Goal: Task Accomplishment & Management: Manage account settings

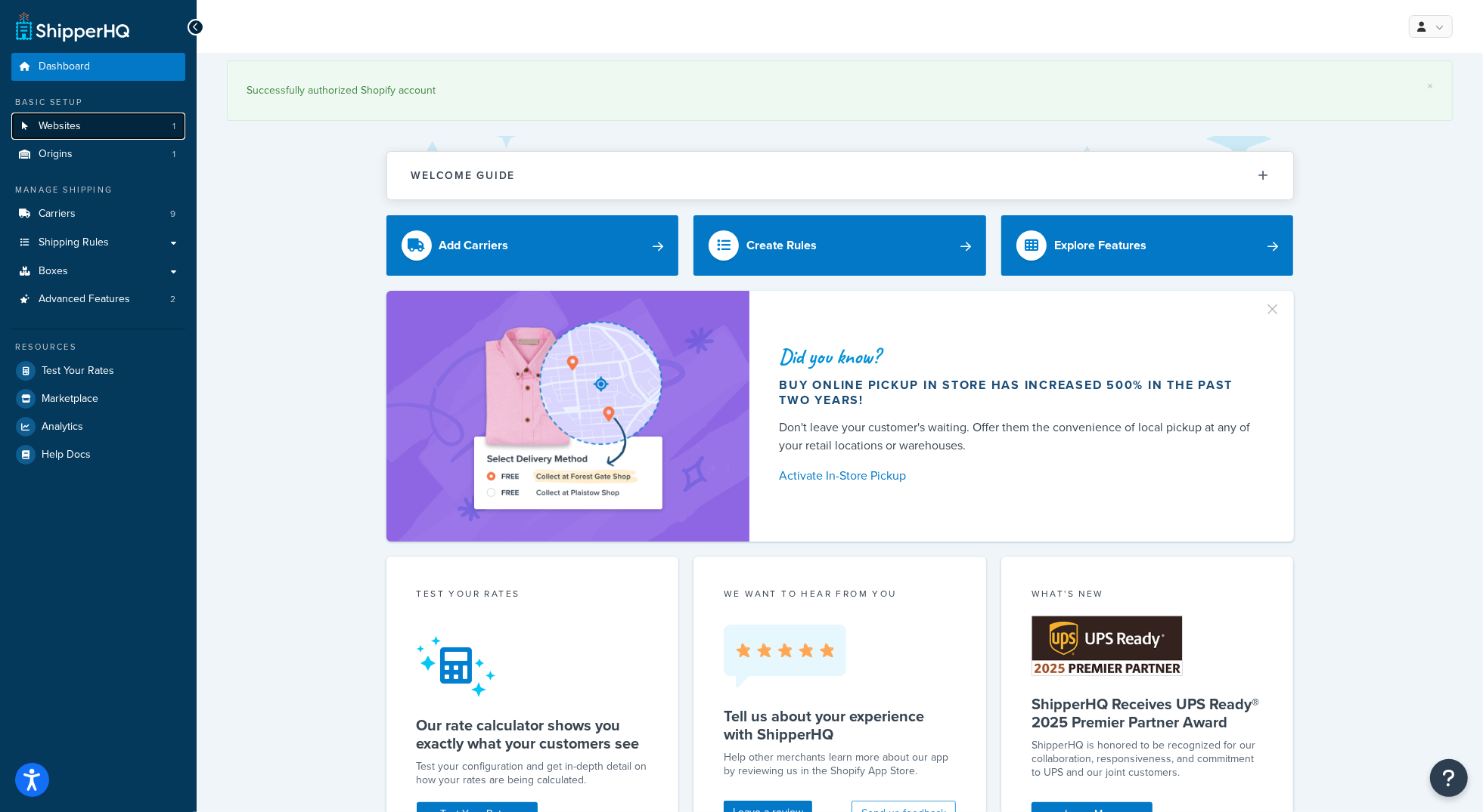
click at [83, 124] on link "Websites 1" at bounding box center [98, 126] width 174 height 28
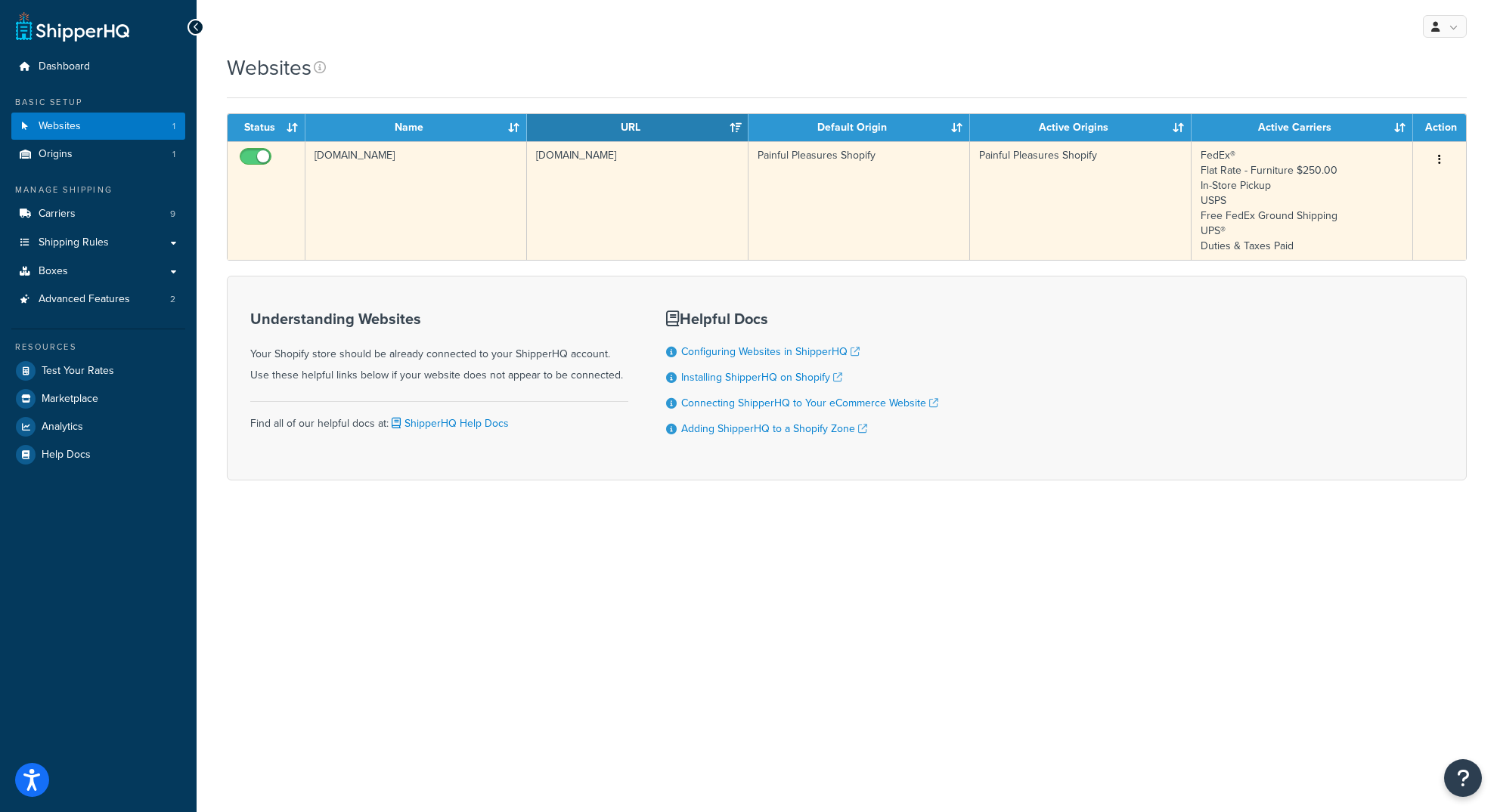
click at [348, 152] on td "[DOMAIN_NAME]" at bounding box center [416, 200] width 221 height 119
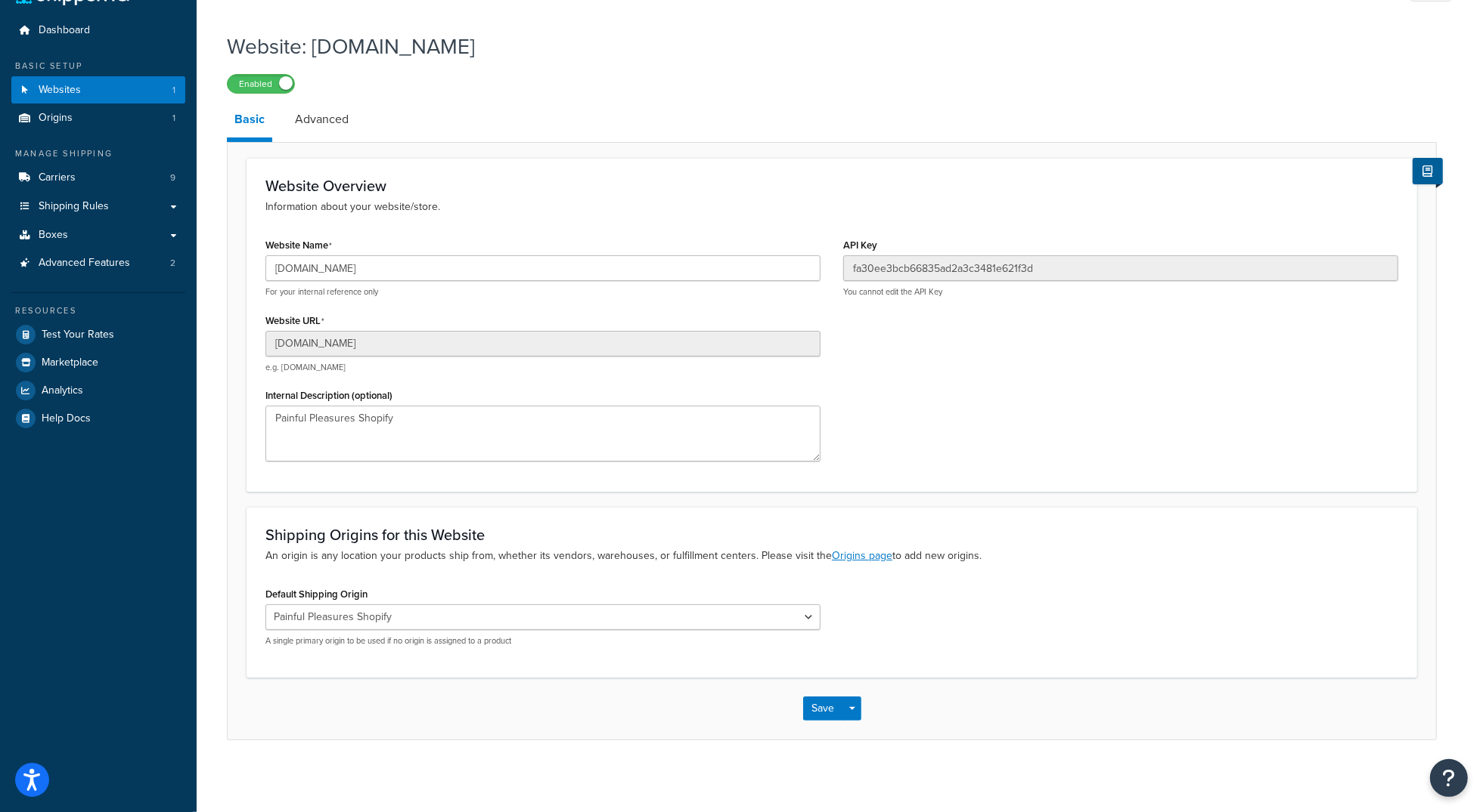
scroll to position [39, 0]
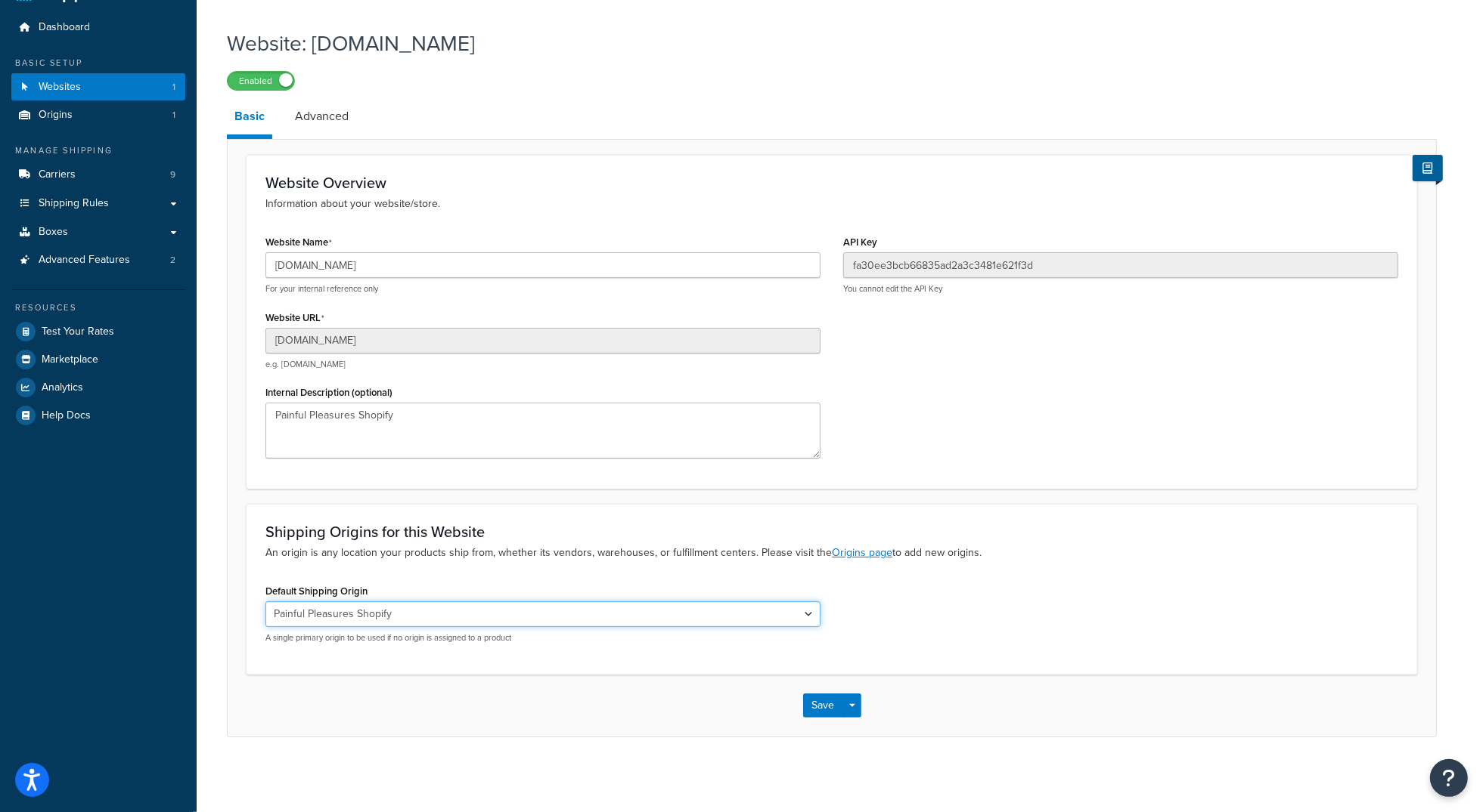
click at [428, 618] on select "Painful Pleasures Shopify" at bounding box center [543, 614] width 555 height 26
click at [327, 115] on link "Advanced" at bounding box center [321, 116] width 69 height 37
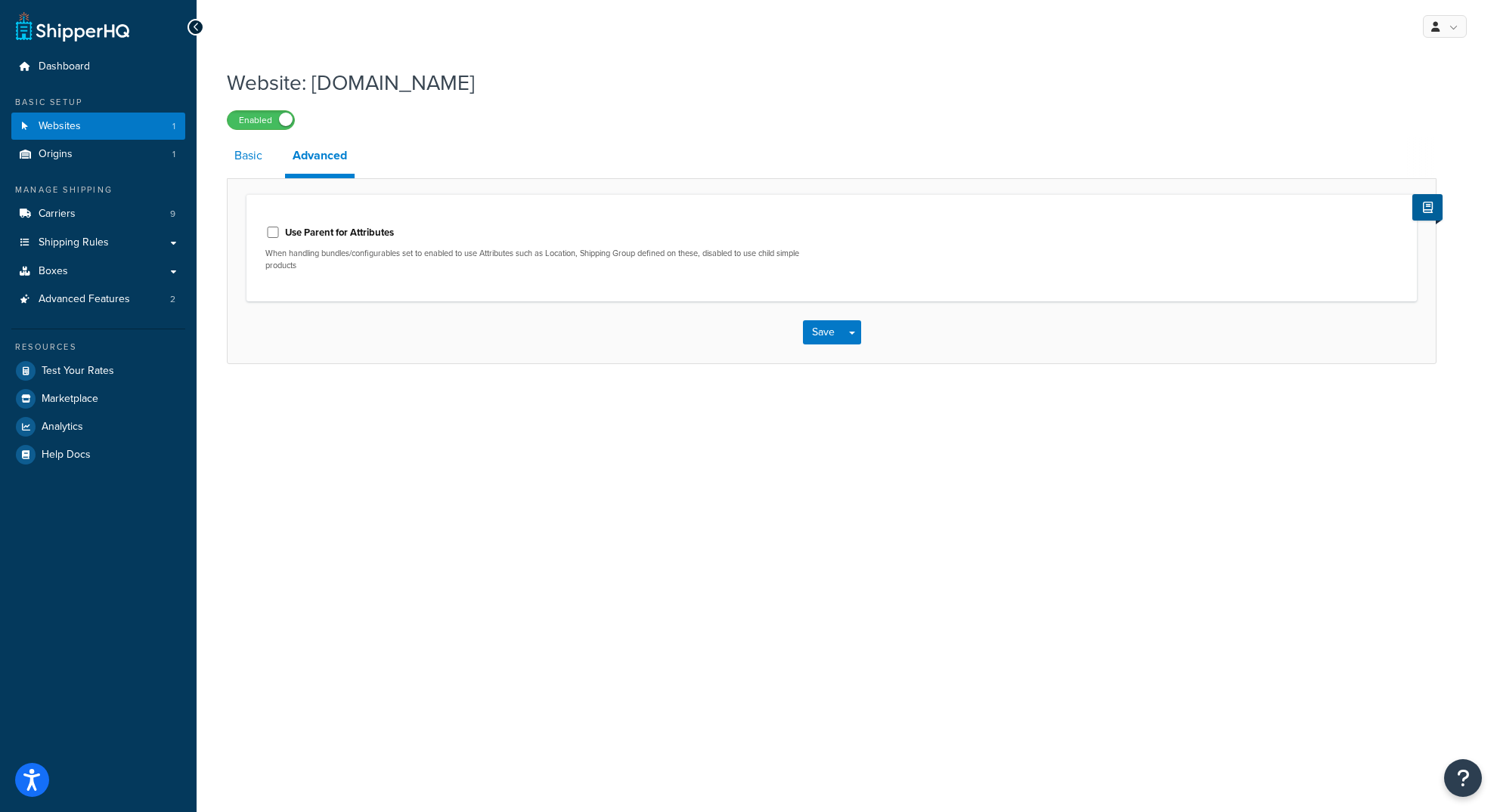
click at [252, 148] on link "Basic" at bounding box center [248, 155] width 43 height 37
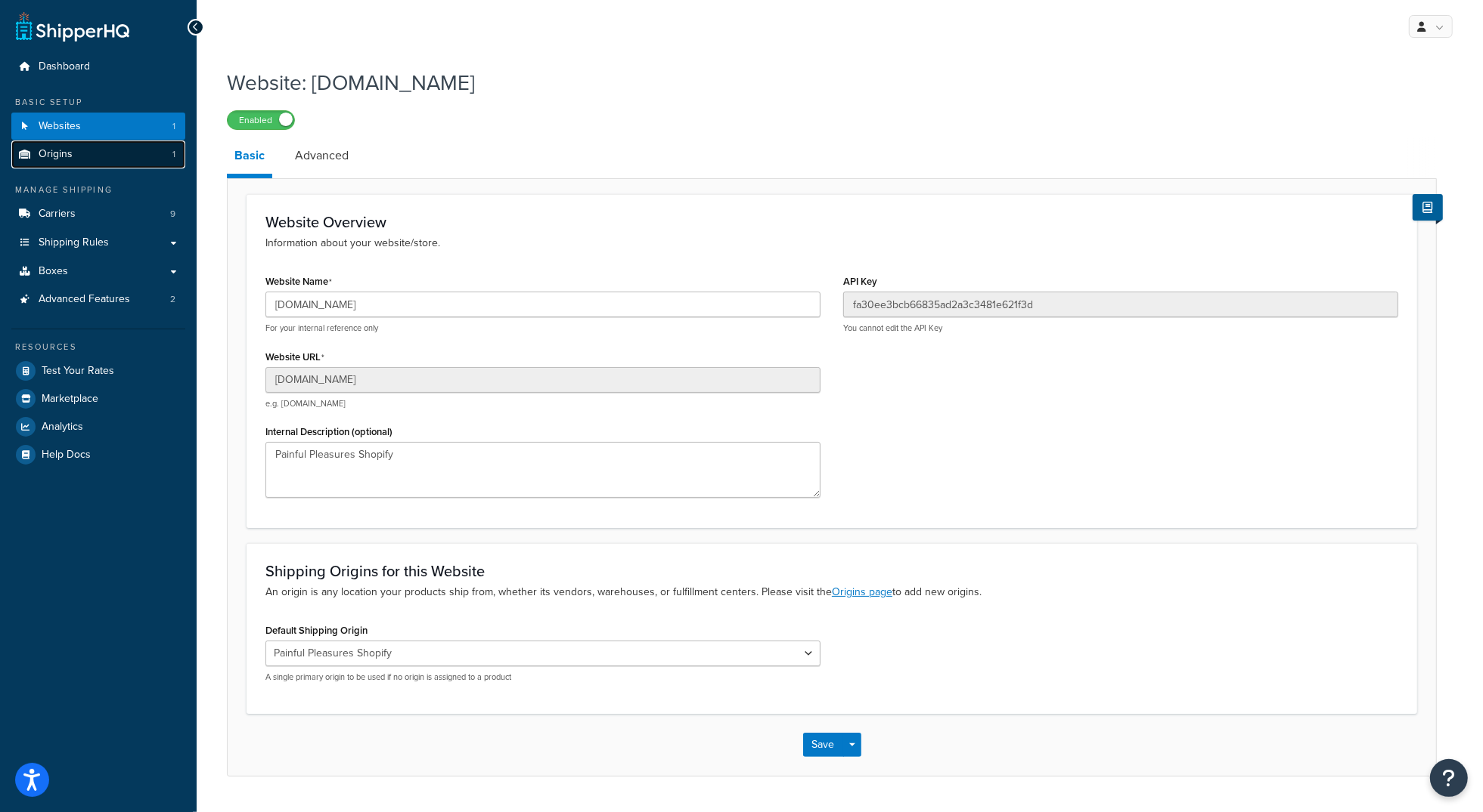
click at [125, 161] on link "Origins 1" at bounding box center [98, 154] width 174 height 28
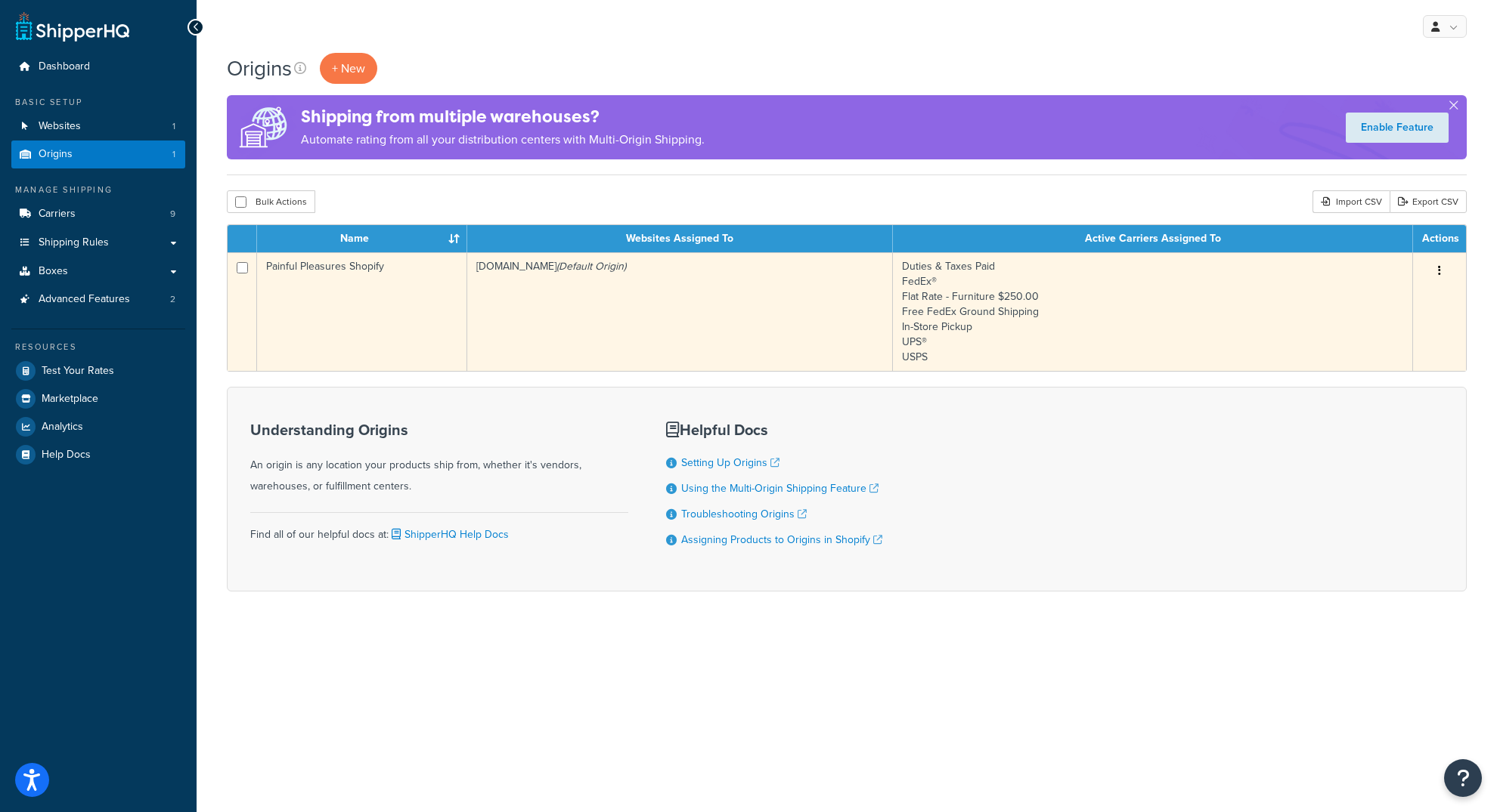
click at [348, 296] on td "Painful Pleasures Shopify" at bounding box center [362, 311] width 210 height 119
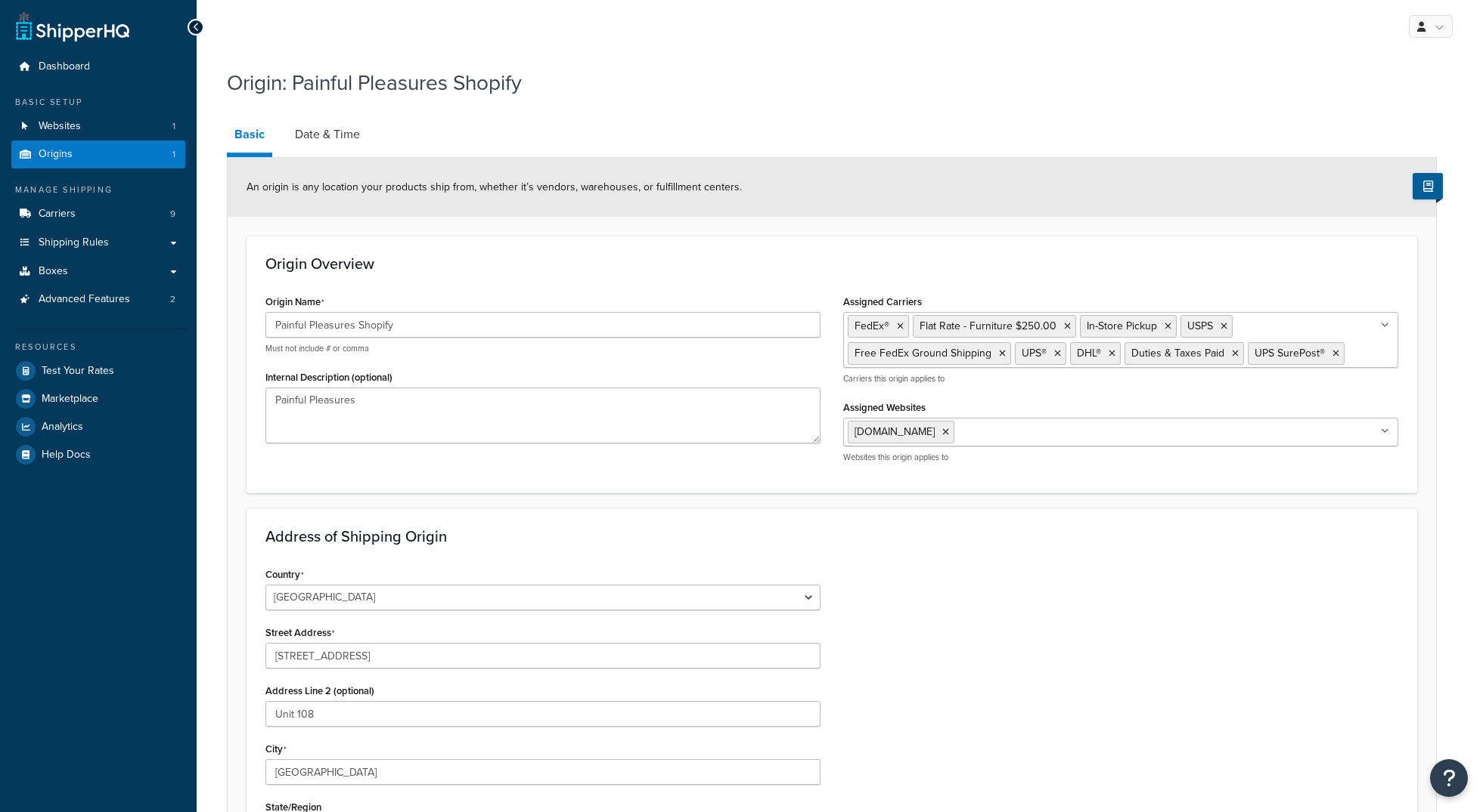
select select "20"
drag, startPoint x: 336, startPoint y: 123, endPoint x: 368, endPoint y: 136, distance: 34.5
click at [335, 125] on link "Date & Time" at bounding box center [328, 134] width 80 height 37
select select "PER_SHIPPING_METHOD_TYPE"
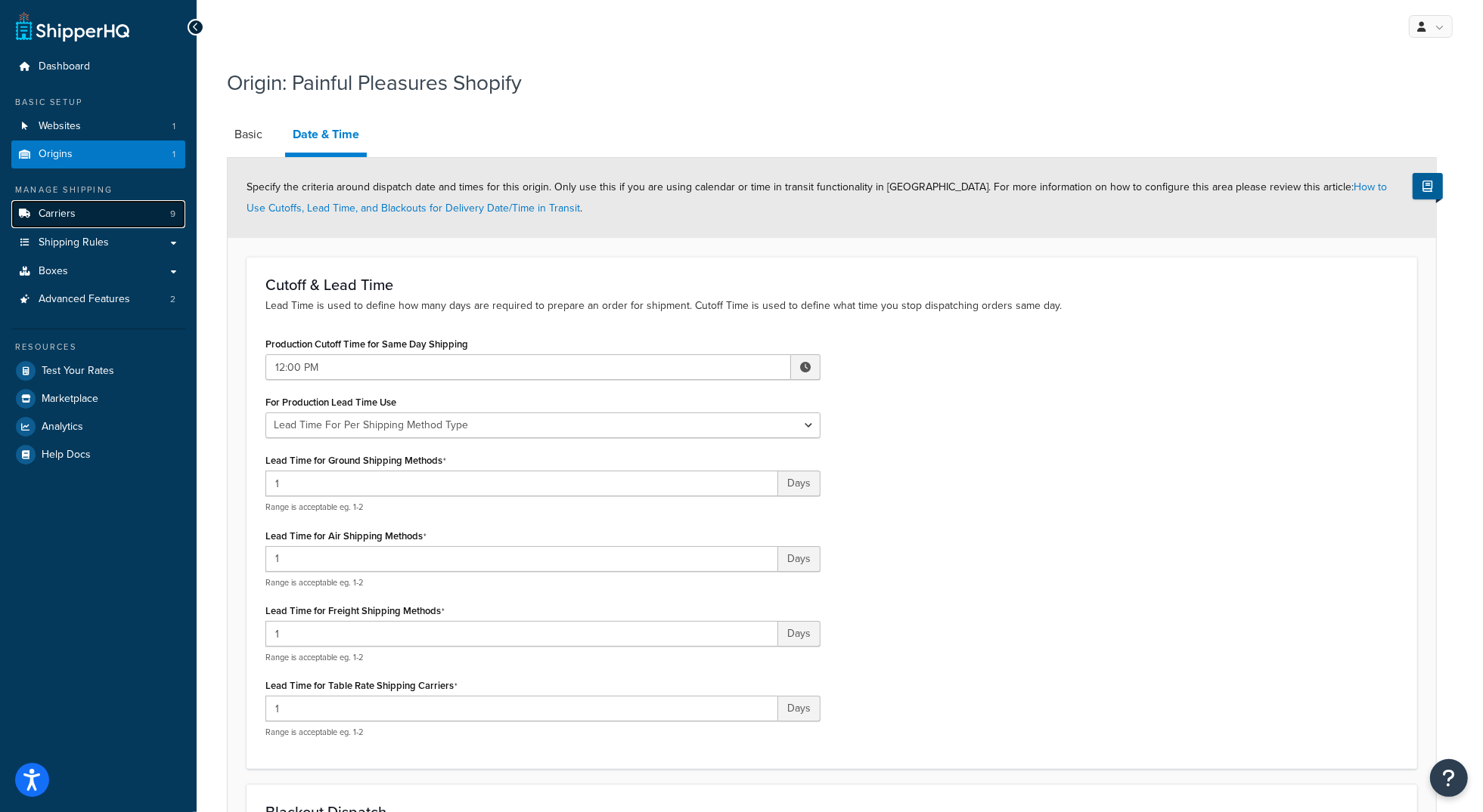
click at [57, 216] on span "Carriers" at bounding box center [57, 214] width 37 height 12
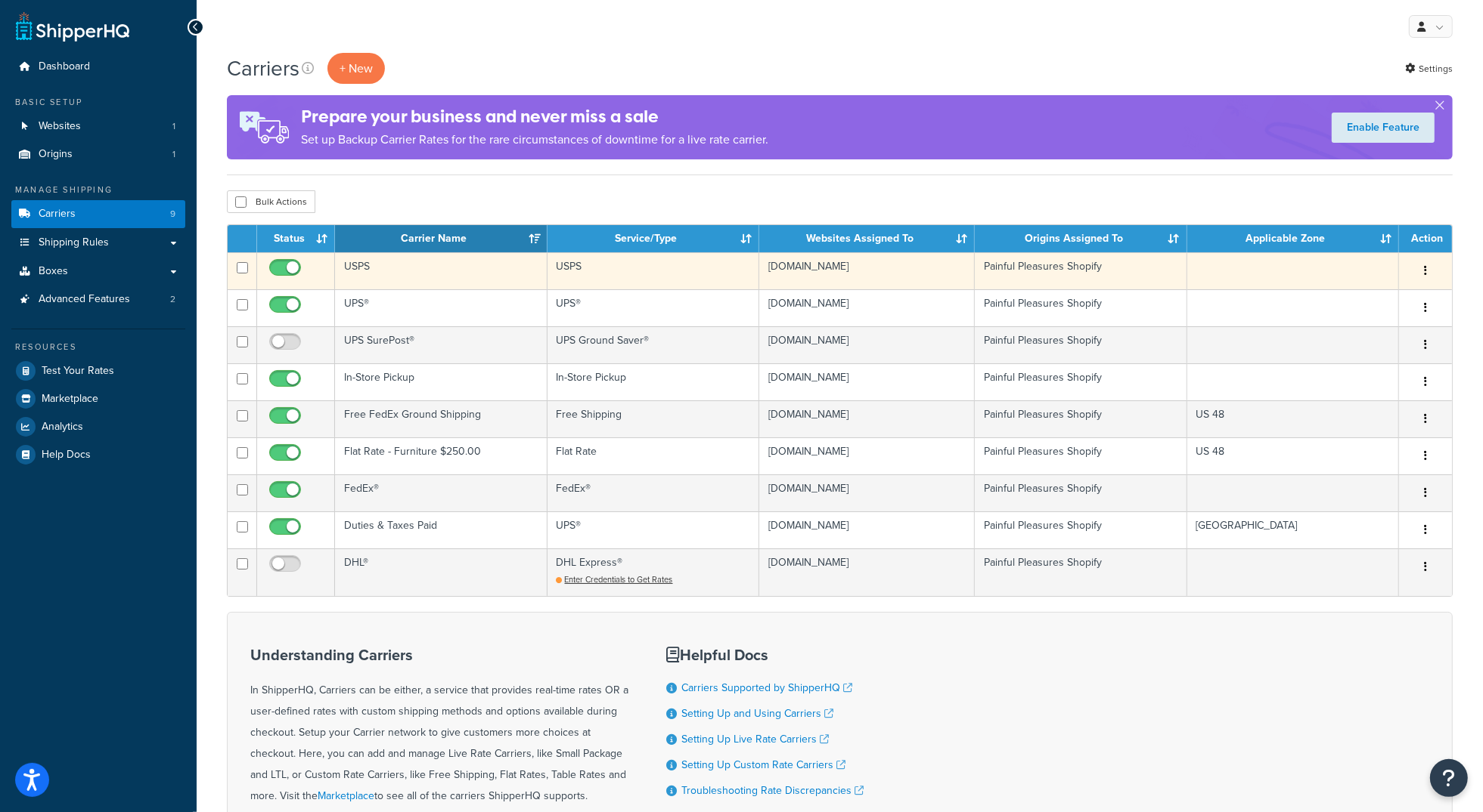
click at [359, 264] on td "USPS" at bounding box center [440, 271] width 212 height 37
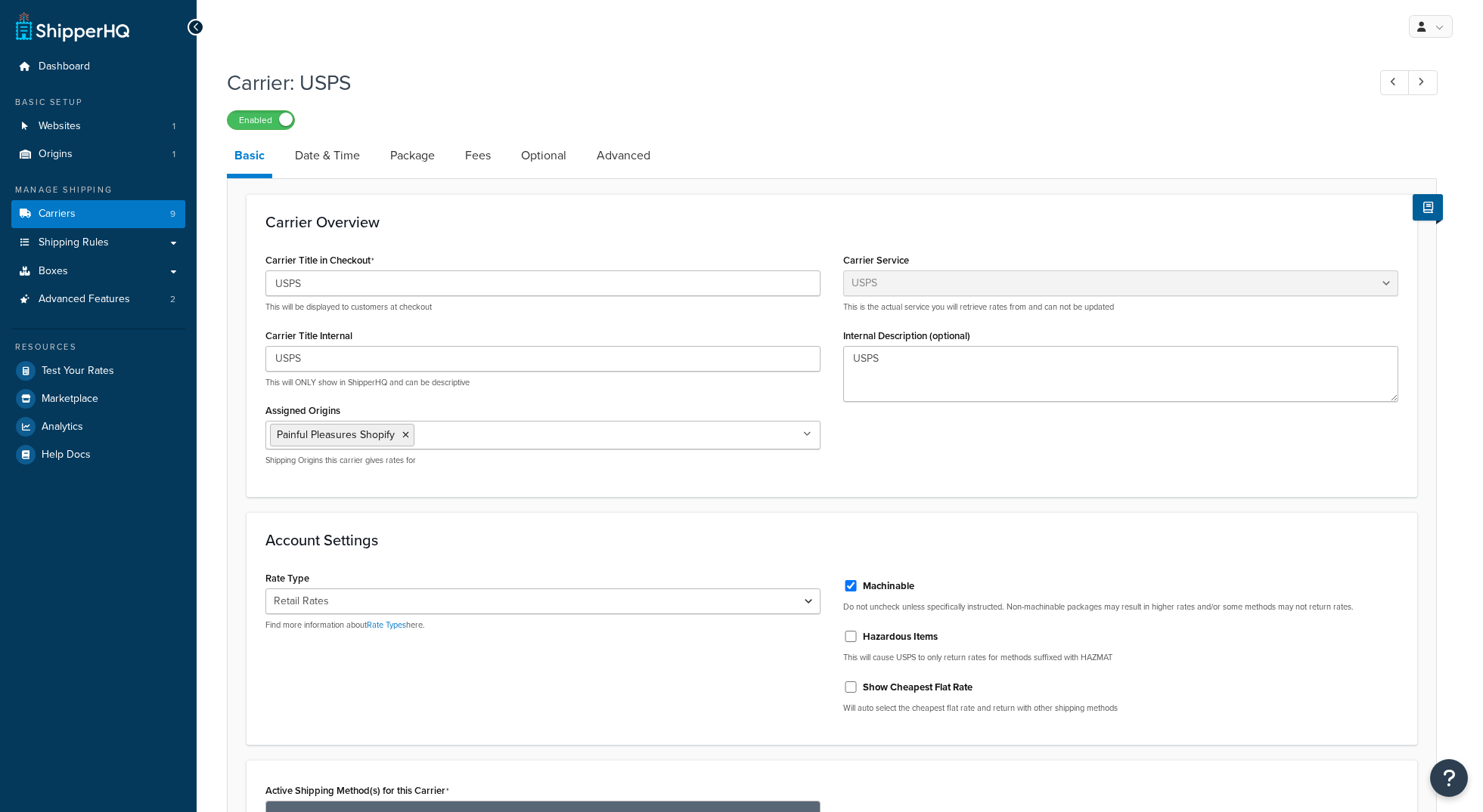
select select "usps"
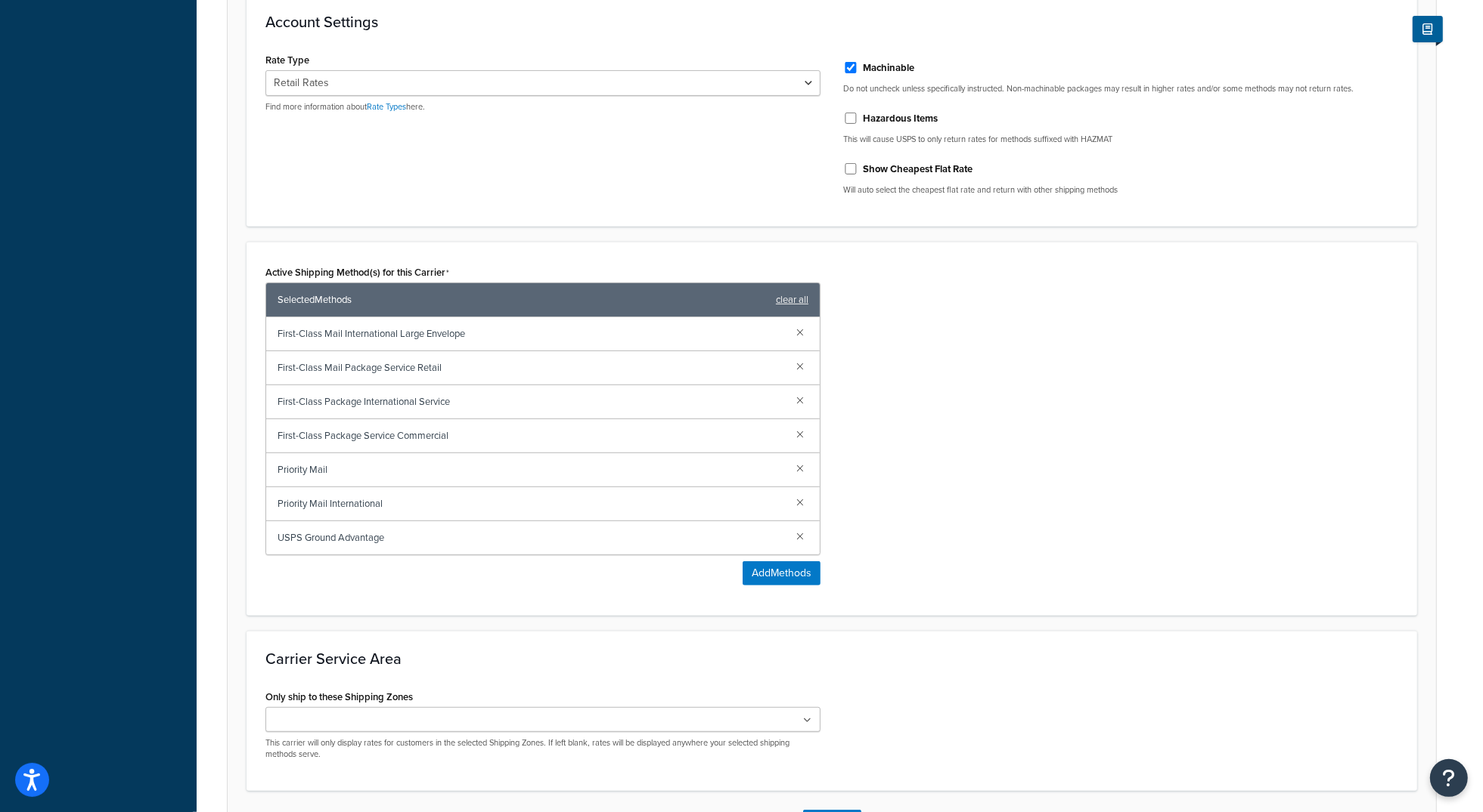
scroll to position [639, 0]
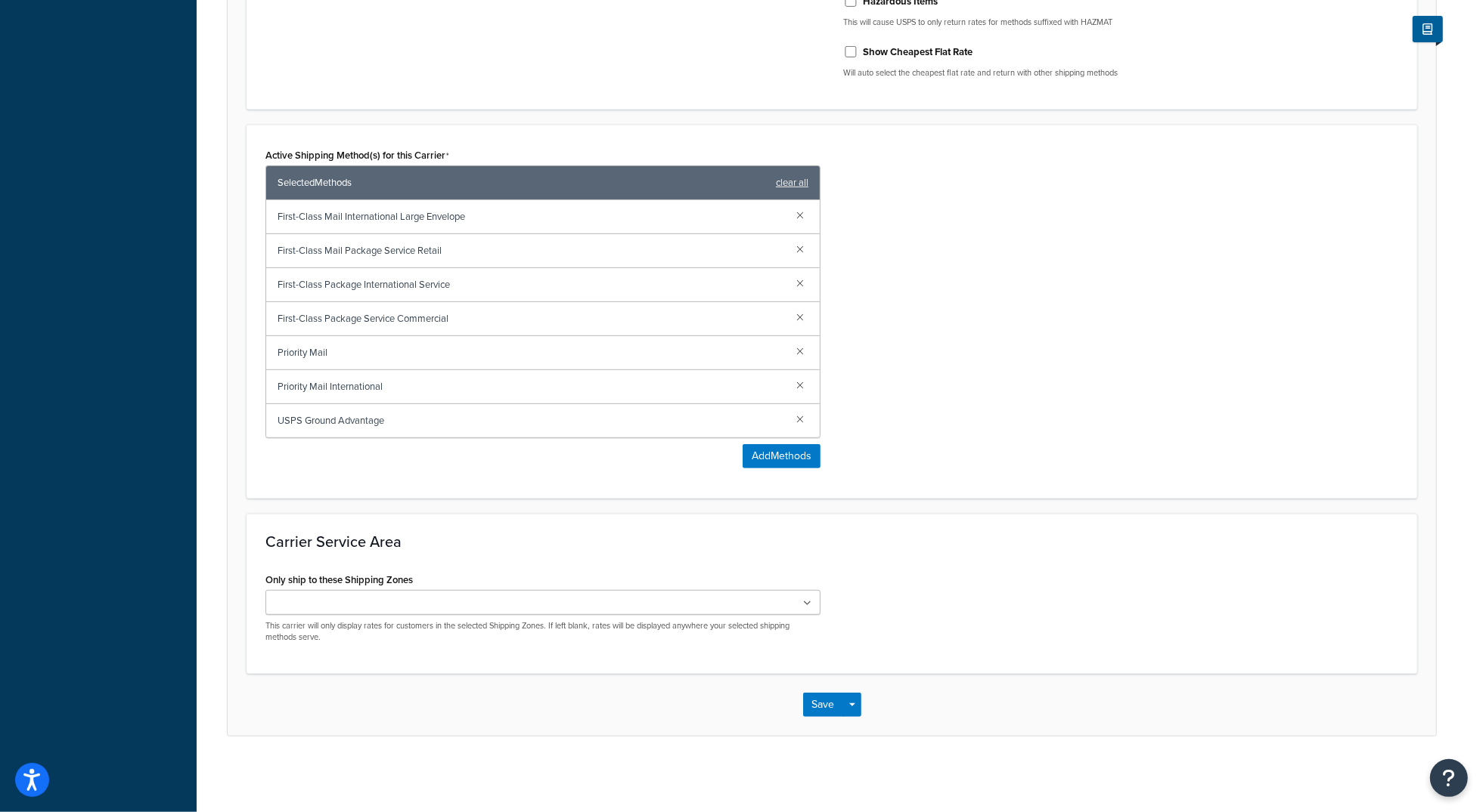
click at [812, 600] on ul at bounding box center [543, 602] width 555 height 25
click at [1075, 487] on div "Active Shipping Method(s) for this Carrier Selected Methods clear all First-Cla…" at bounding box center [831, 311] width 1171 height 374
click at [792, 600] on ul at bounding box center [543, 602] width 555 height 25
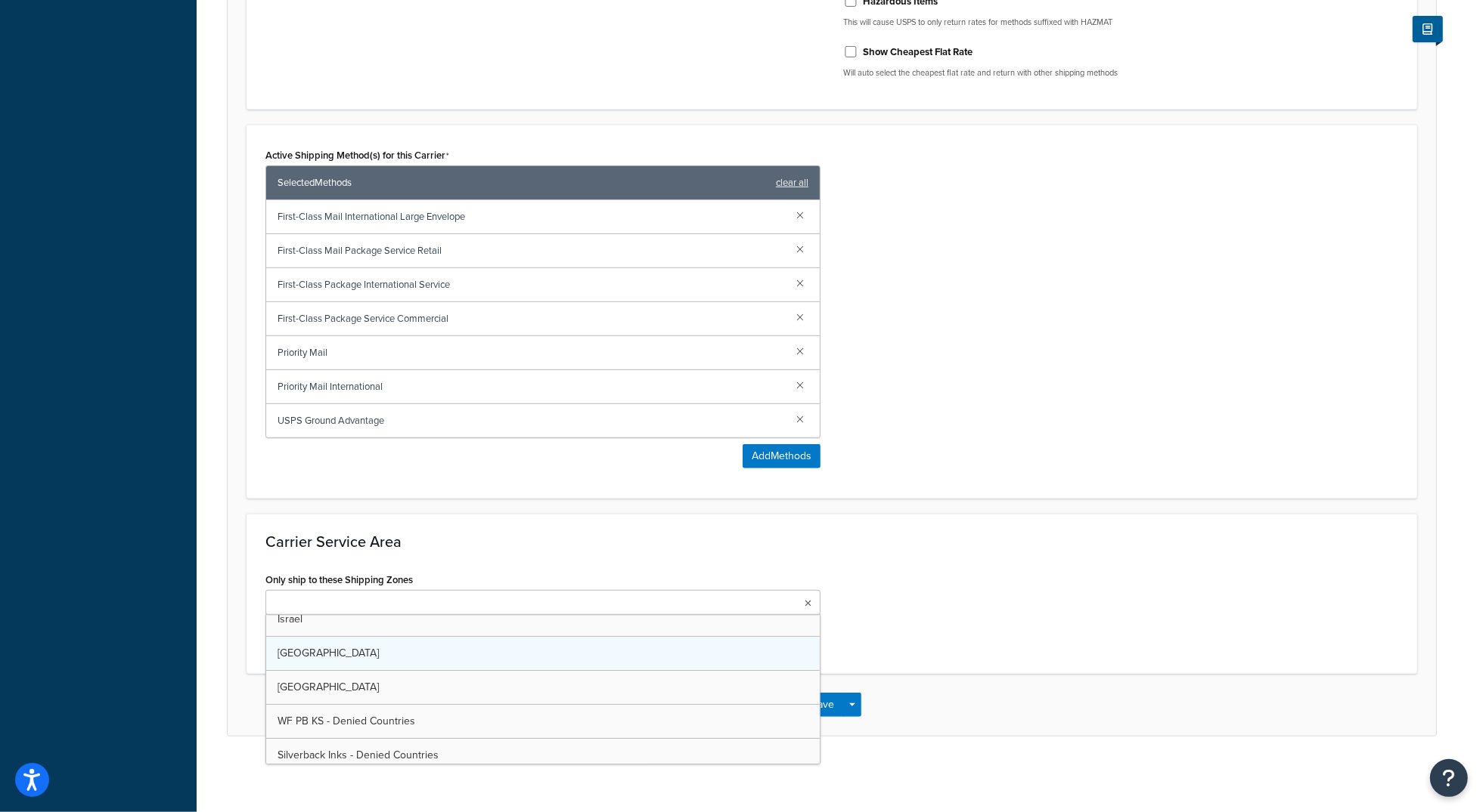
scroll to position [0, 0]
click at [1056, 484] on div "Active Shipping Method(s) for this Carrier Selected Methods clear all First-Cla…" at bounding box center [831, 311] width 1171 height 374
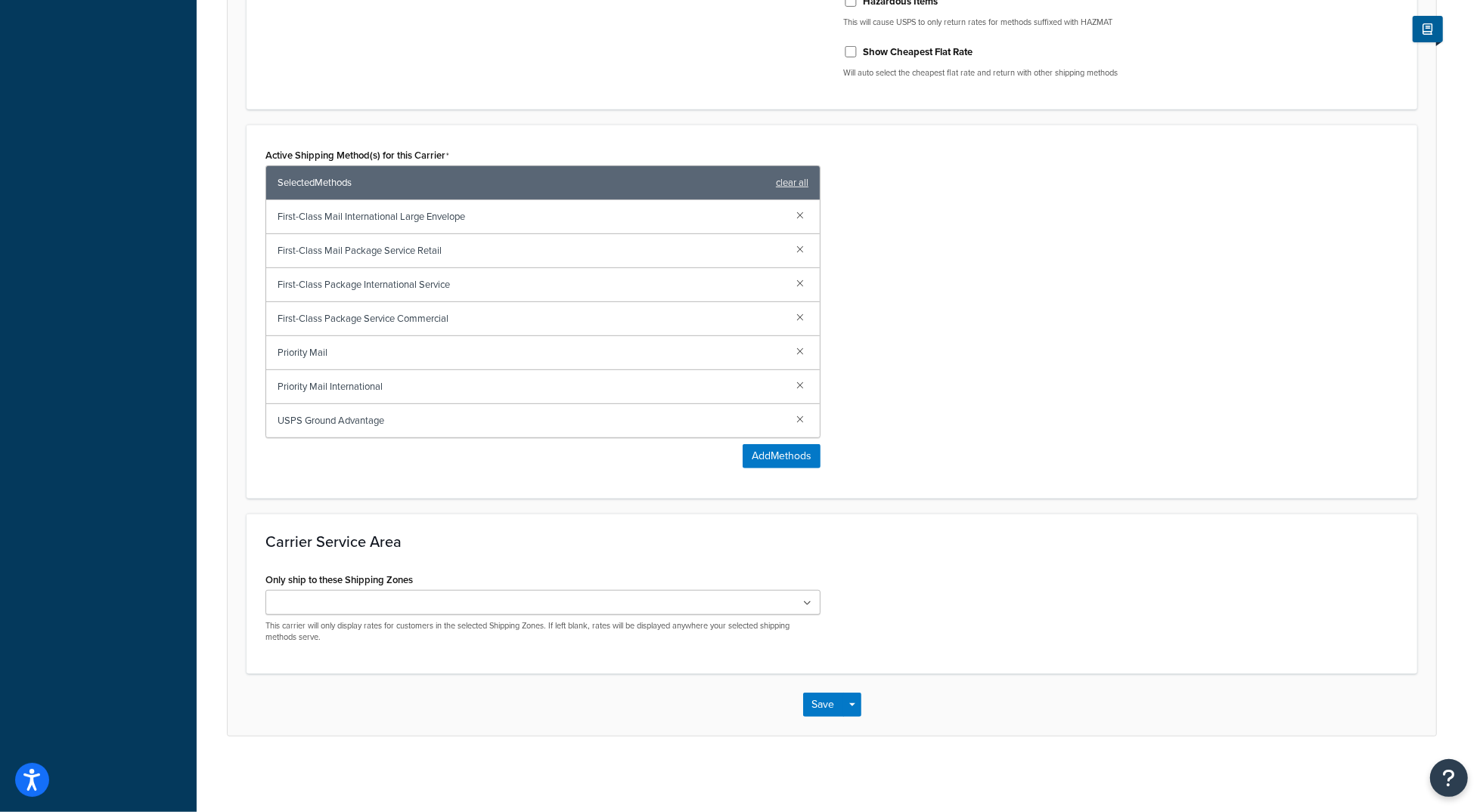
click at [1056, 484] on div "Active Shipping Method(s) for this Carrier Selected Methods clear all First-Cla…" at bounding box center [831, 311] width 1171 height 374
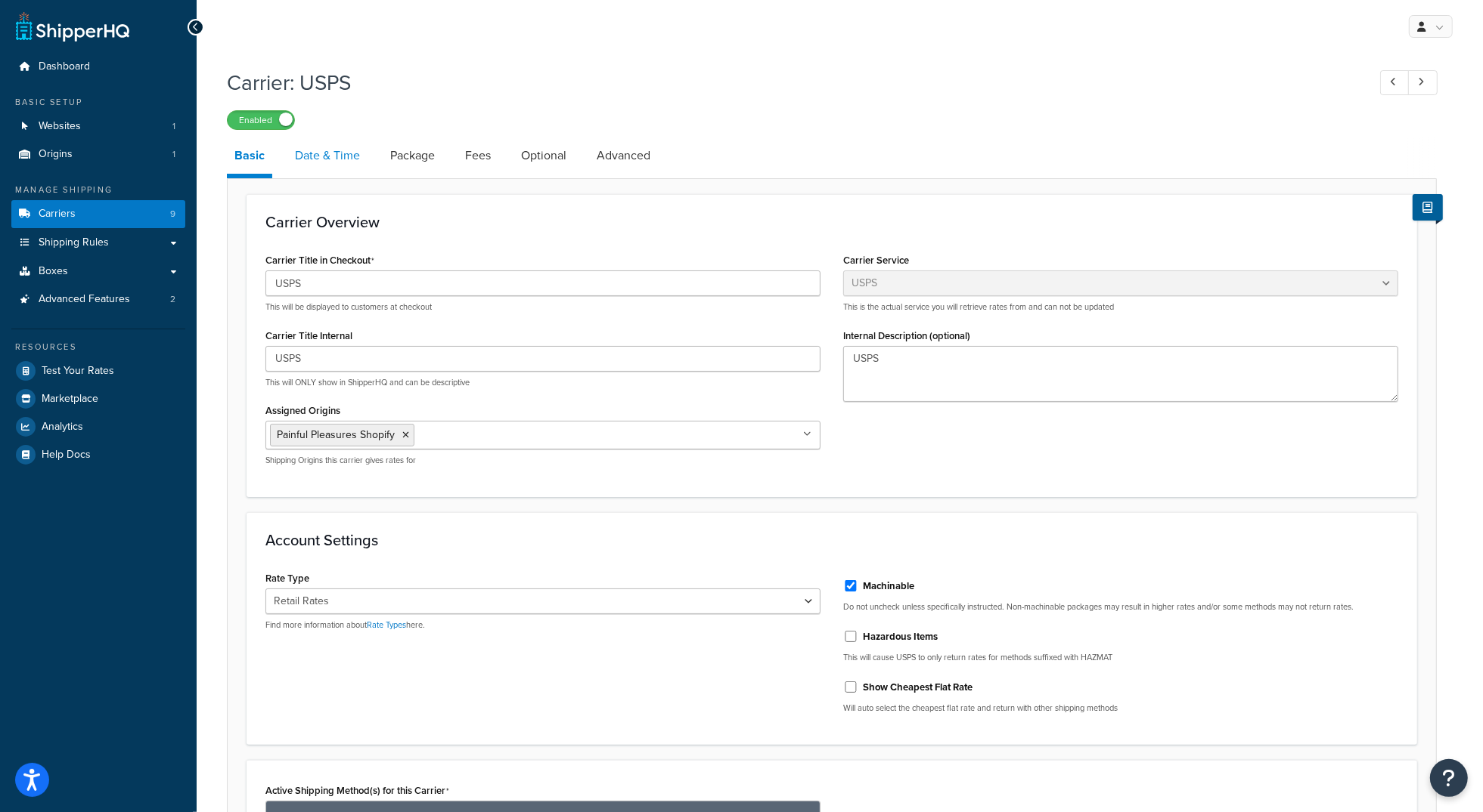
click at [328, 151] on link "Date & Time" at bounding box center [328, 155] width 80 height 37
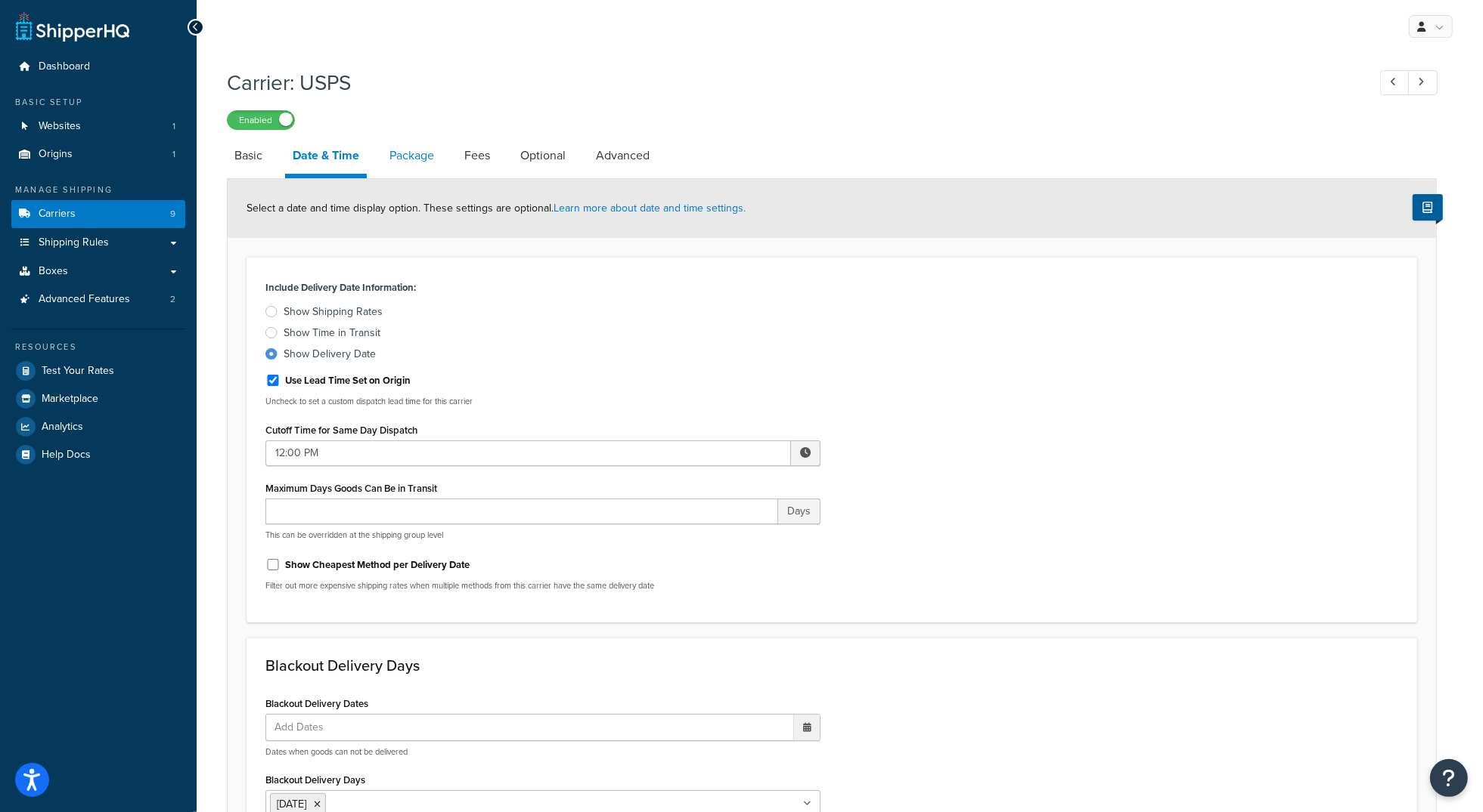
click at [397, 151] on link "Package" at bounding box center [412, 155] width 60 height 37
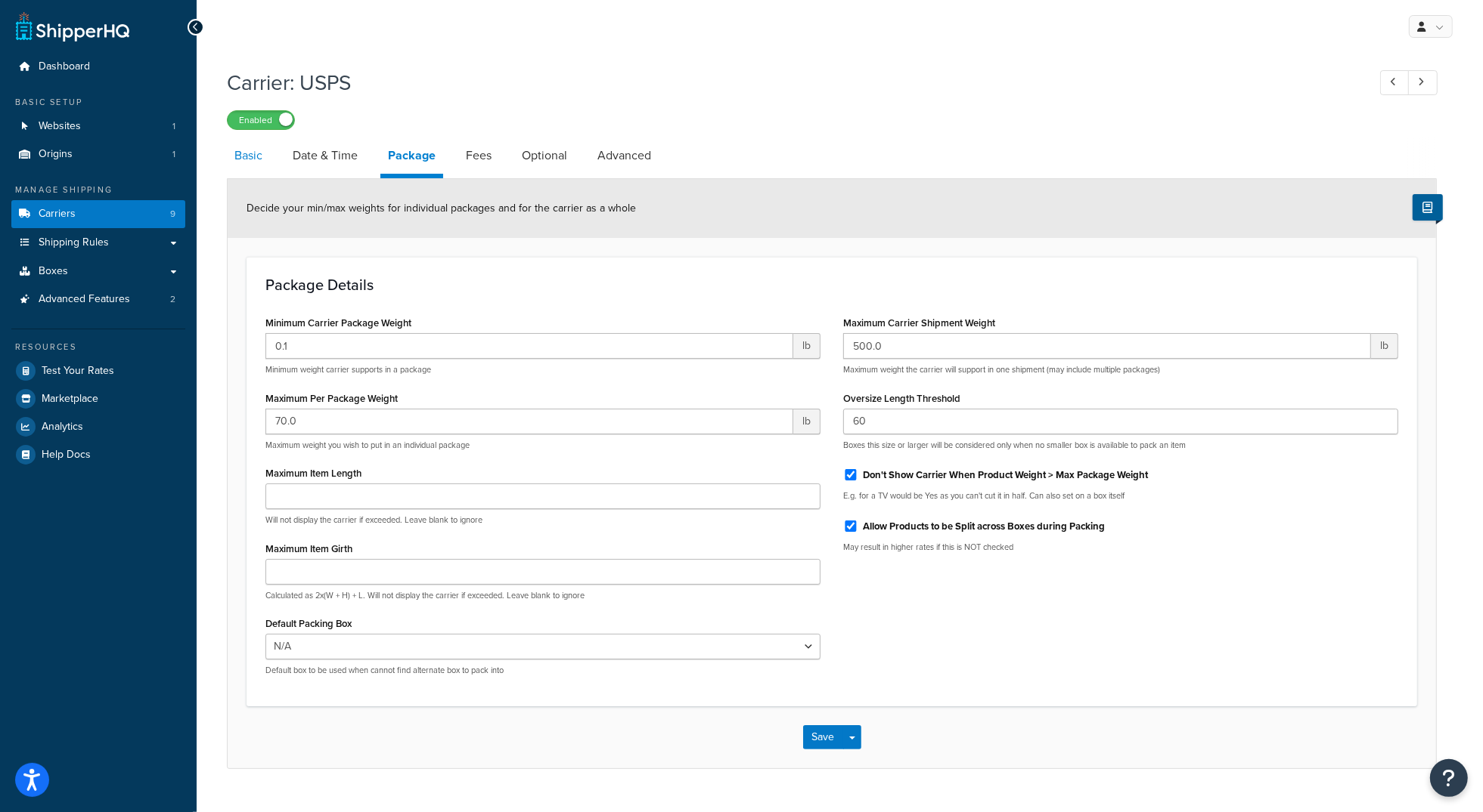
click at [258, 161] on link "Basic" at bounding box center [248, 155] width 43 height 37
select select "usps"
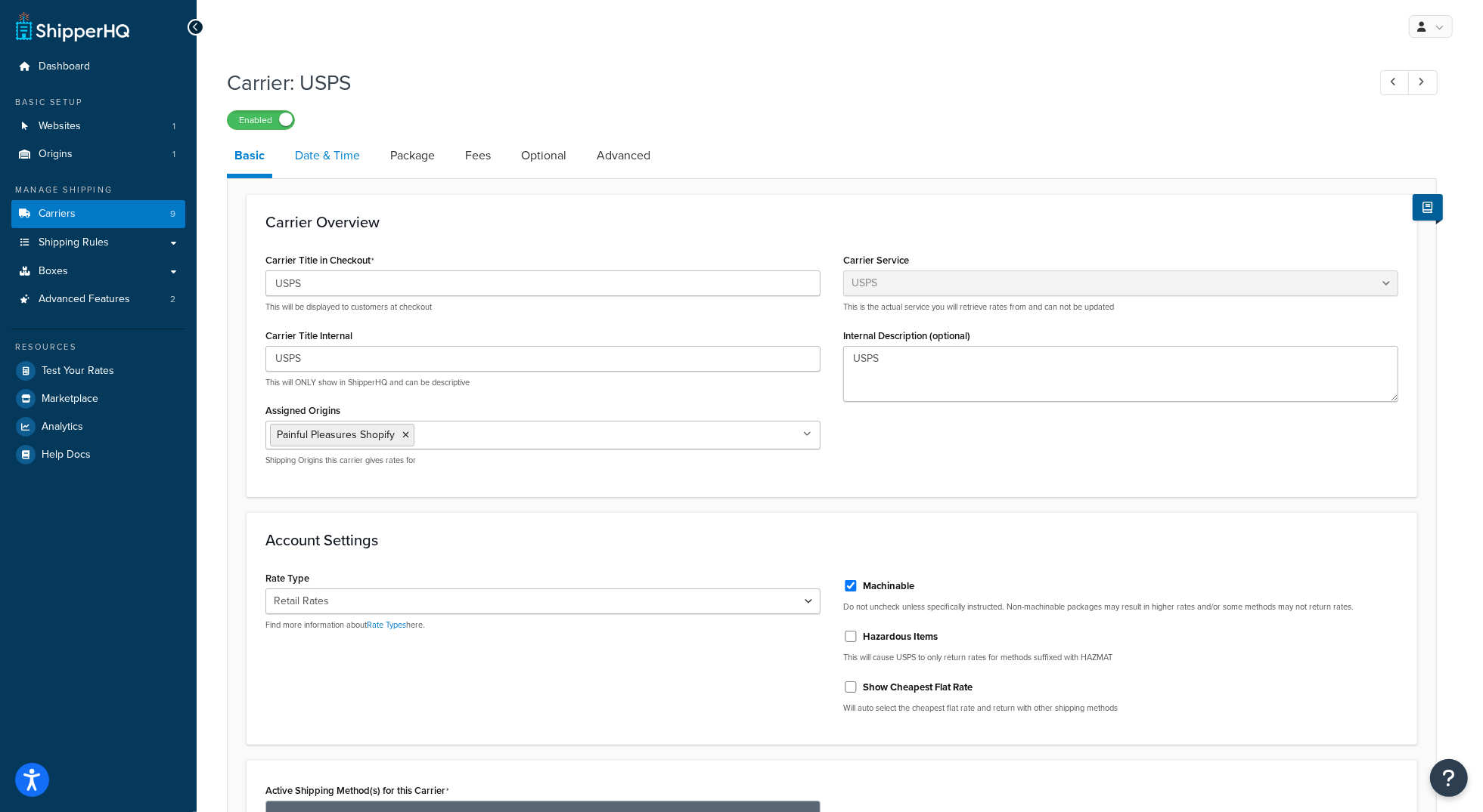
drag, startPoint x: 337, startPoint y: 156, endPoint x: 354, endPoint y: 164, distance: 18.8
click at [337, 156] on link "Date & Time" at bounding box center [328, 155] width 80 height 37
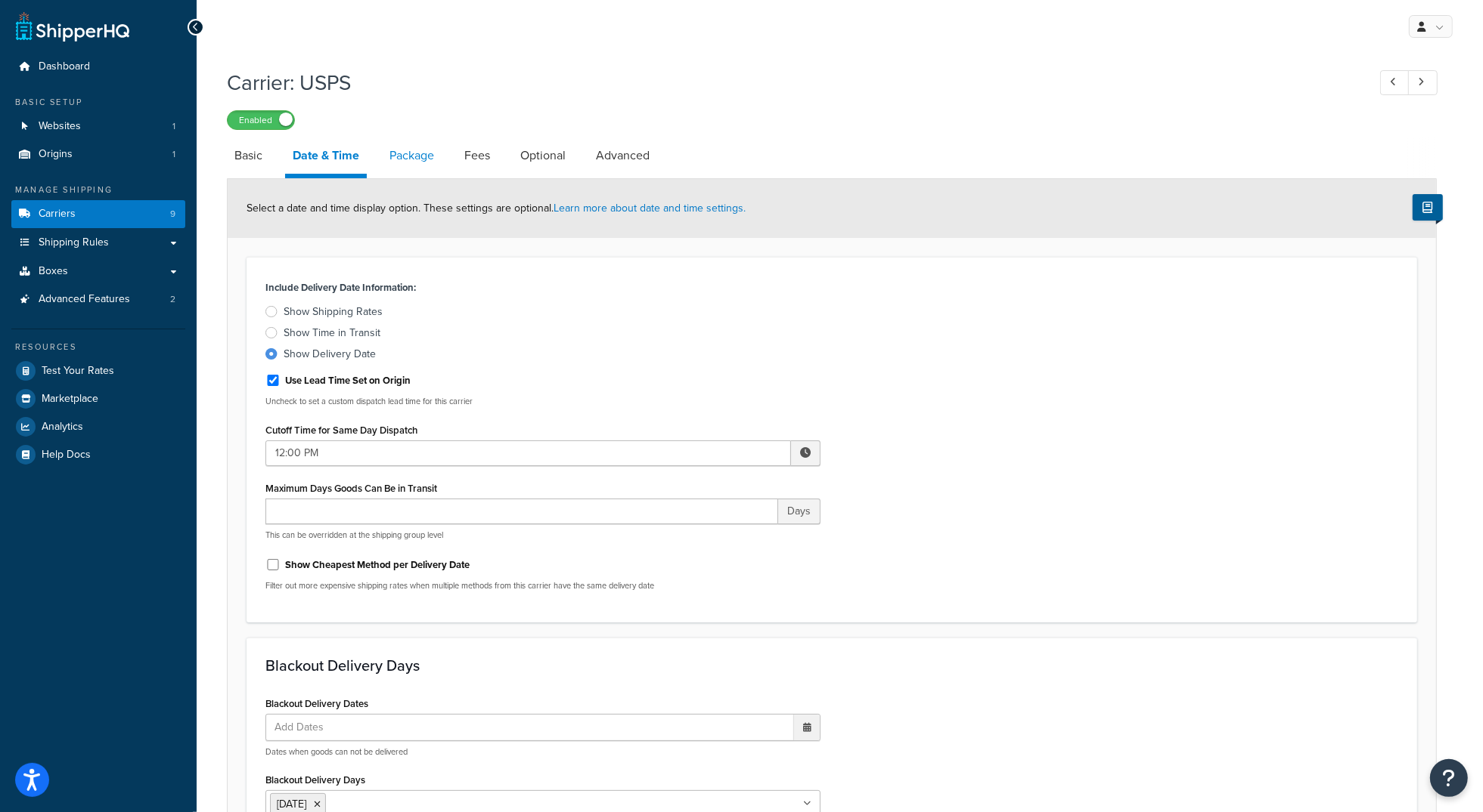
click at [408, 149] on link "Package" at bounding box center [412, 155] width 60 height 37
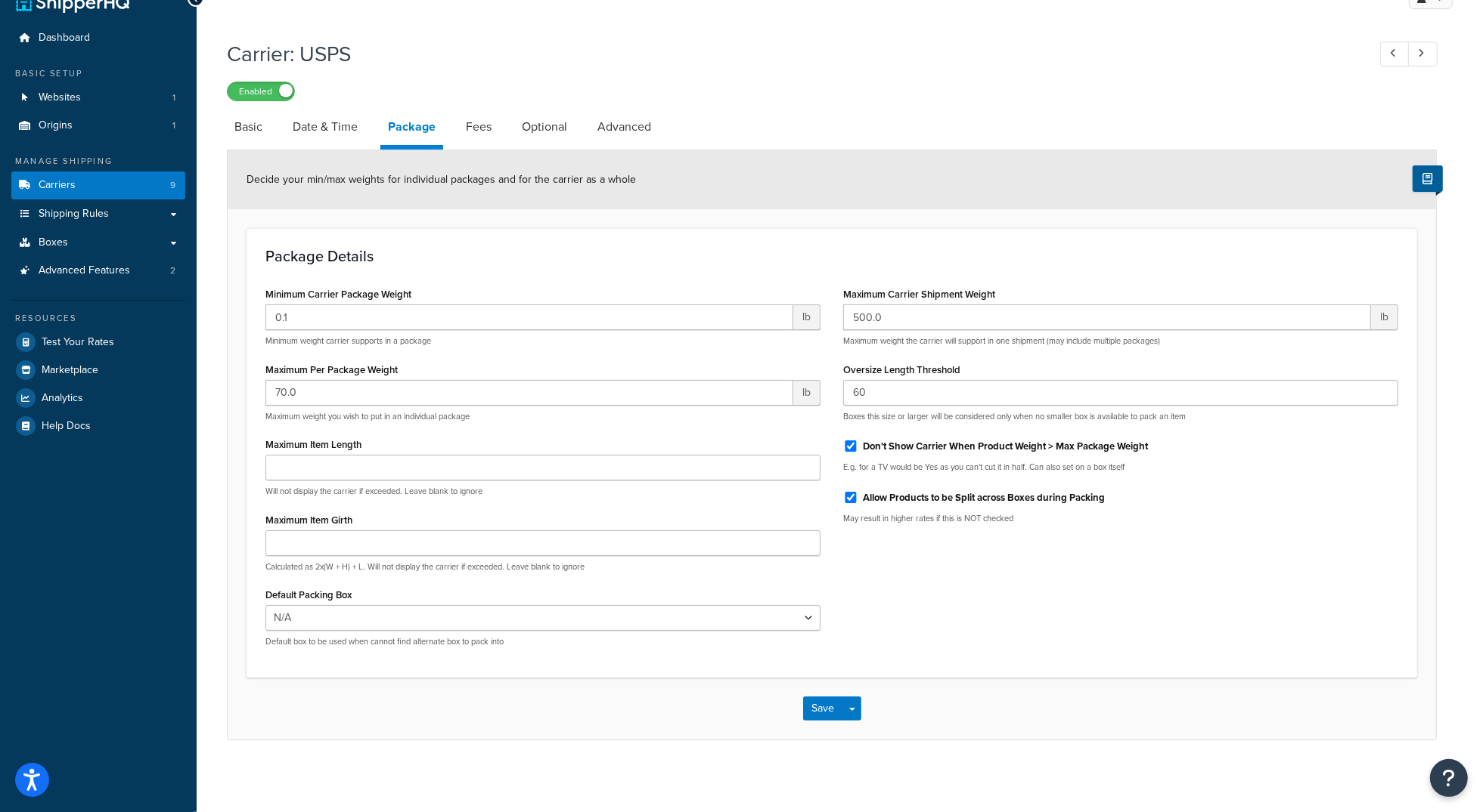
scroll to position [32, 0]
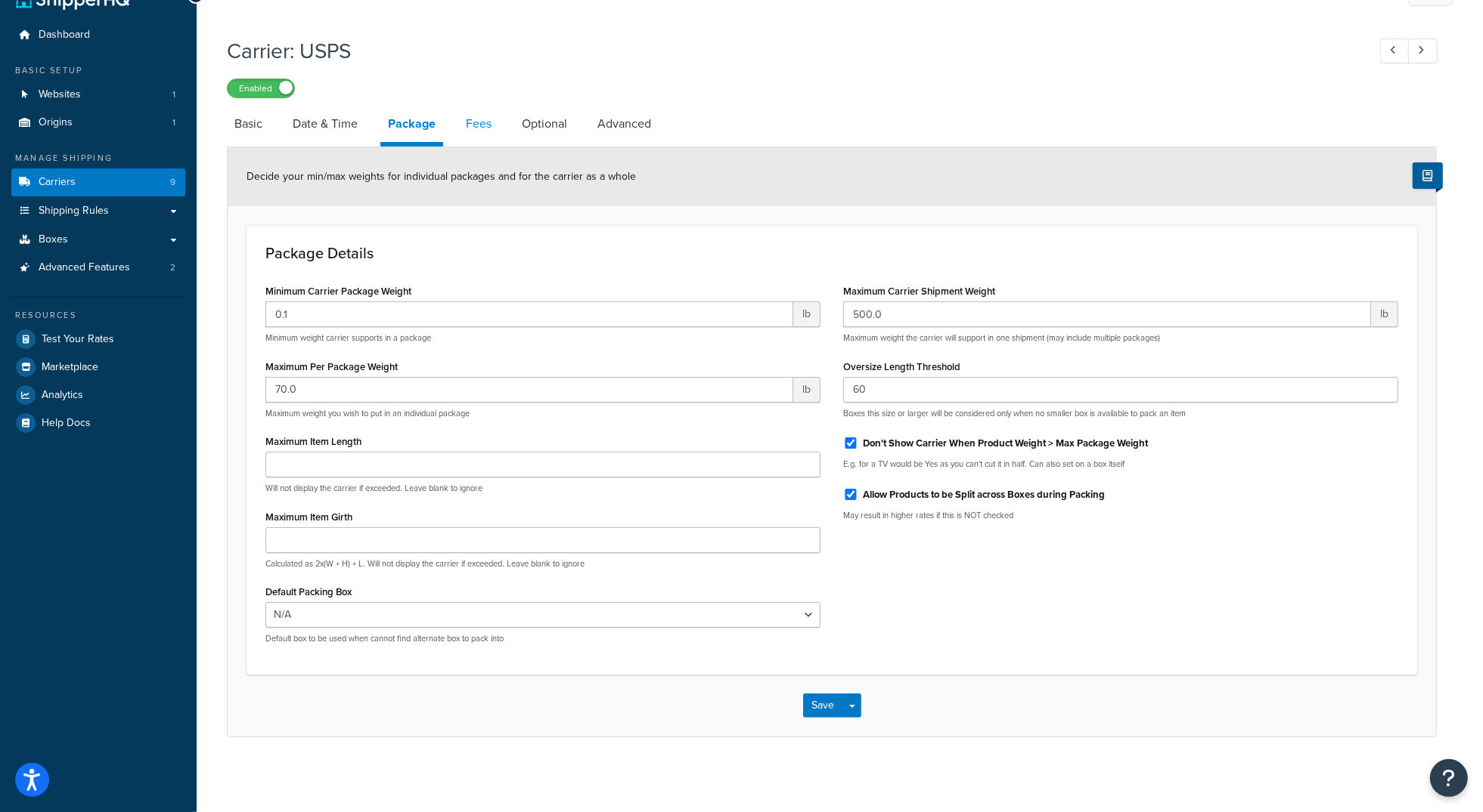
click at [486, 127] on link "Fees" at bounding box center [479, 124] width 41 height 37
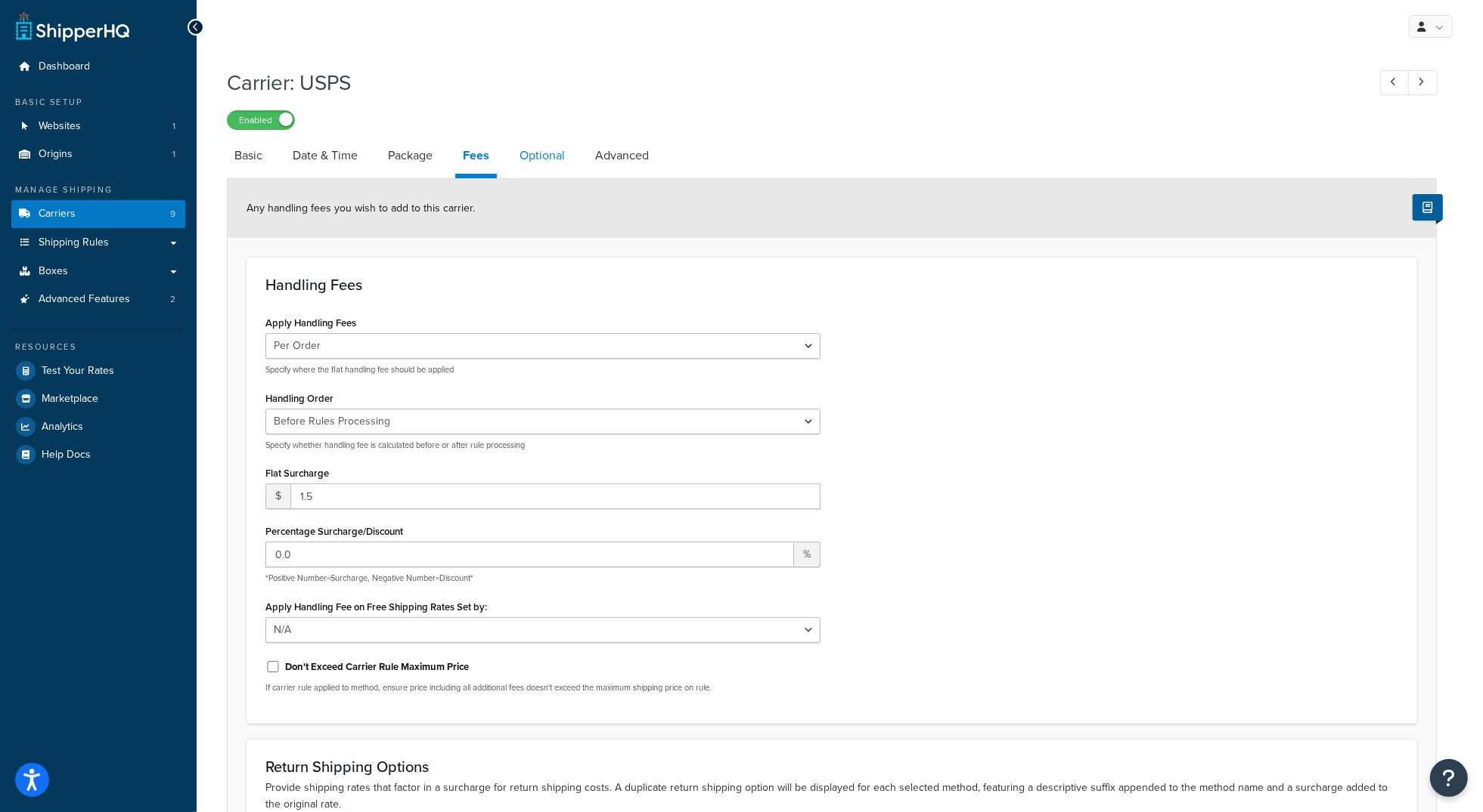
click at [554, 155] on link "Optional" at bounding box center [542, 155] width 61 height 37
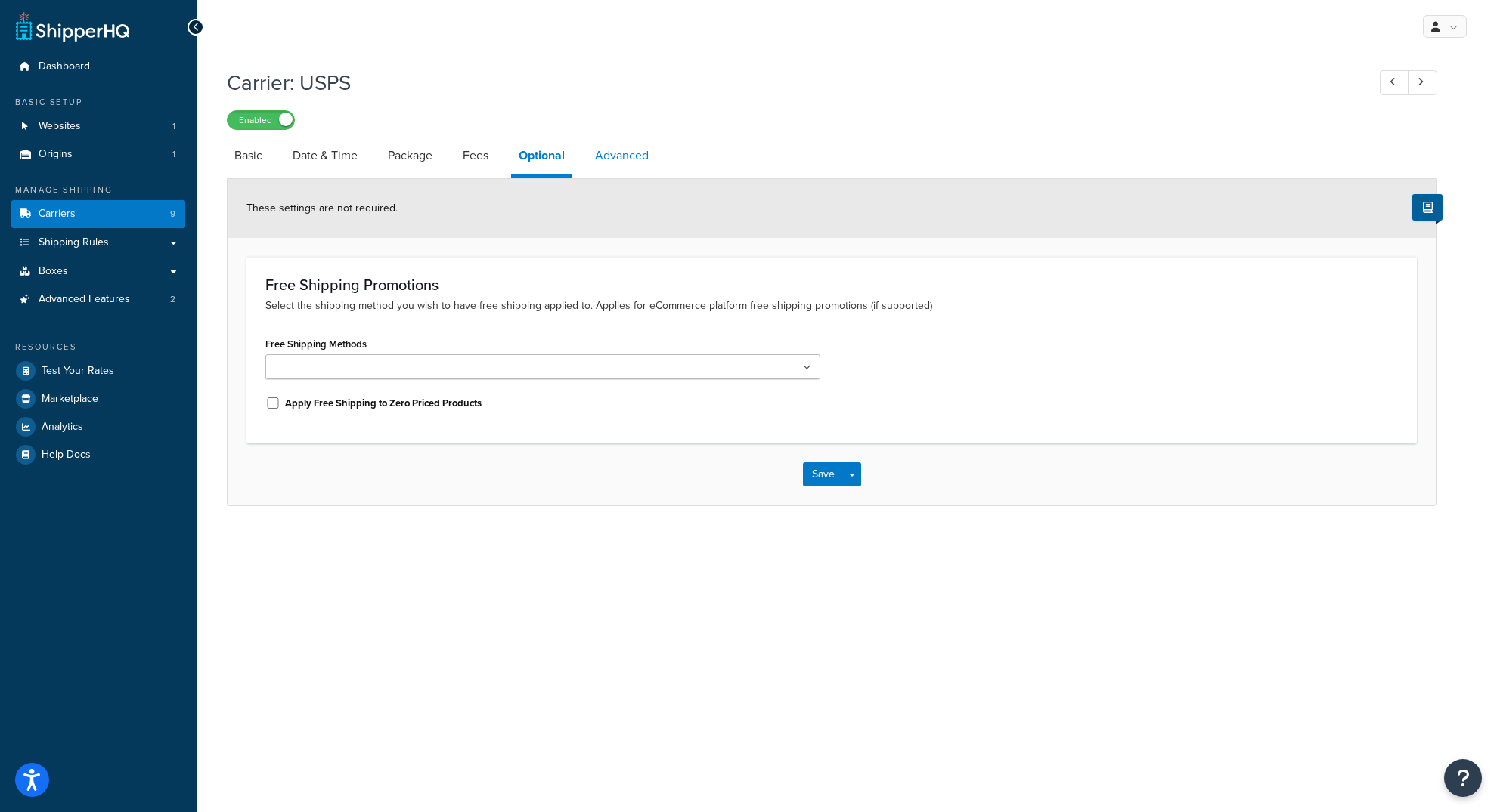
click at [639, 152] on link "Advanced" at bounding box center [621, 155] width 69 height 37
select select "false"
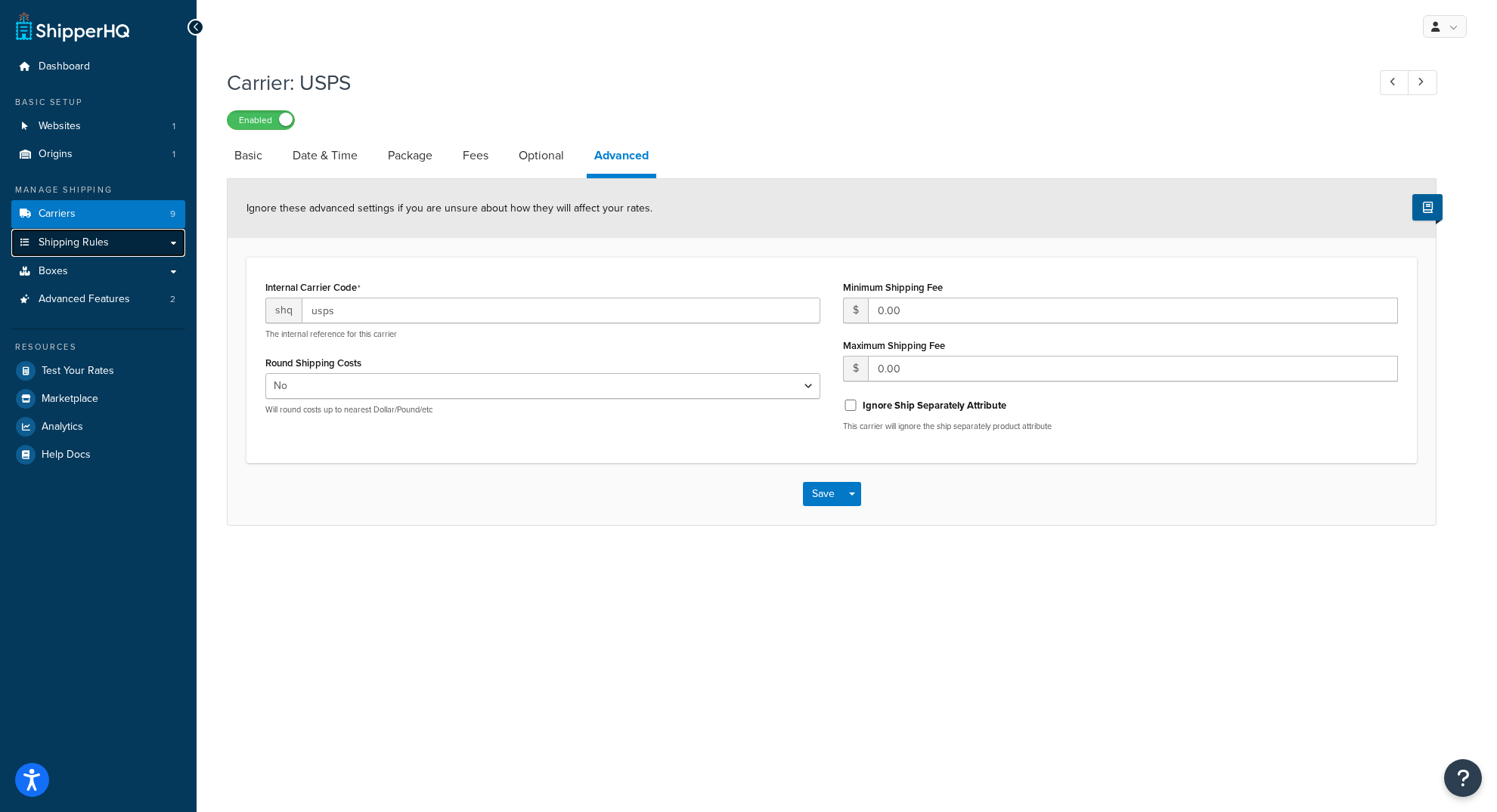
click at [69, 243] on span "Shipping Rules" at bounding box center [73, 243] width 71 height 12
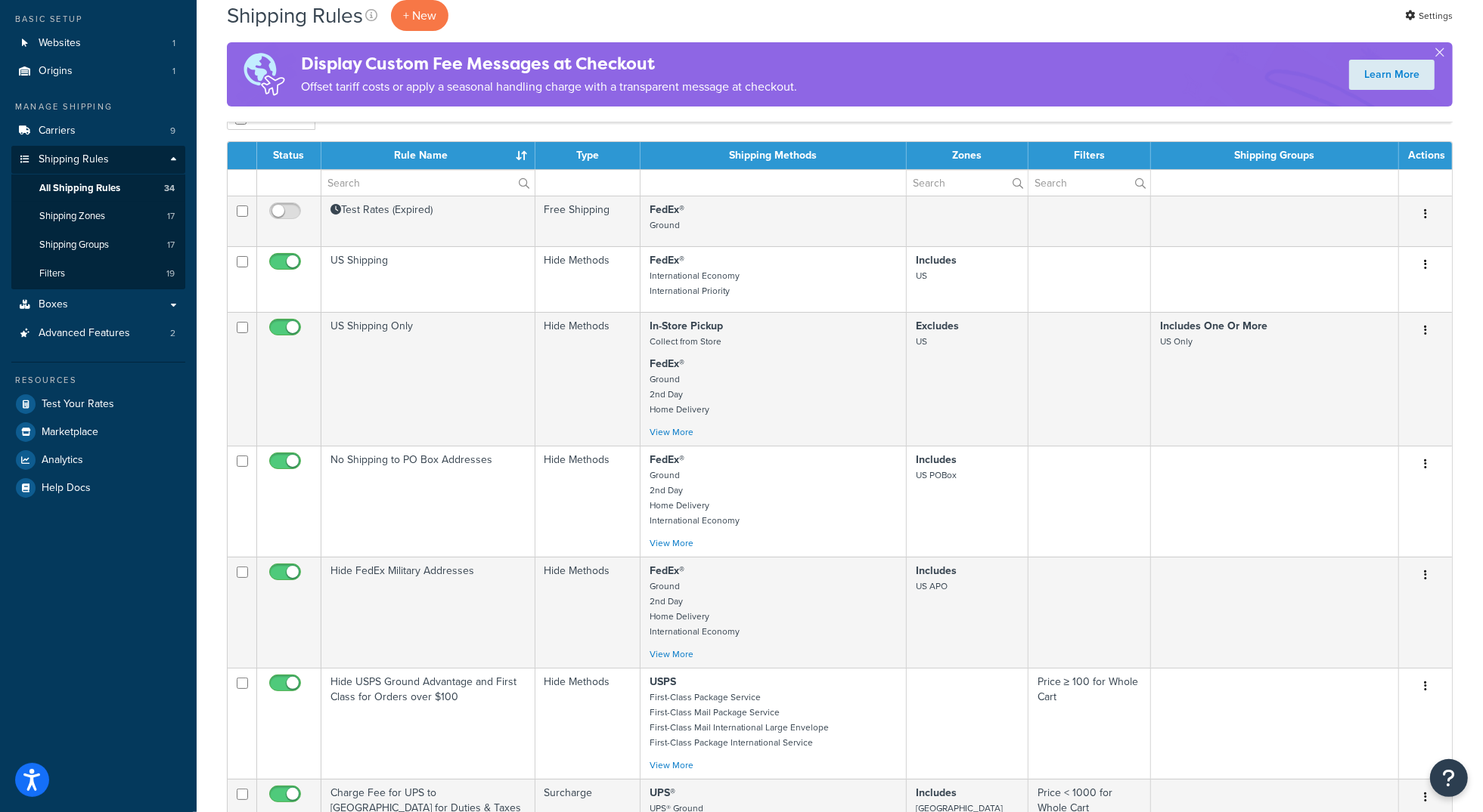
scroll to position [57, 0]
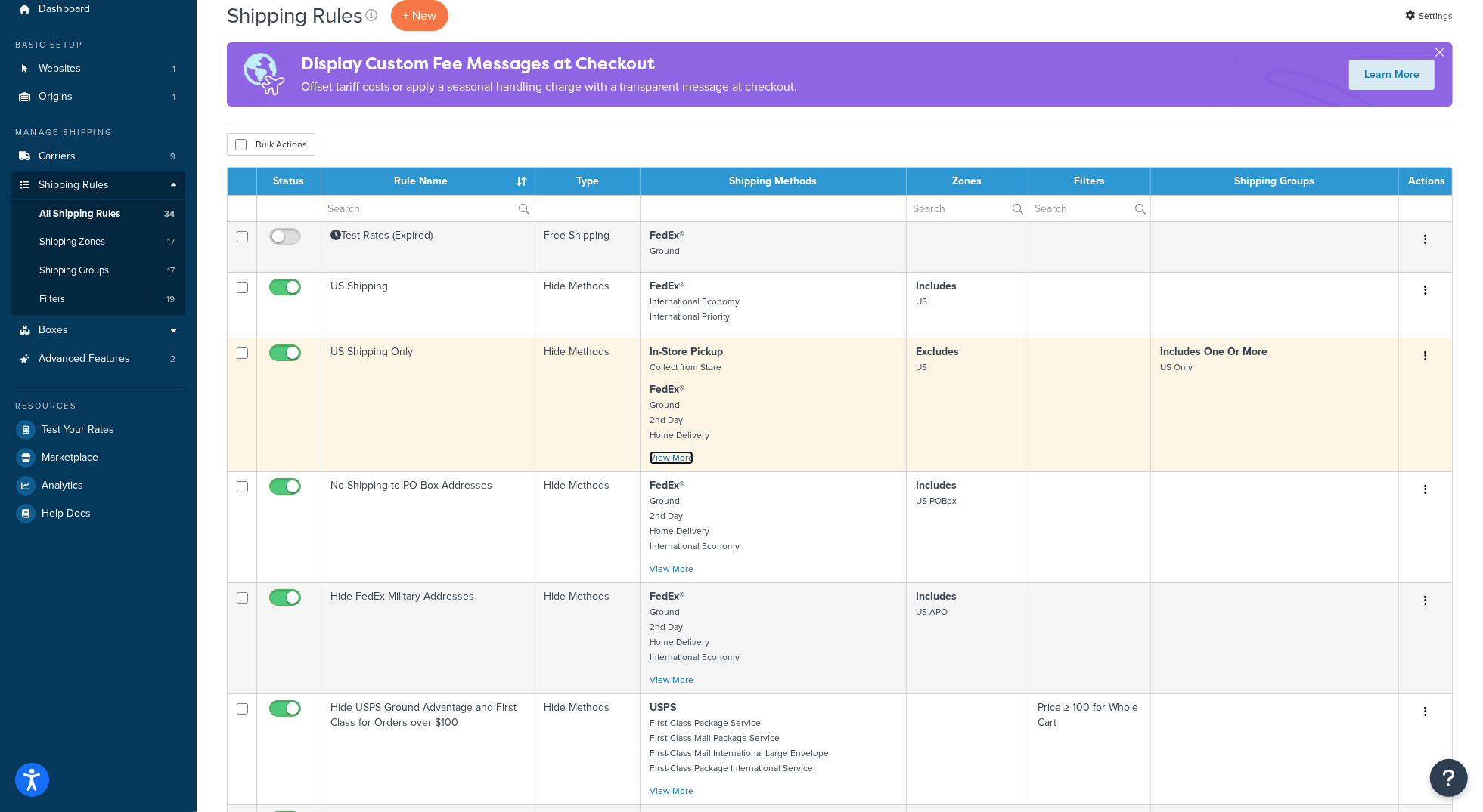
click at [683, 461] on link "View More" at bounding box center [671, 458] width 44 height 13
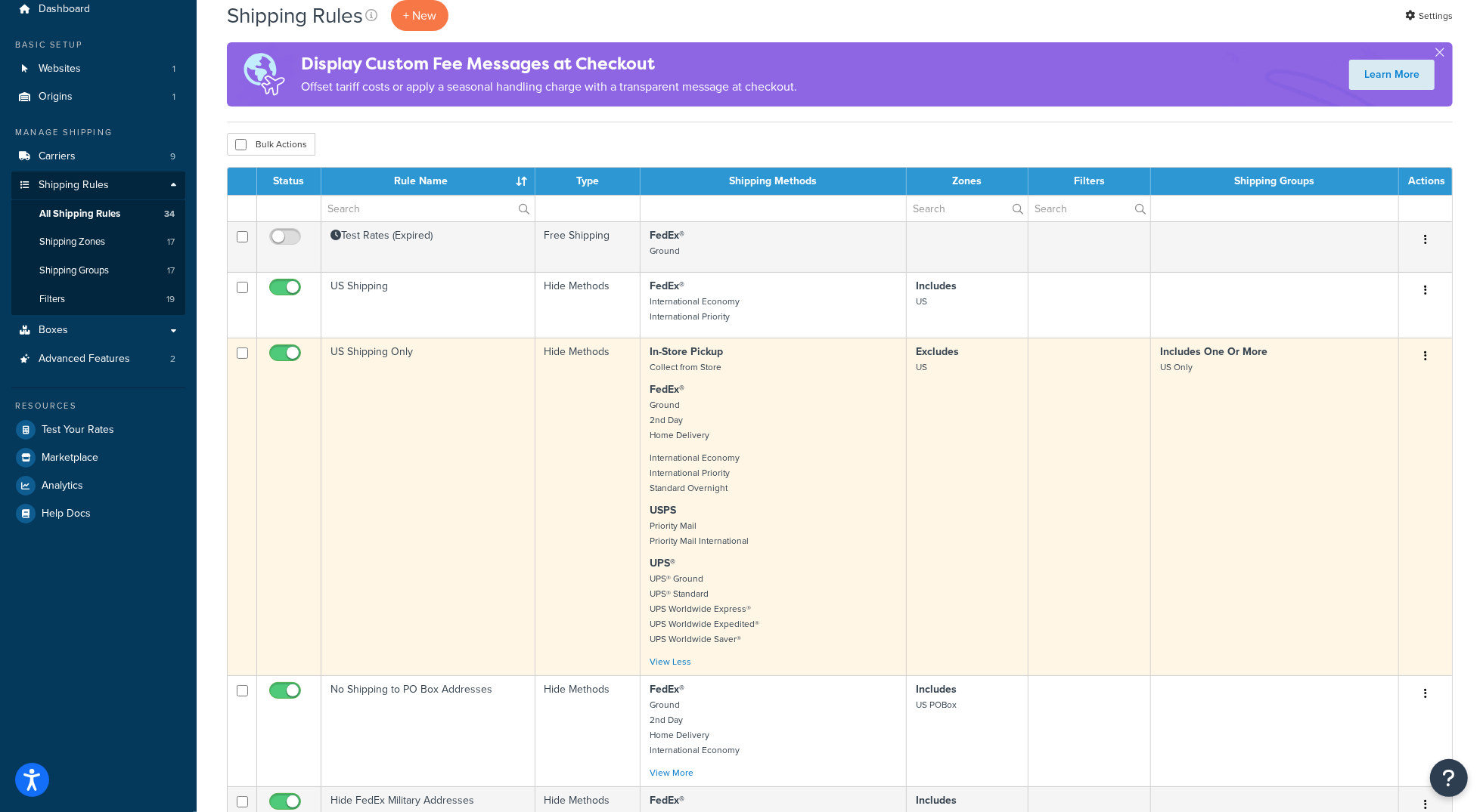
click at [465, 437] on td "US Shipping Only" at bounding box center [429, 507] width 214 height 338
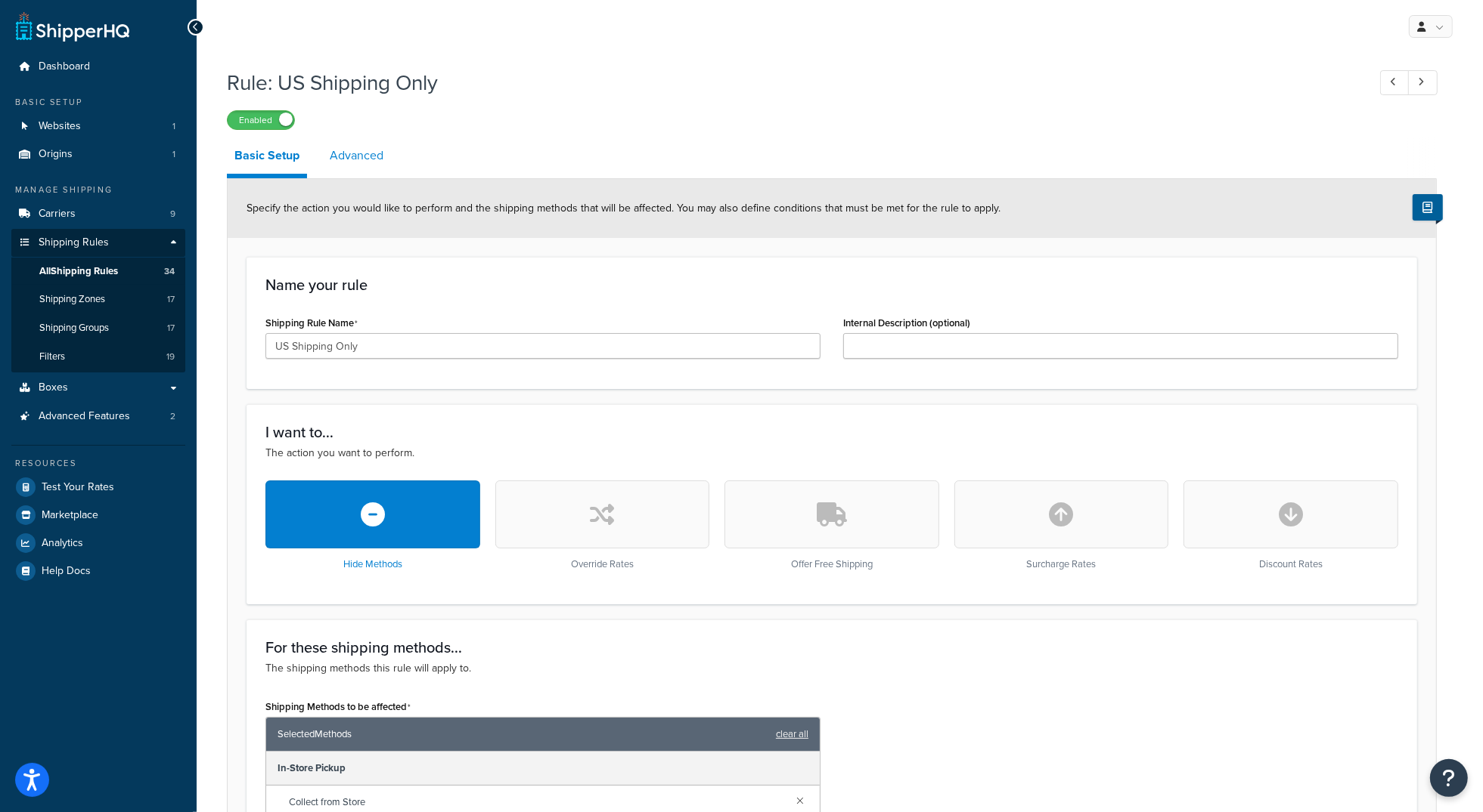
click at [346, 162] on link "Advanced" at bounding box center [356, 155] width 69 height 37
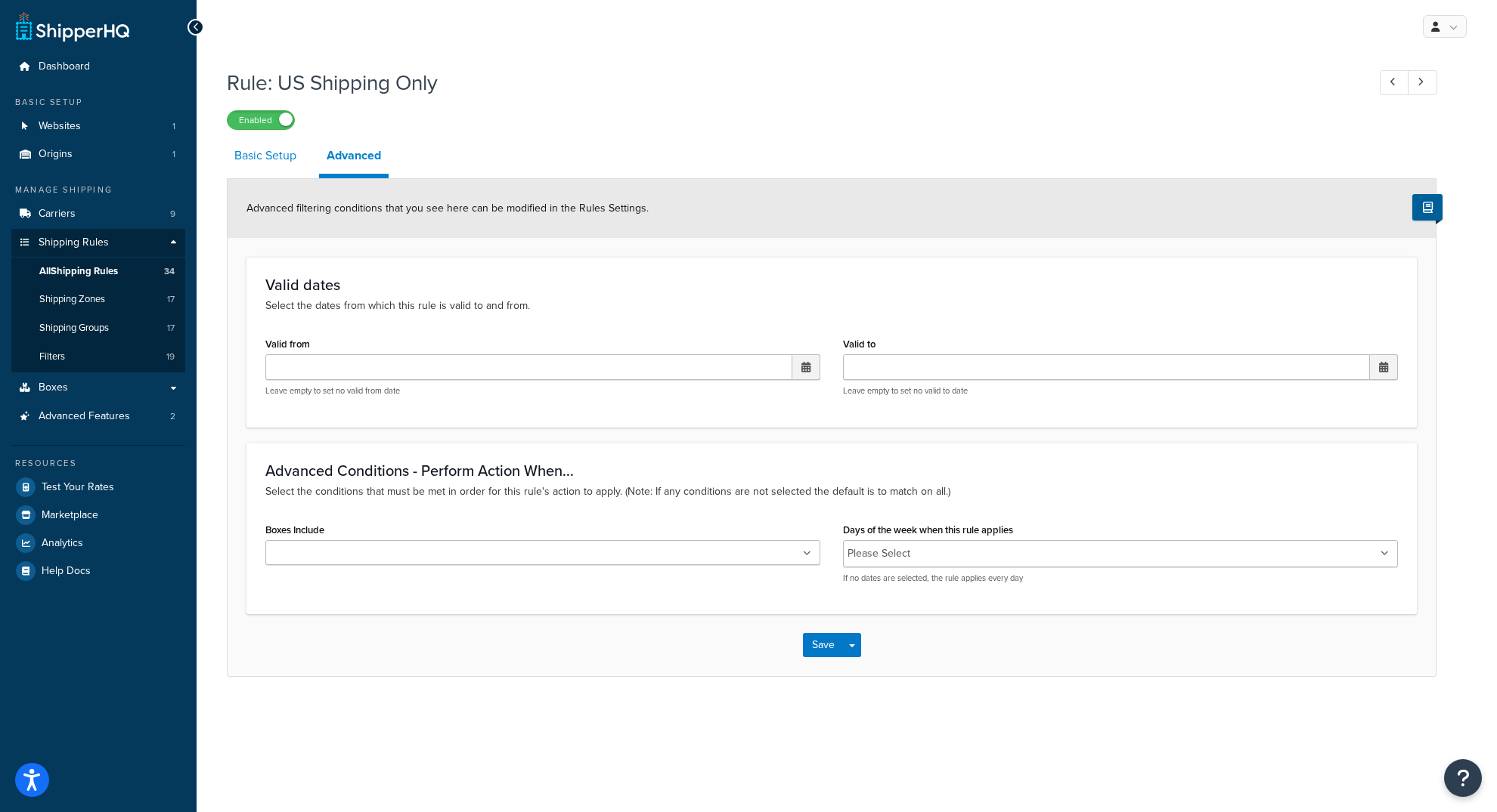
click at [271, 148] on link "Basic Setup" at bounding box center [265, 155] width 77 height 37
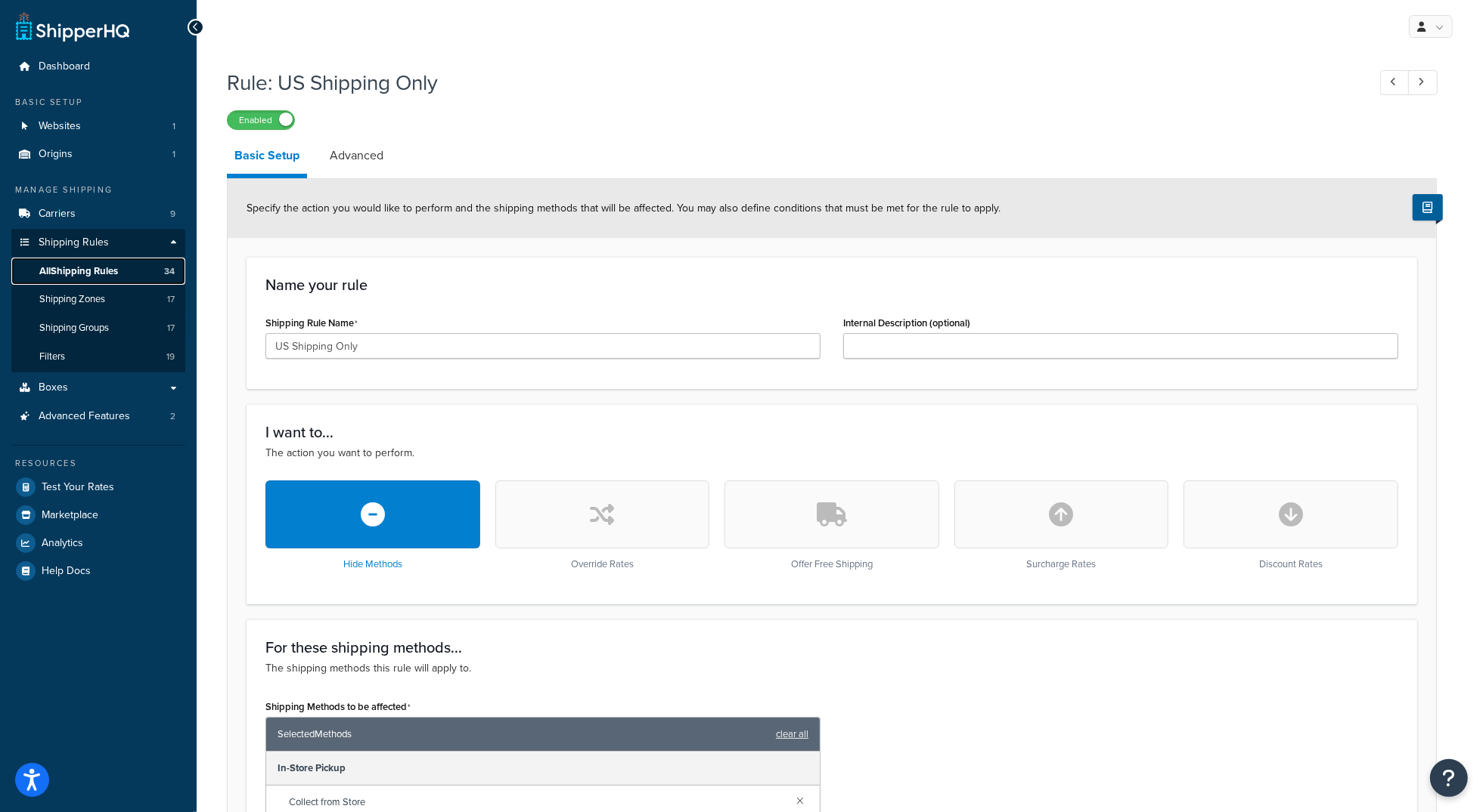
click at [87, 271] on span "All Shipping Rules" at bounding box center [79, 271] width 79 height 12
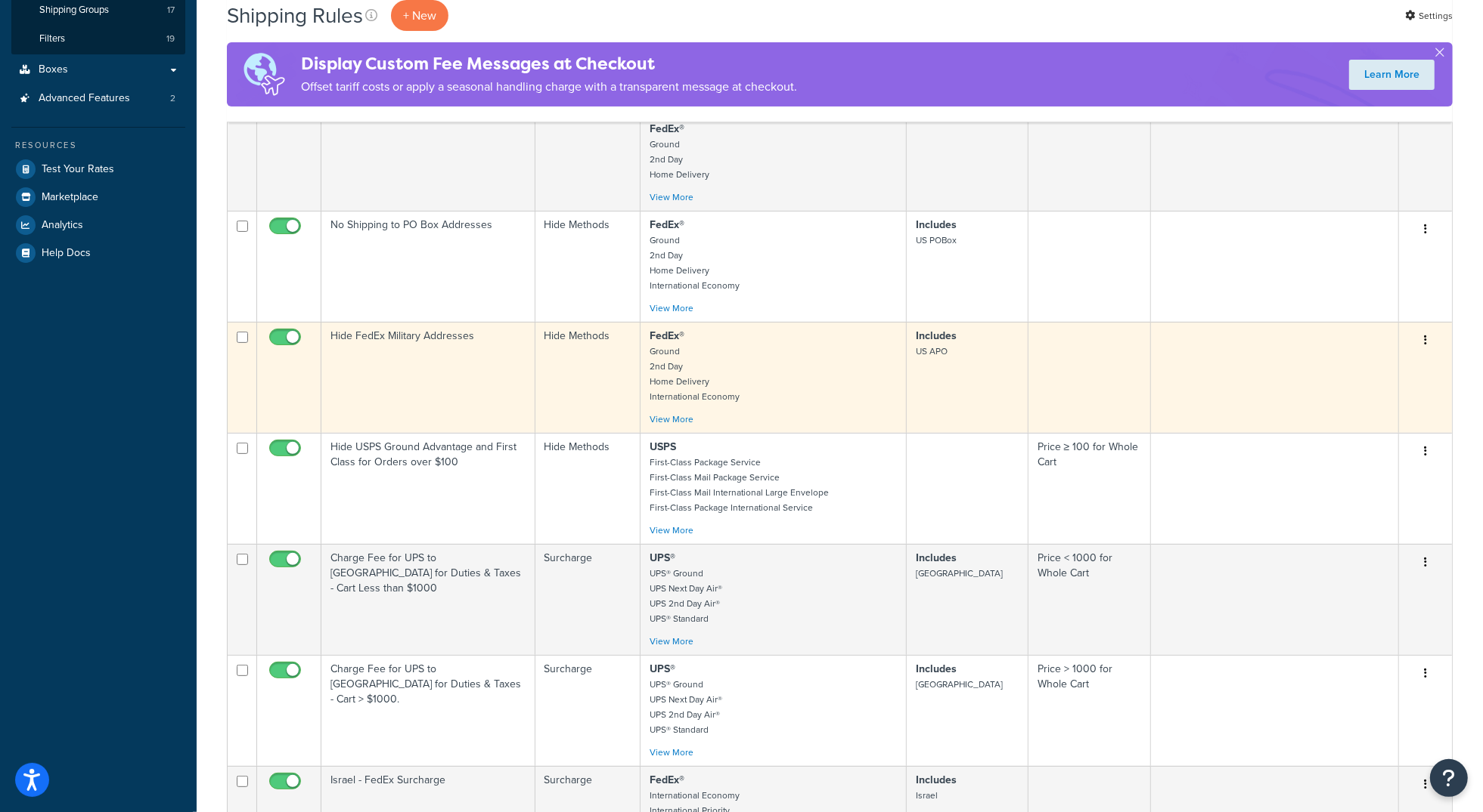
scroll to position [319, 0]
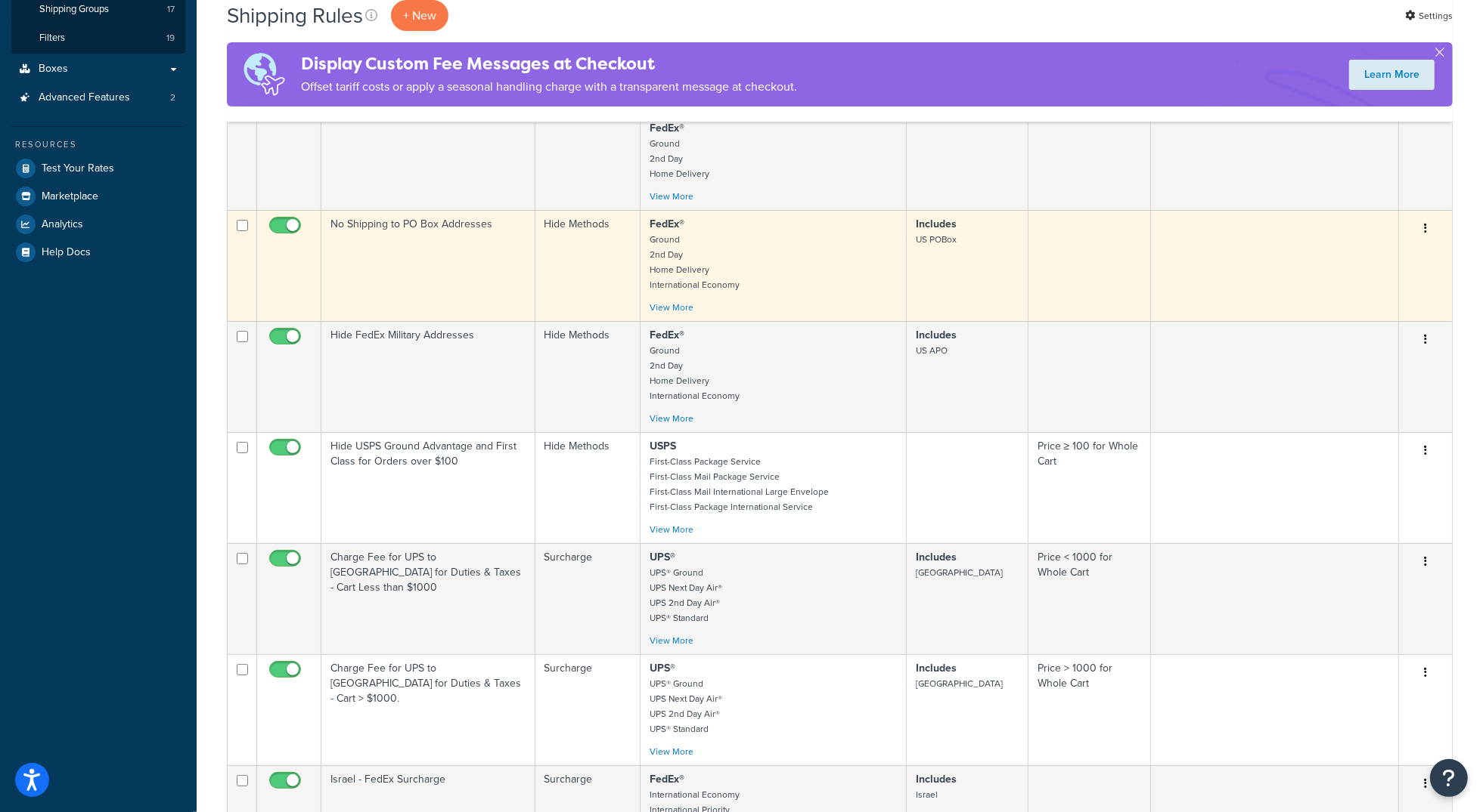
click at [386, 291] on td "No Shipping to PO Box Addresses" at bounding box center [429, 265] width 214 height 112
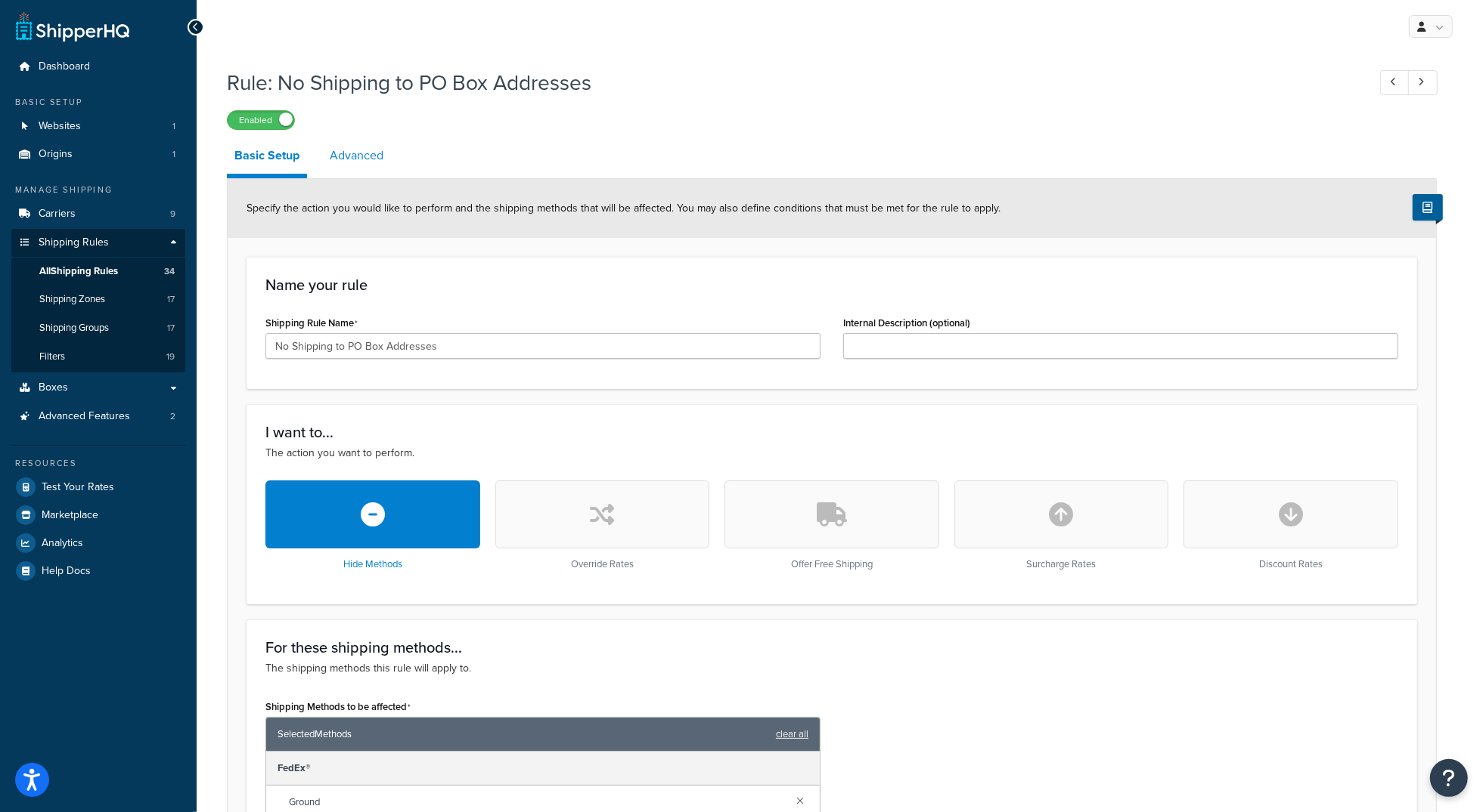
click at [339, 147] on link "Advanced" at bounding box center [356, 155] width 69 height 37
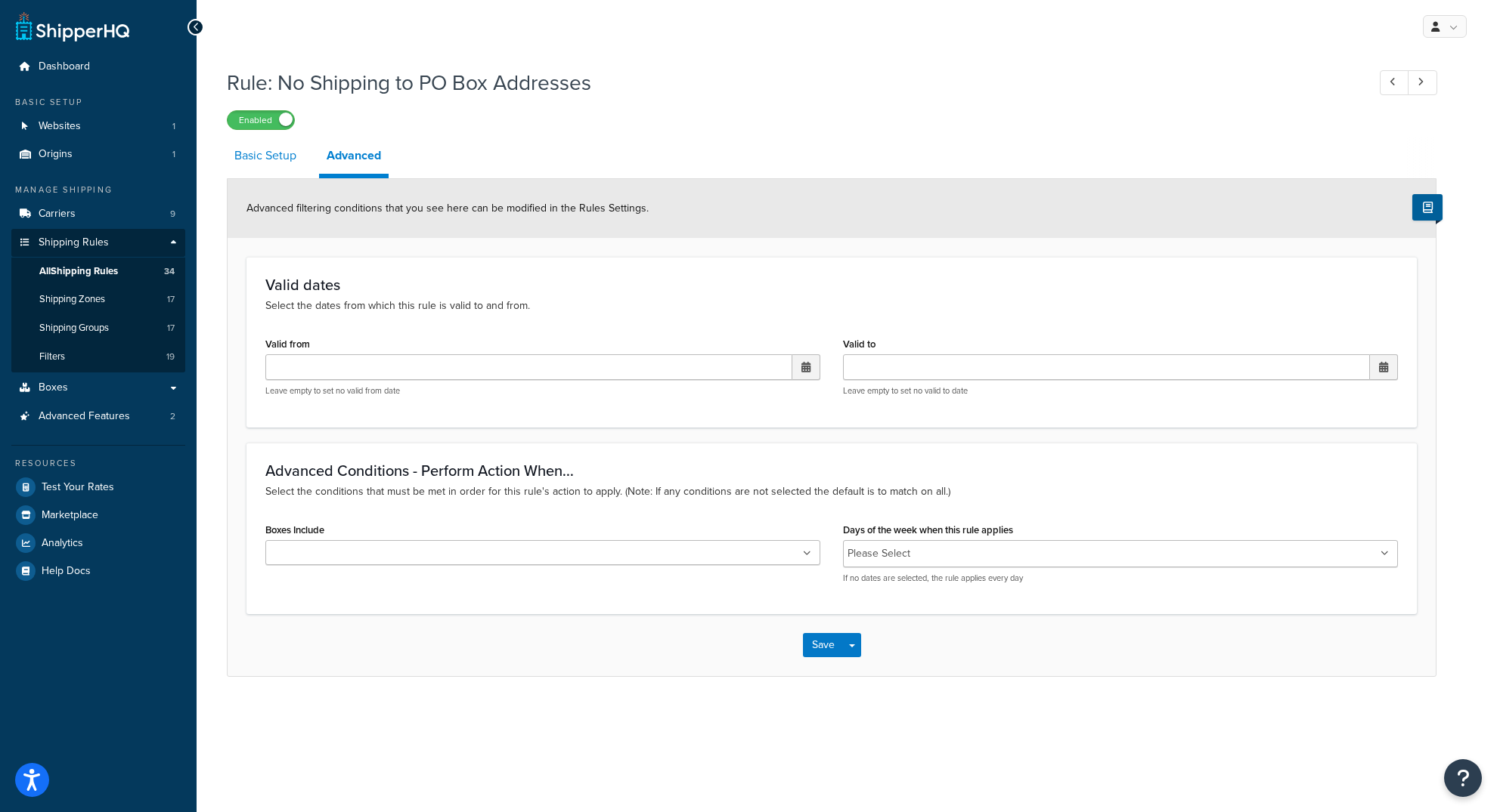
click at [250, 173] on link "Basic Setup" at bounding box center [265, 155] width 77 height 37
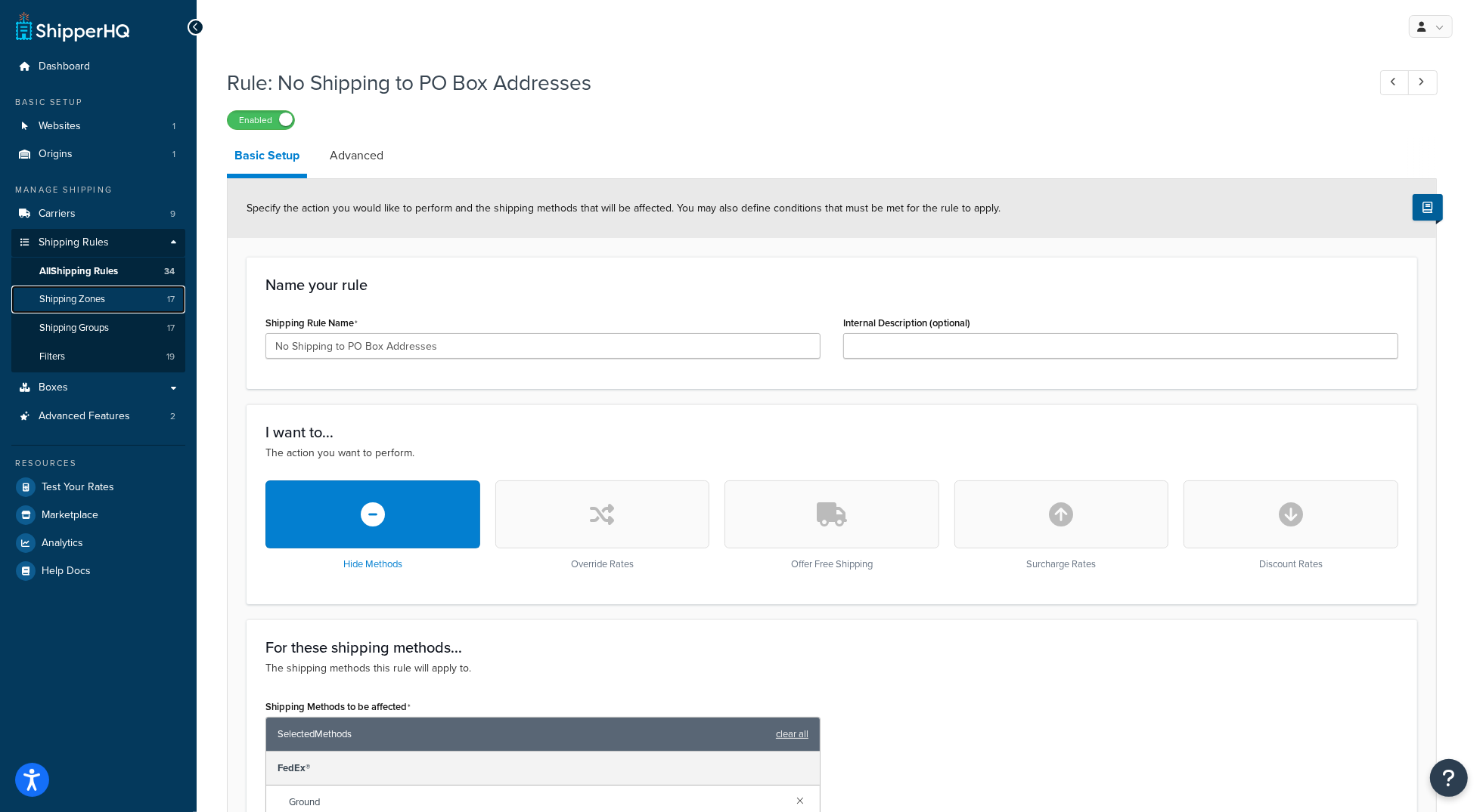
click at [91, 298] on span "Shipping Zones" at bounding box center [72, 300] width 66 height 12
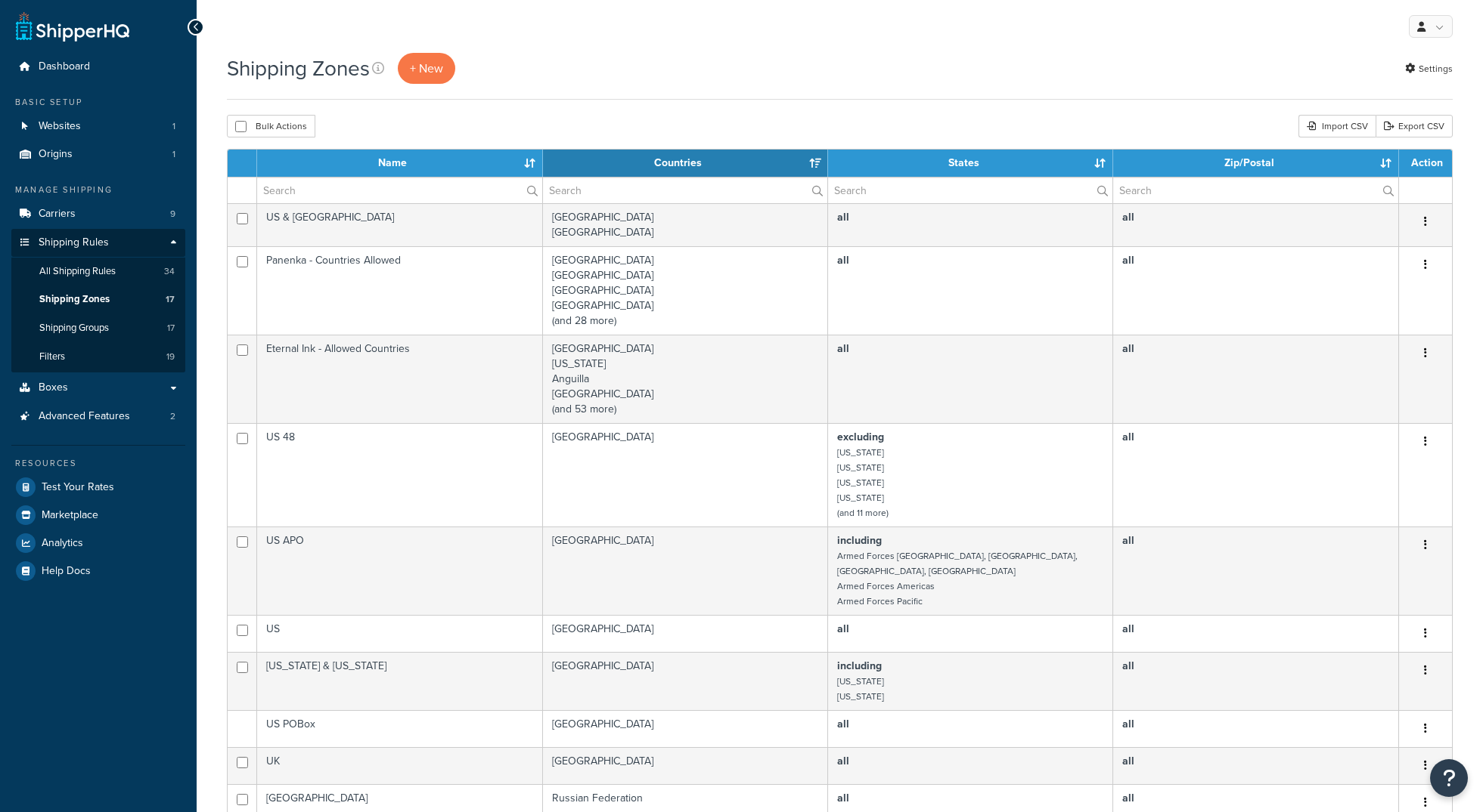
select select "15"
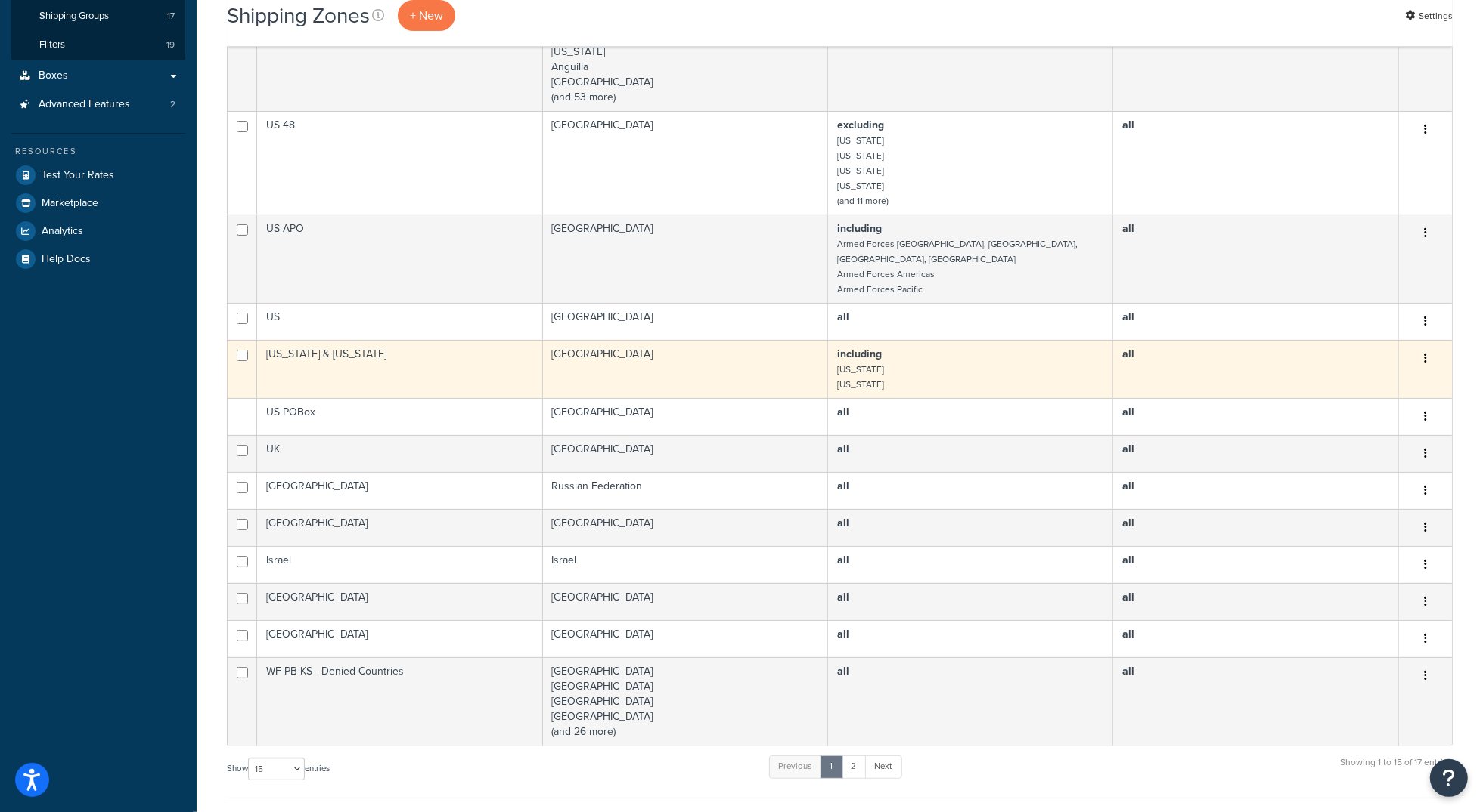
scroll to position [310, 0]
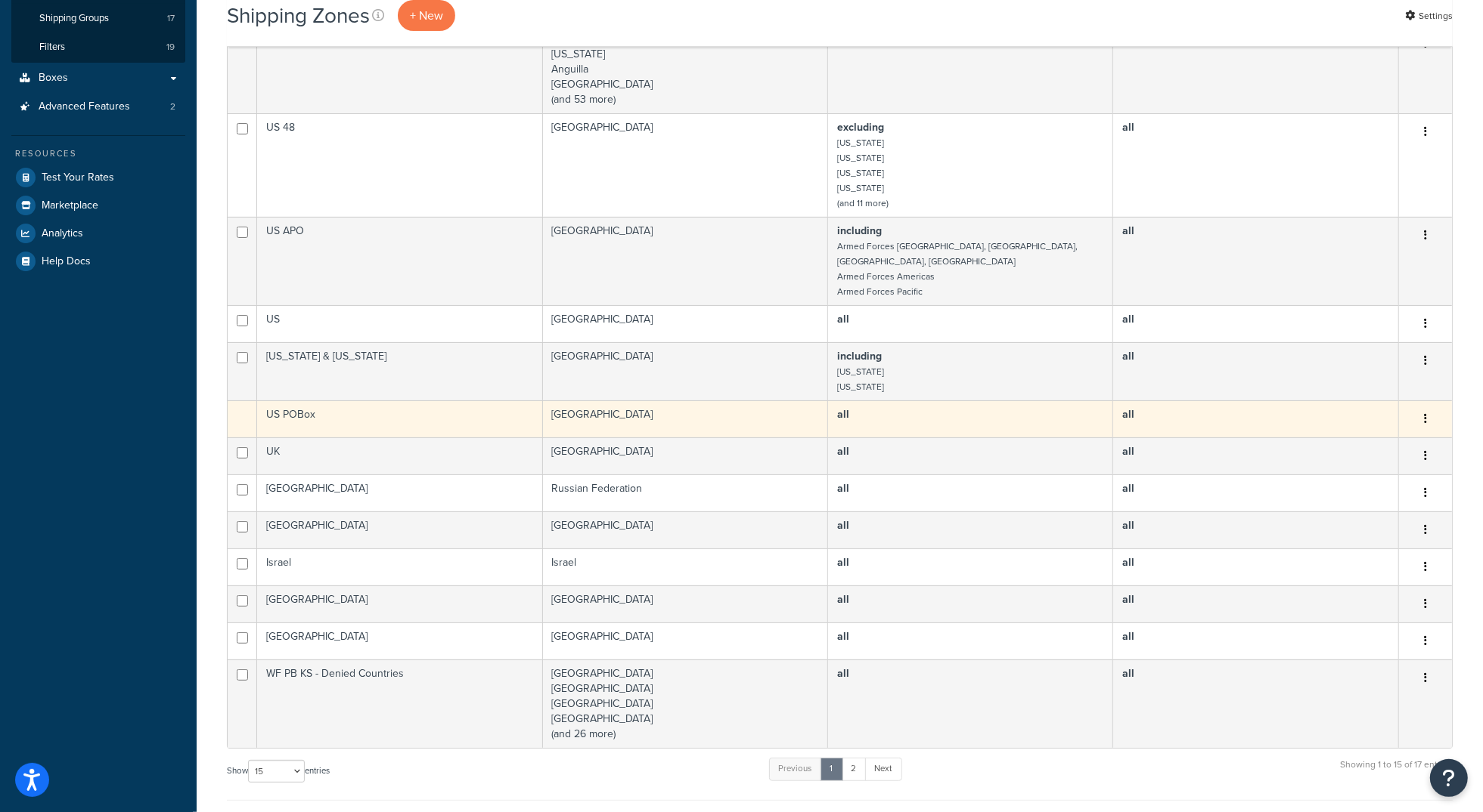
click at [321, 407] on td "US POBox" at bounding box center [399, 419] width 285 height 37
click at [304, 408] on td "US POBox" at bounding box center [399, 419] width 285 height 37
click at [283, 408] on td "US POBox" at bounding box center [399, 419] width 285 height 37
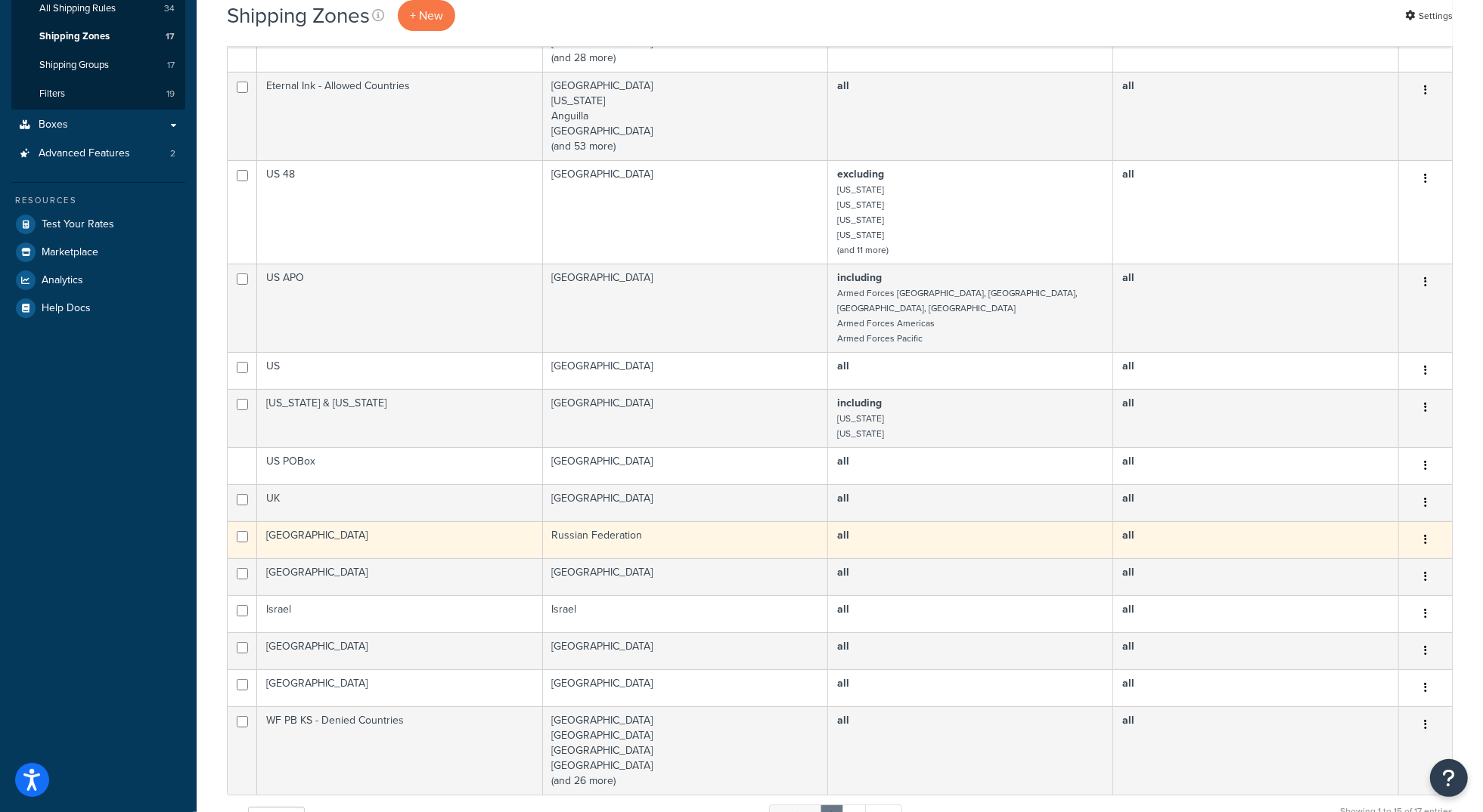
scroll to position [0, 0]
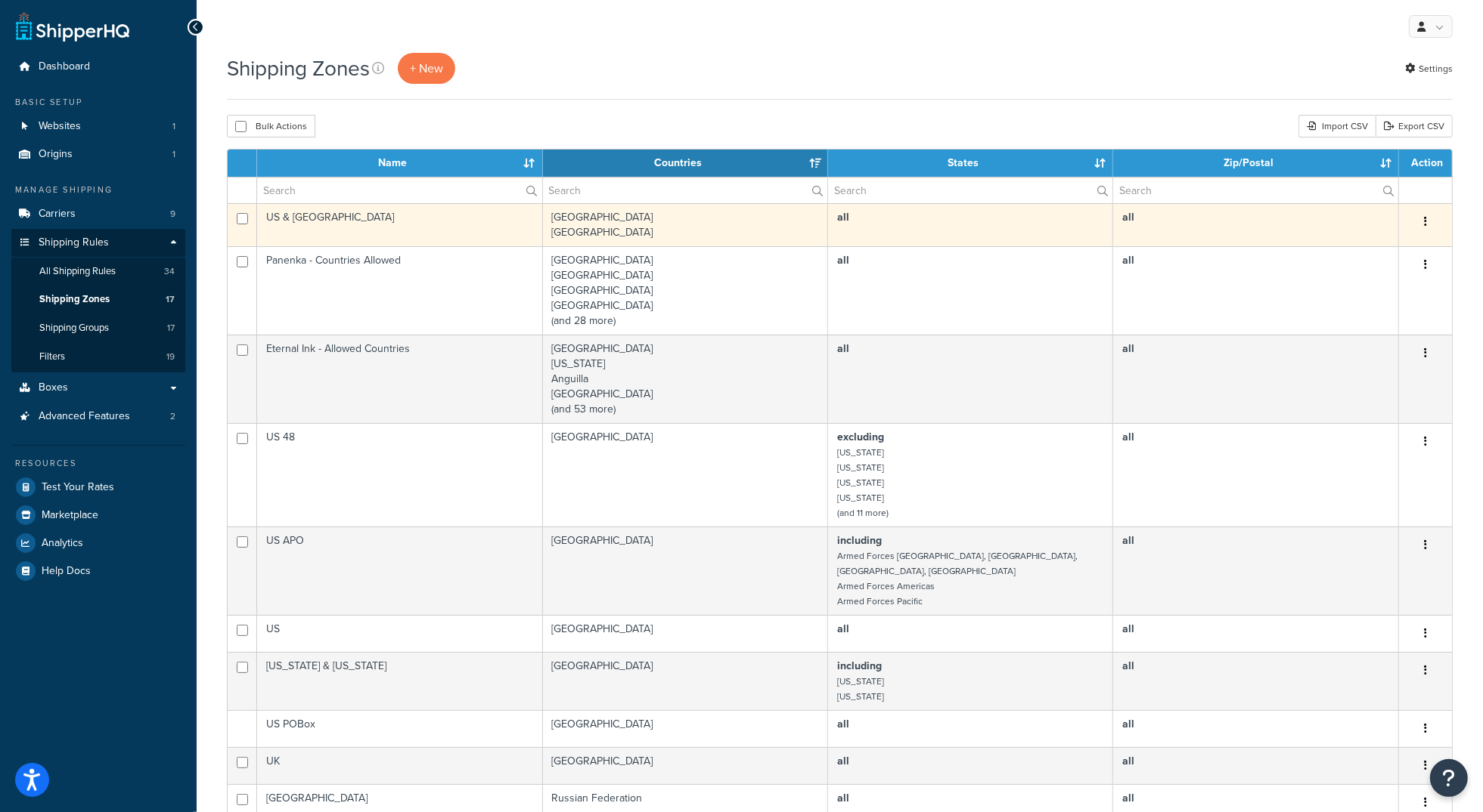
click at [287, 225] on td "US & [GEOGRAPHIC_DATA]" at bounding box center [399, 225] width 285 height 43
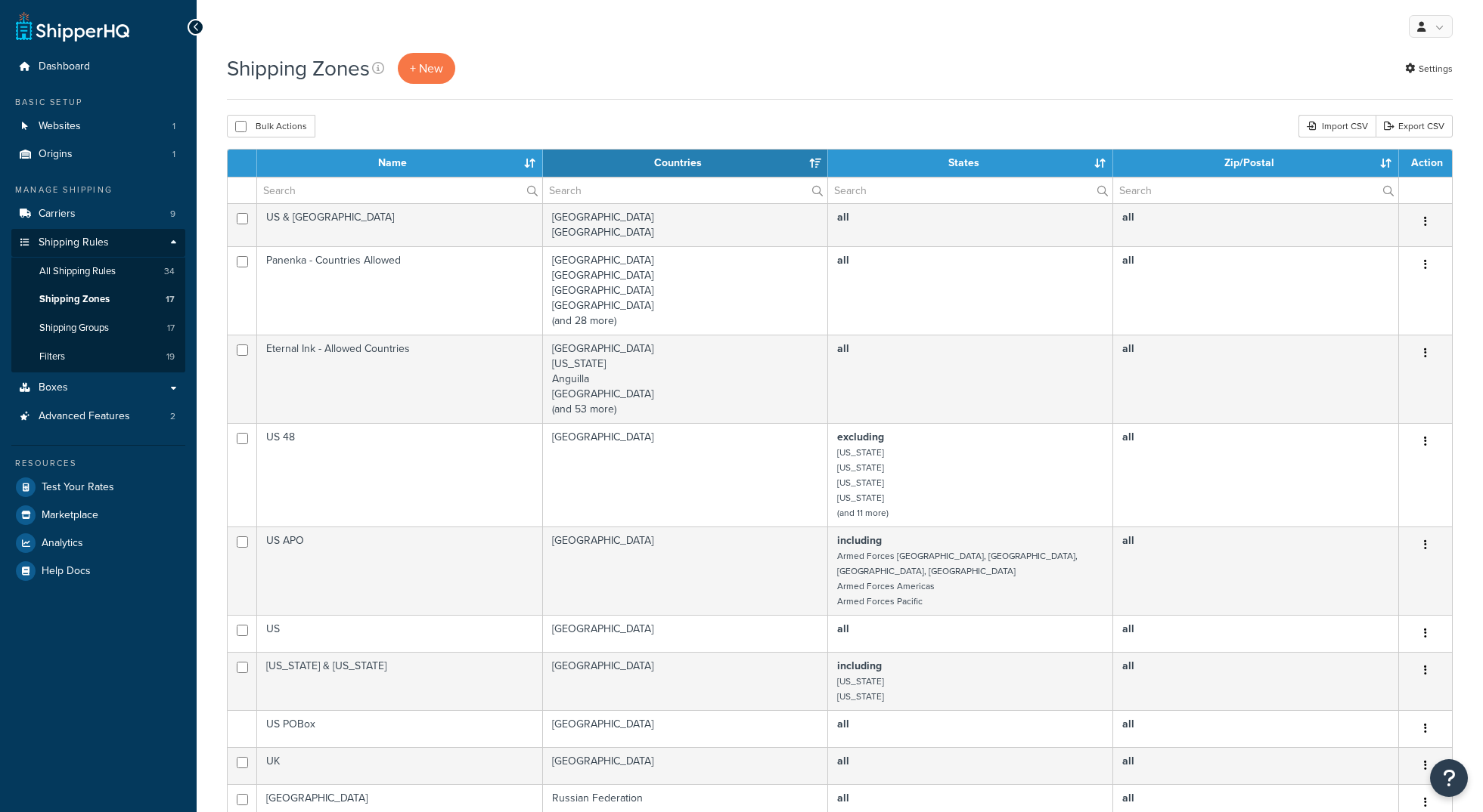
select select "15"
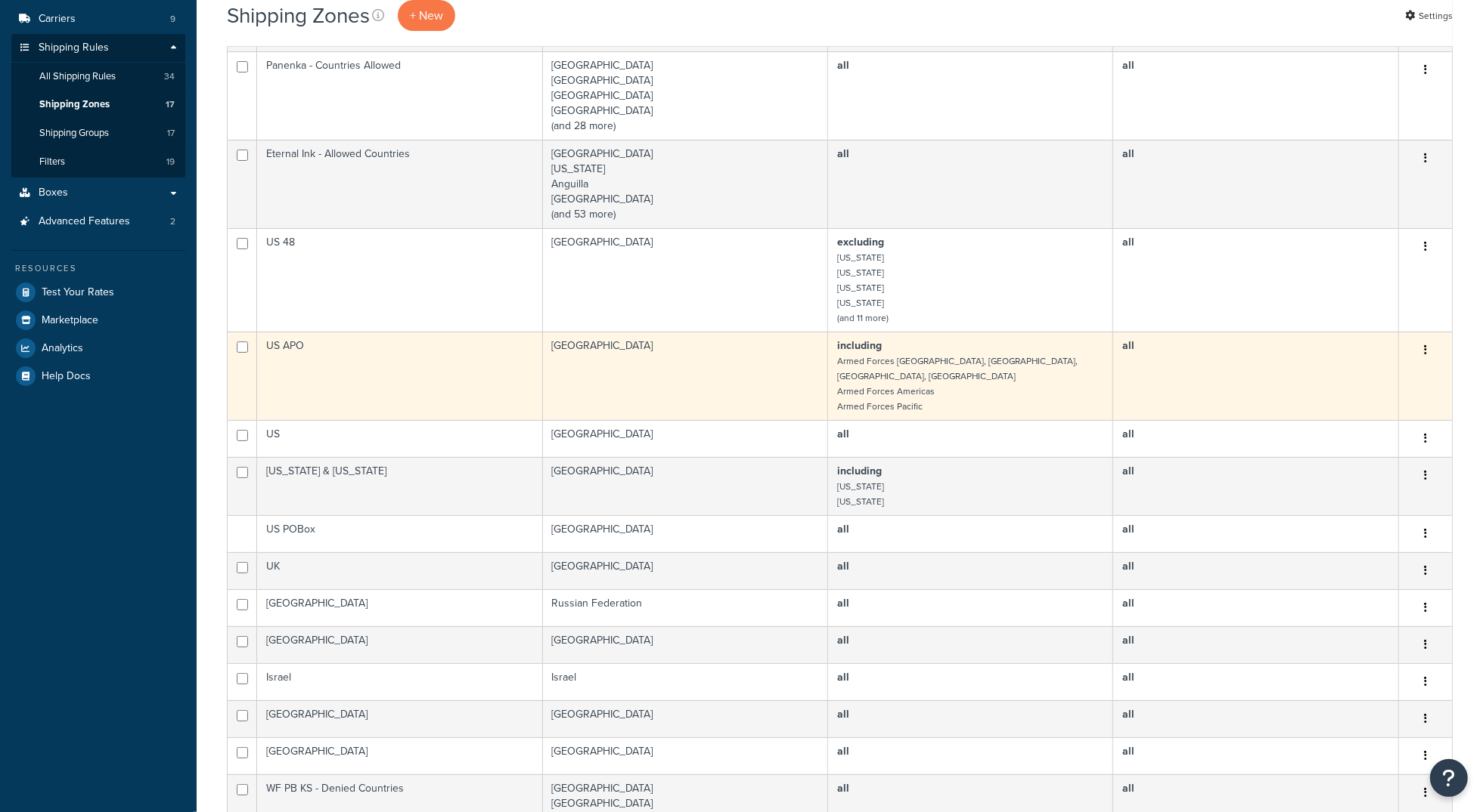
scroll to position [267, 0]
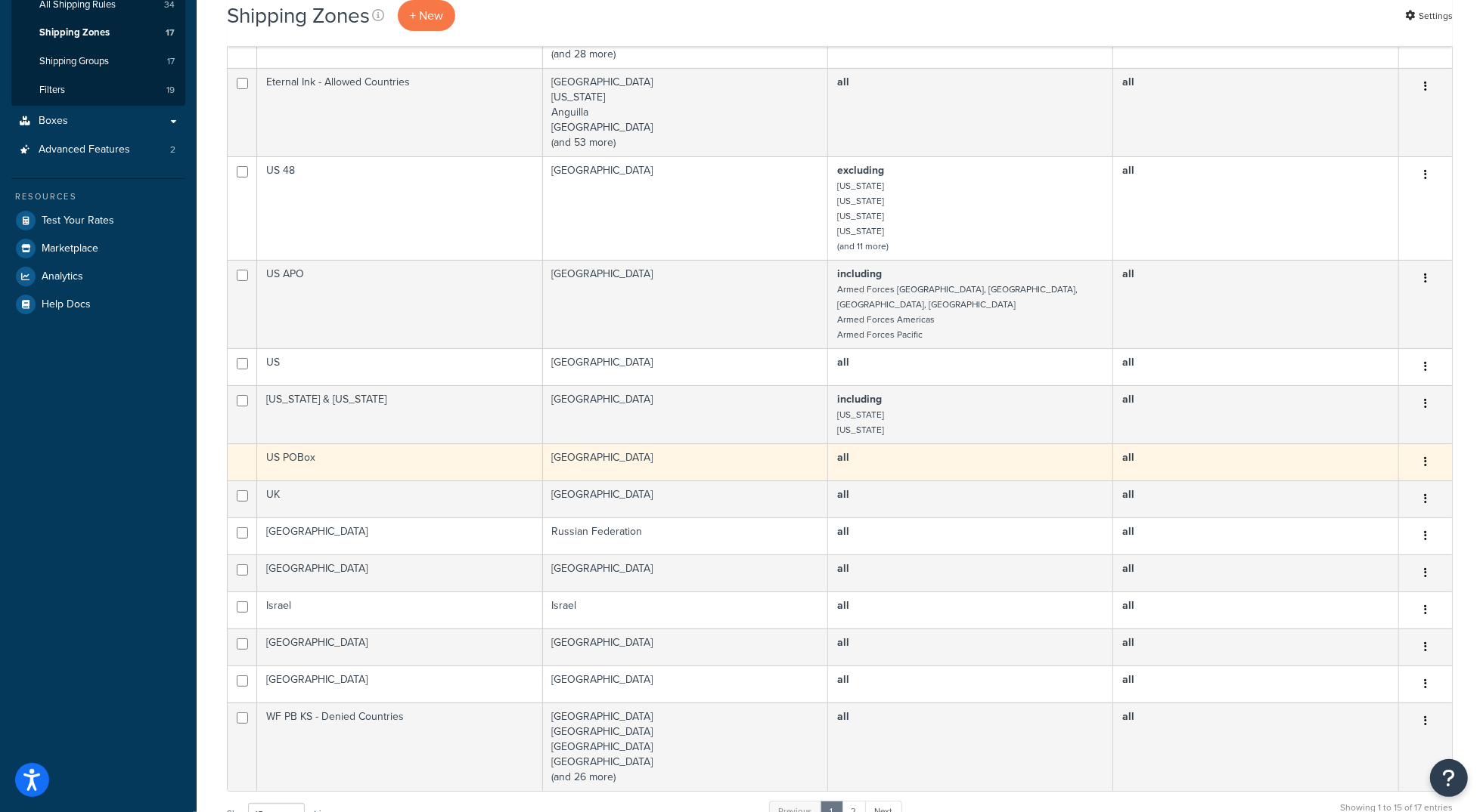
click at [285, 453] on td "US POBox" at bounding box center [399, 462] width 285 height 37
click at [287, 452] on td "US POBox" at bounding box center [399, 462] width 285 height 37
click at [1420, 453] on button "button" at bounding box center [1426, 462] width 21 height 24
click at [1357, 447] on td "all" at bounding box center [1255, 462] width 285 height 37
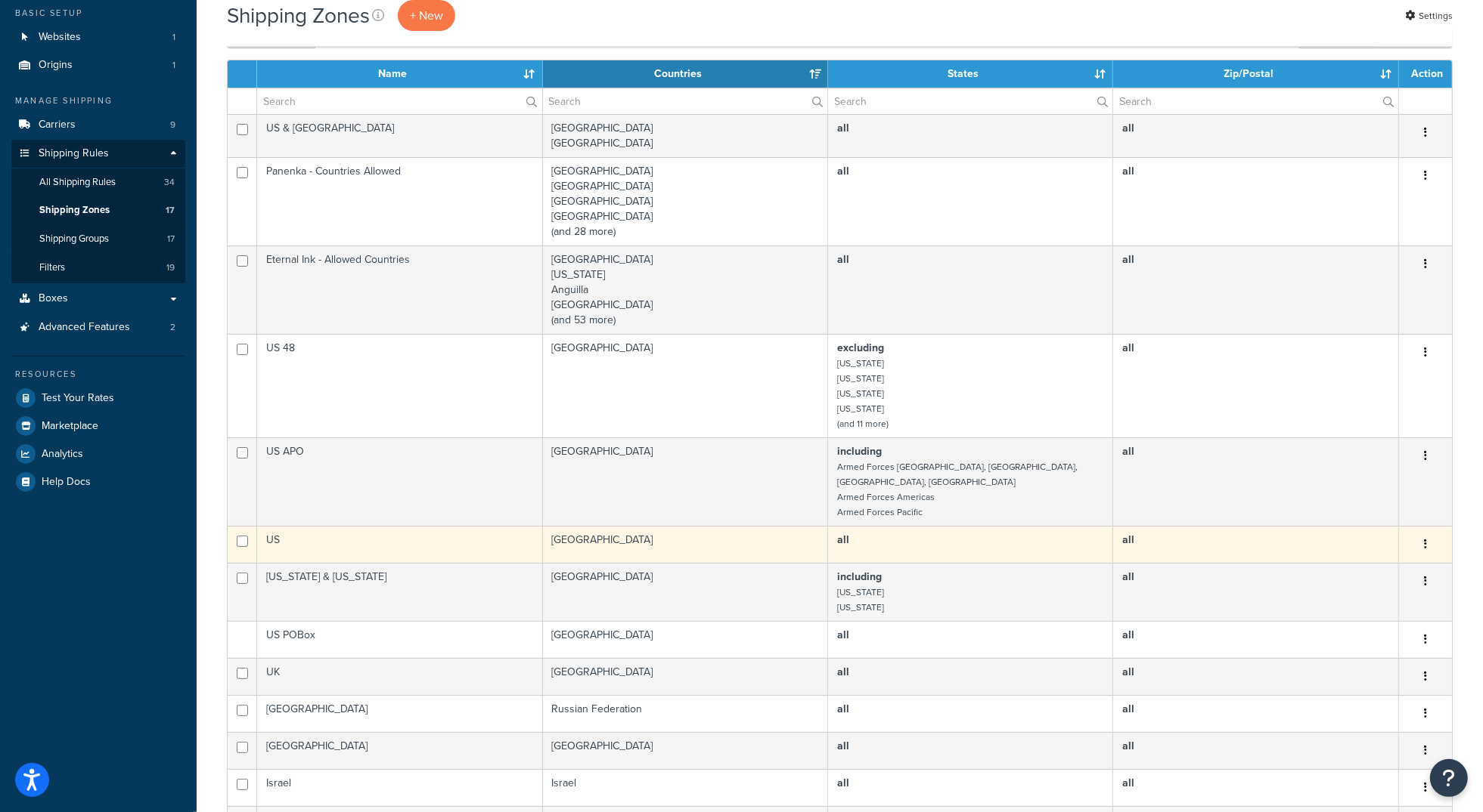
scroll to position [186, 0]
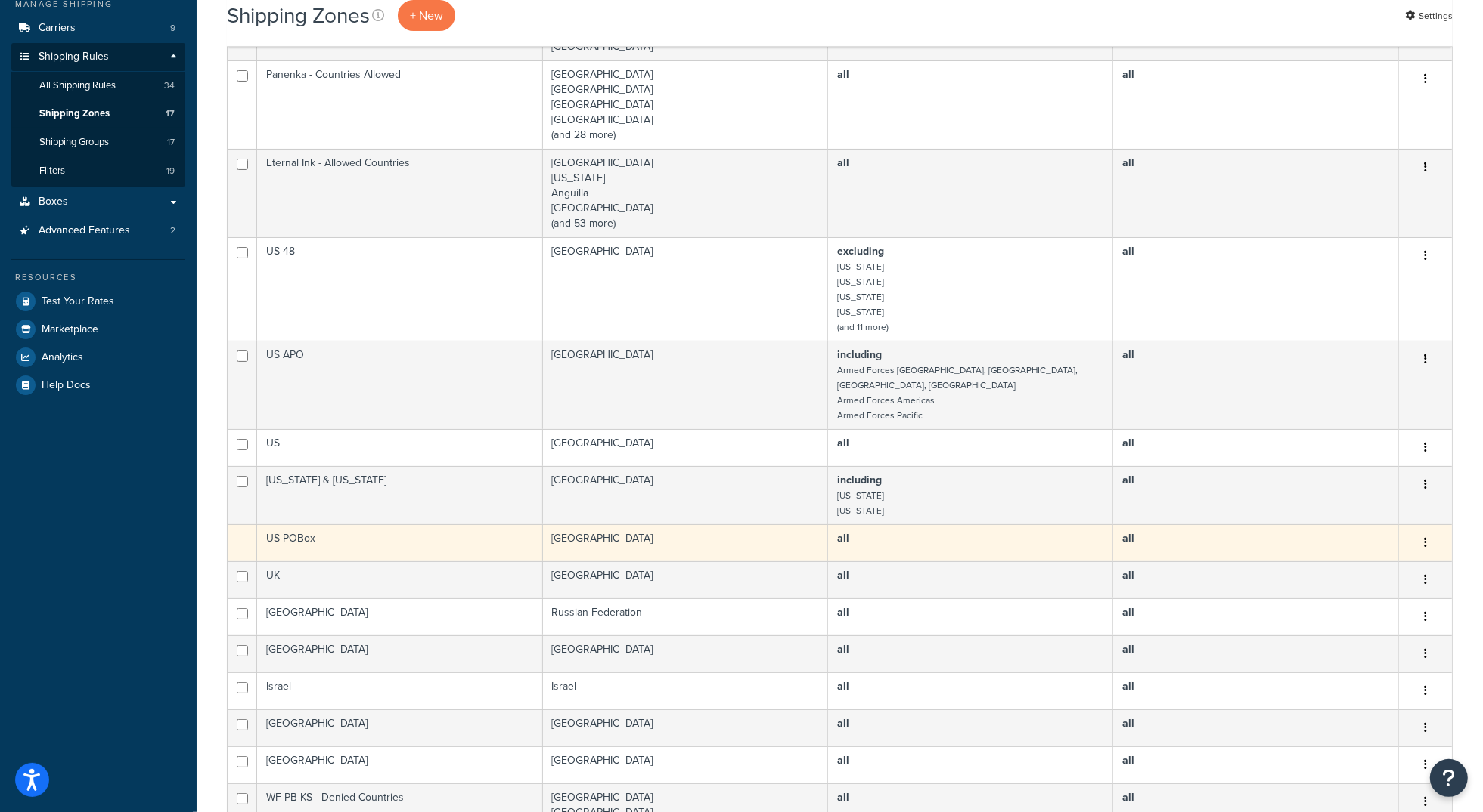
click at [303, 531] on td "US POBox" at bounding box center [399, 543] width 285 height 37
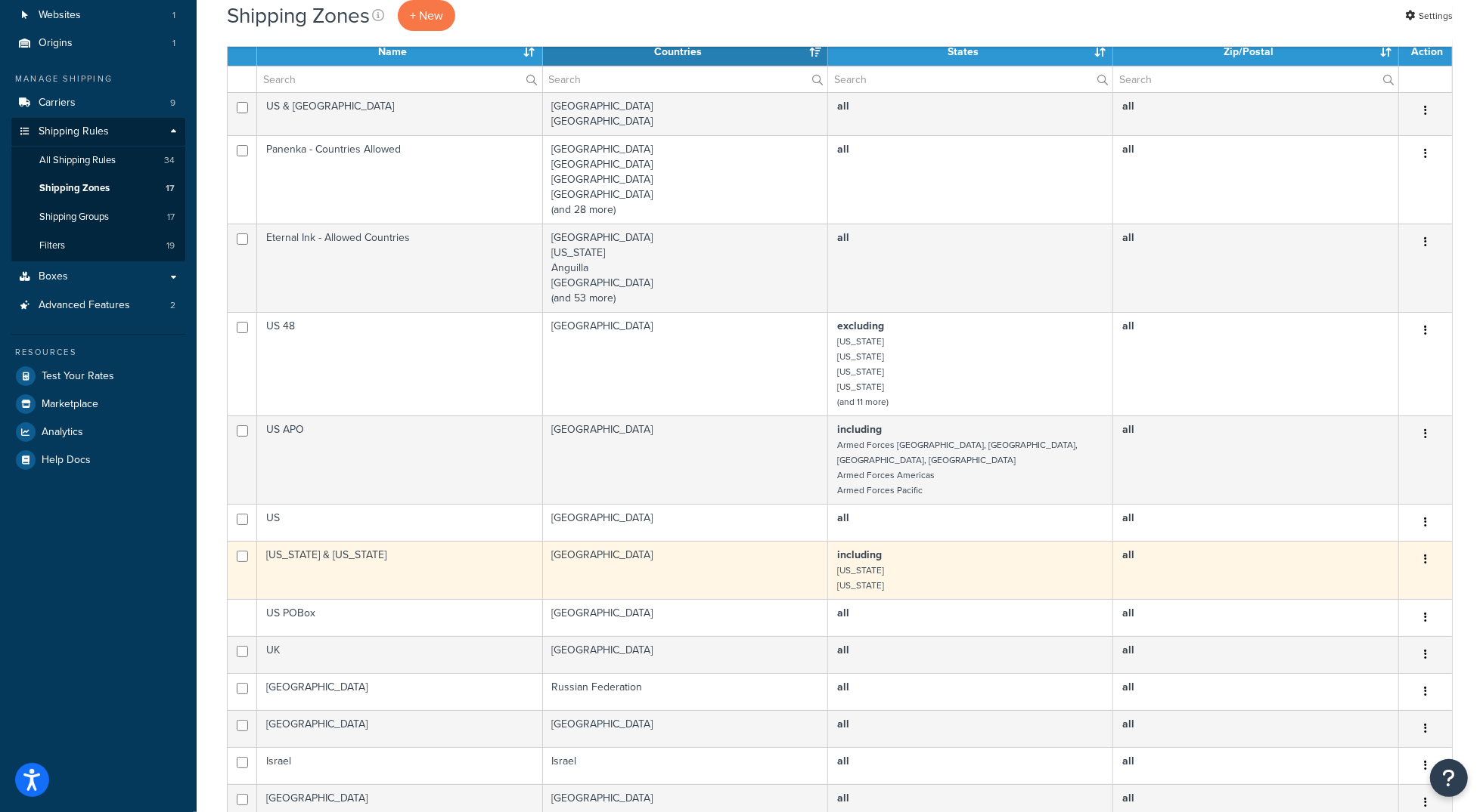
scroll to position [0, 0]
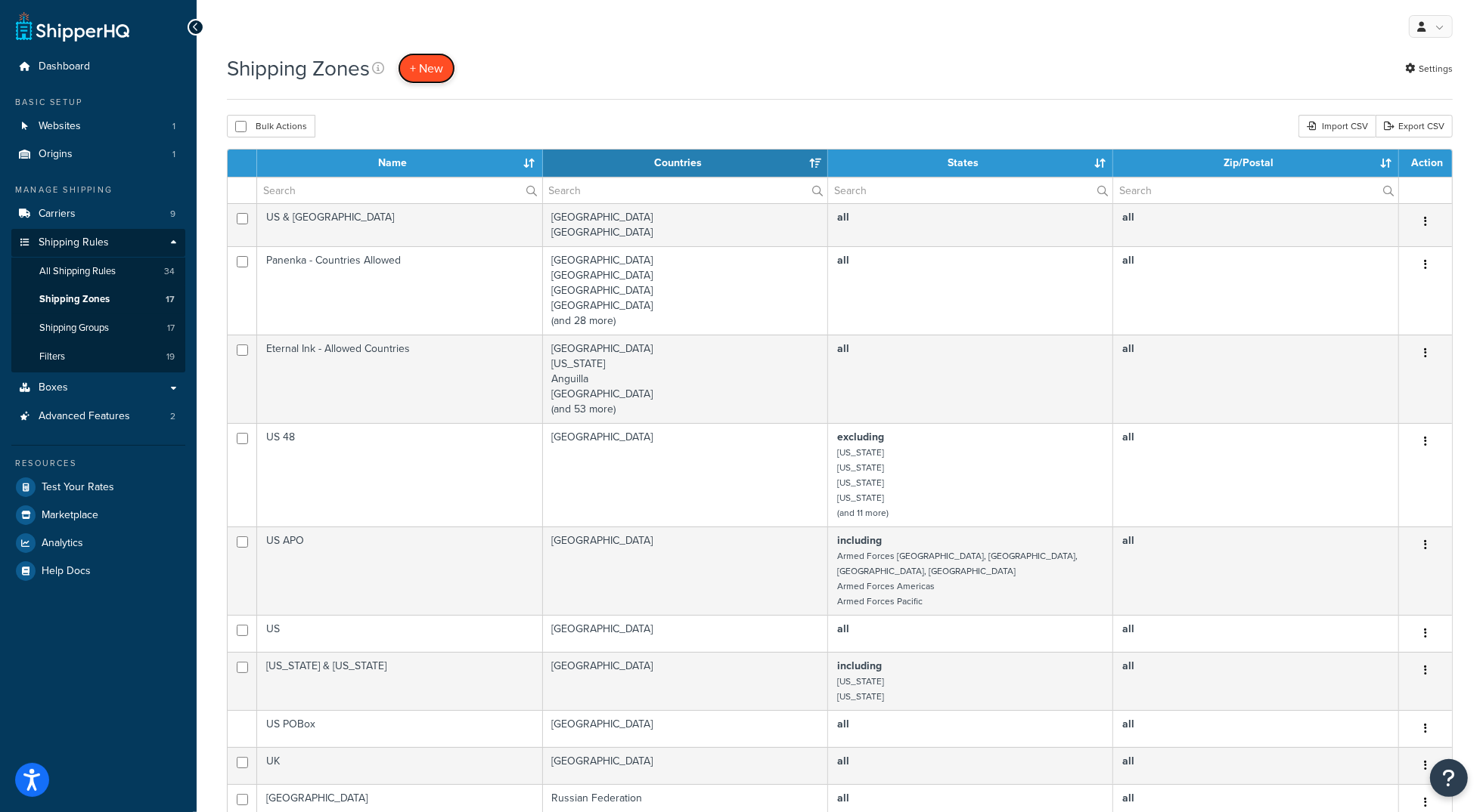
click at [437, 71] on span "+ New" at bounding box center [426, 68] width 33 height 17
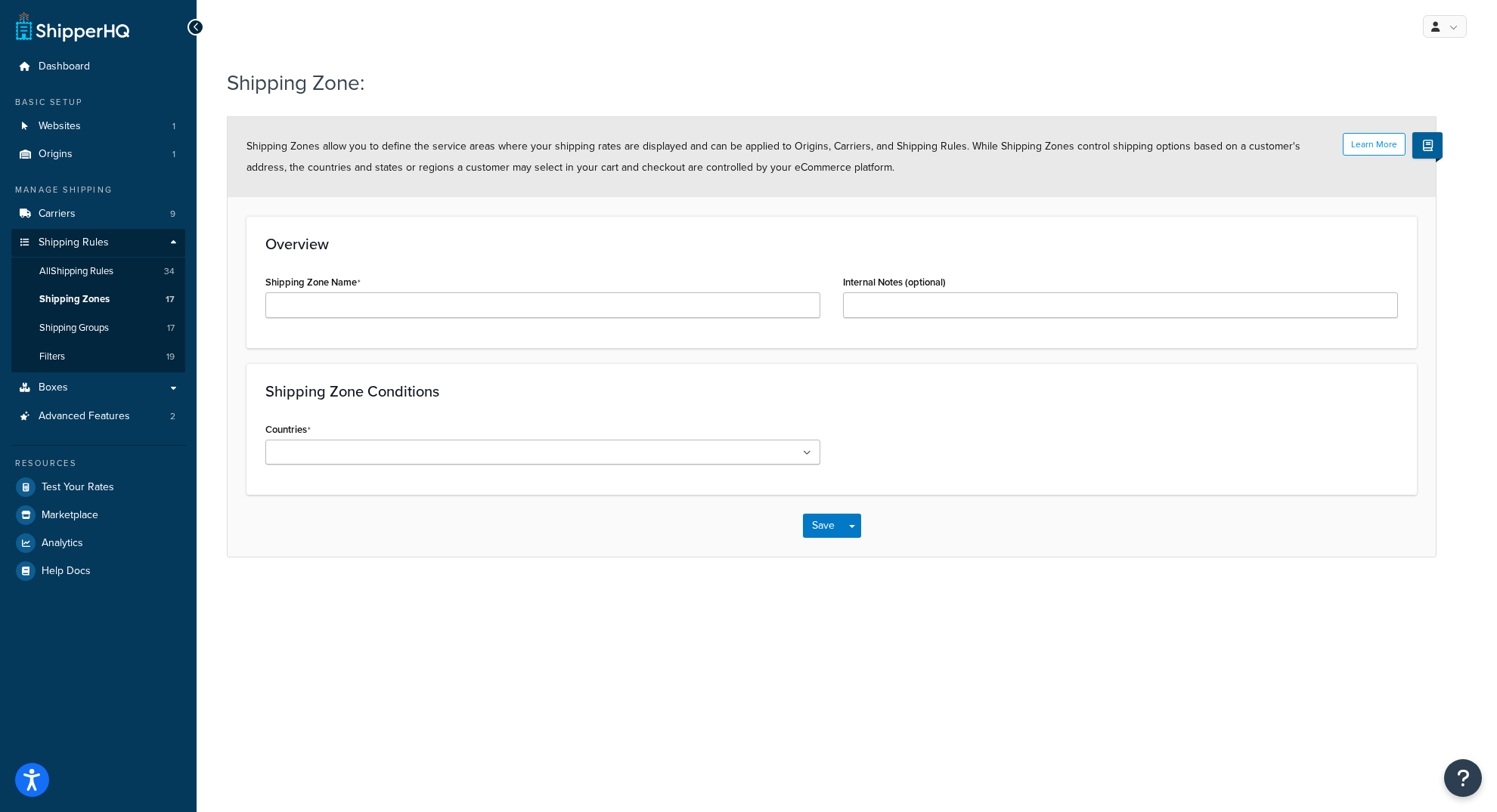
click at [430, 335] on div "Overview Shipping Zone Name Internal Notes (optional)" at bounding box center [831, 282] width 1170 height 132
click at [397, 461] on ul at bounding box center [543, 452] width 555 height 25
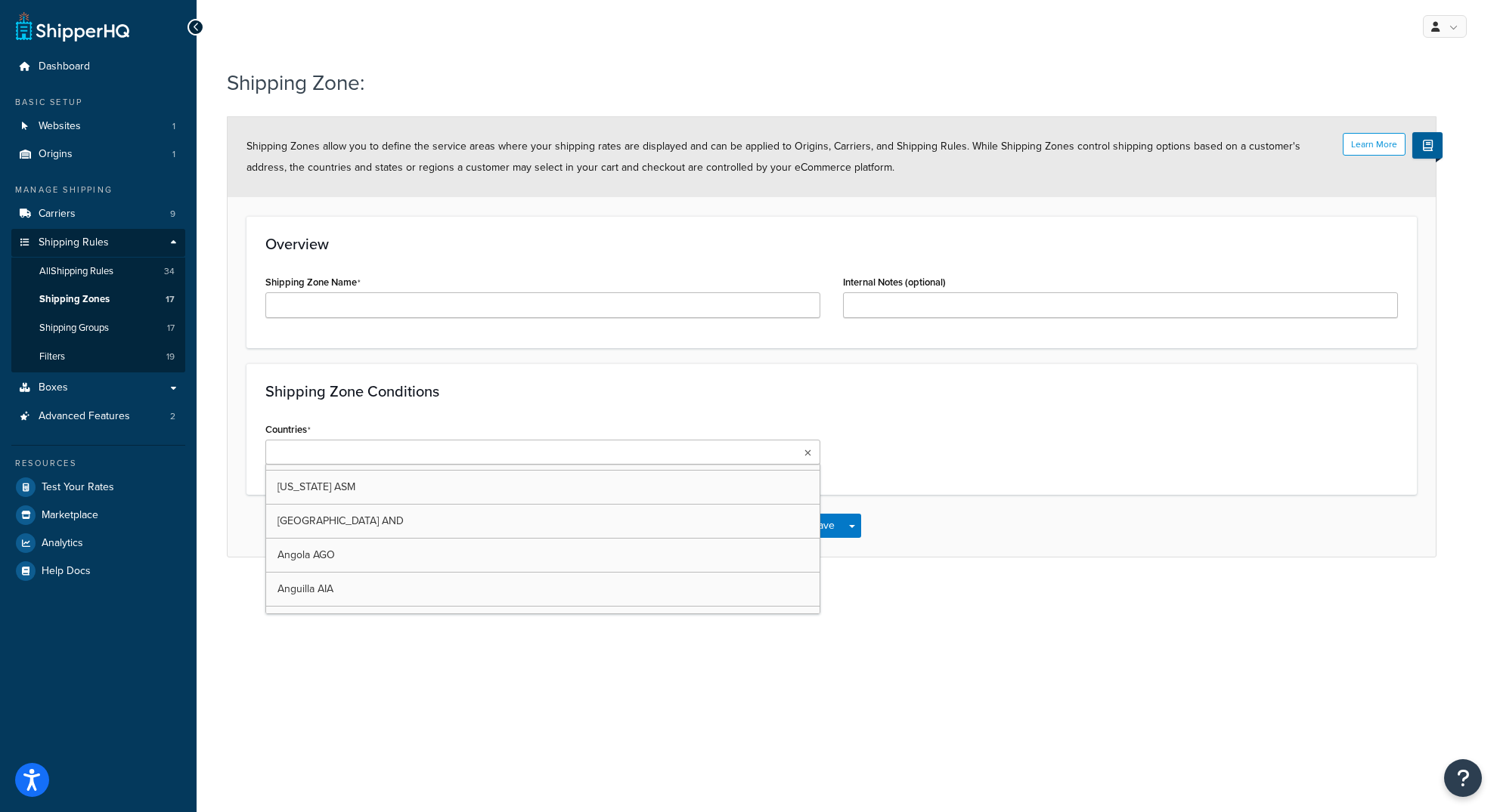
scroll to position [176, 0]
click at [541, 334] on div "Overview Shipping Zone Name Internal Notes (optional)" at bounding box center [831, 282] width 1170 height 132
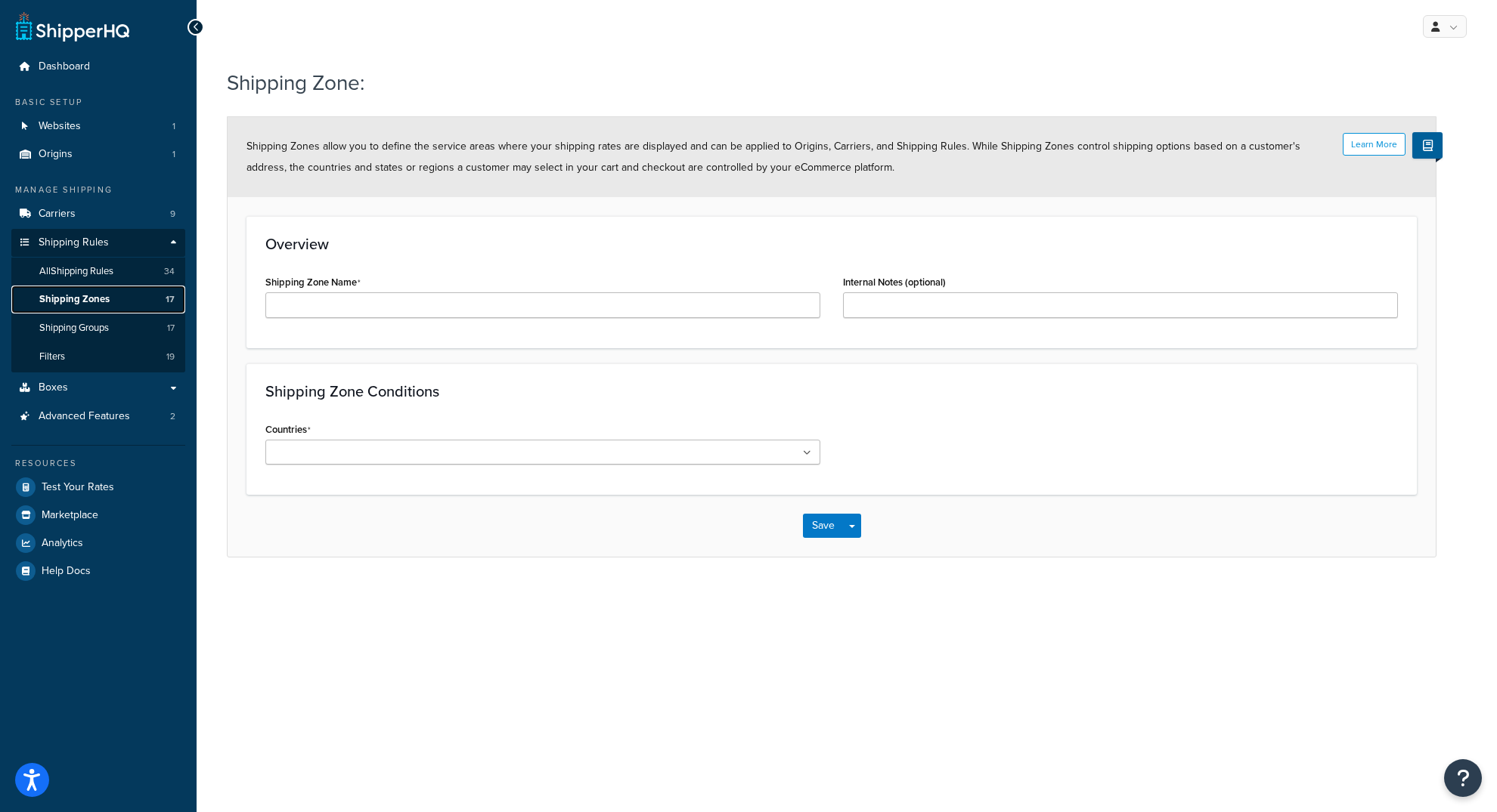
click at [79, 299] on span "Shipping Zones" at bounding box center [74, 300] width 71 height 12
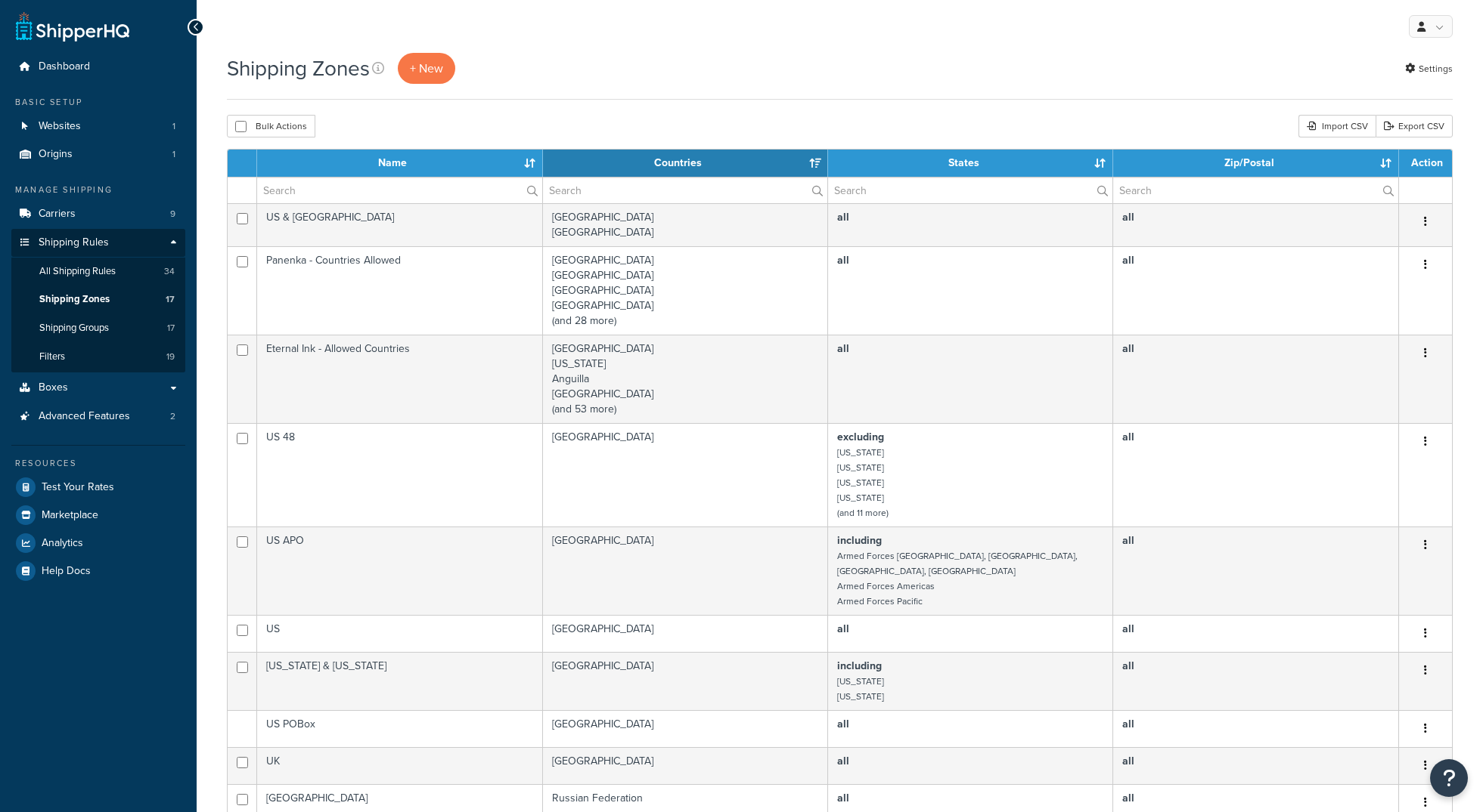
select select "15"
click at [77, 266] on span "All Shipping Rules" at bounding box center [78, 271] width 77 height 12
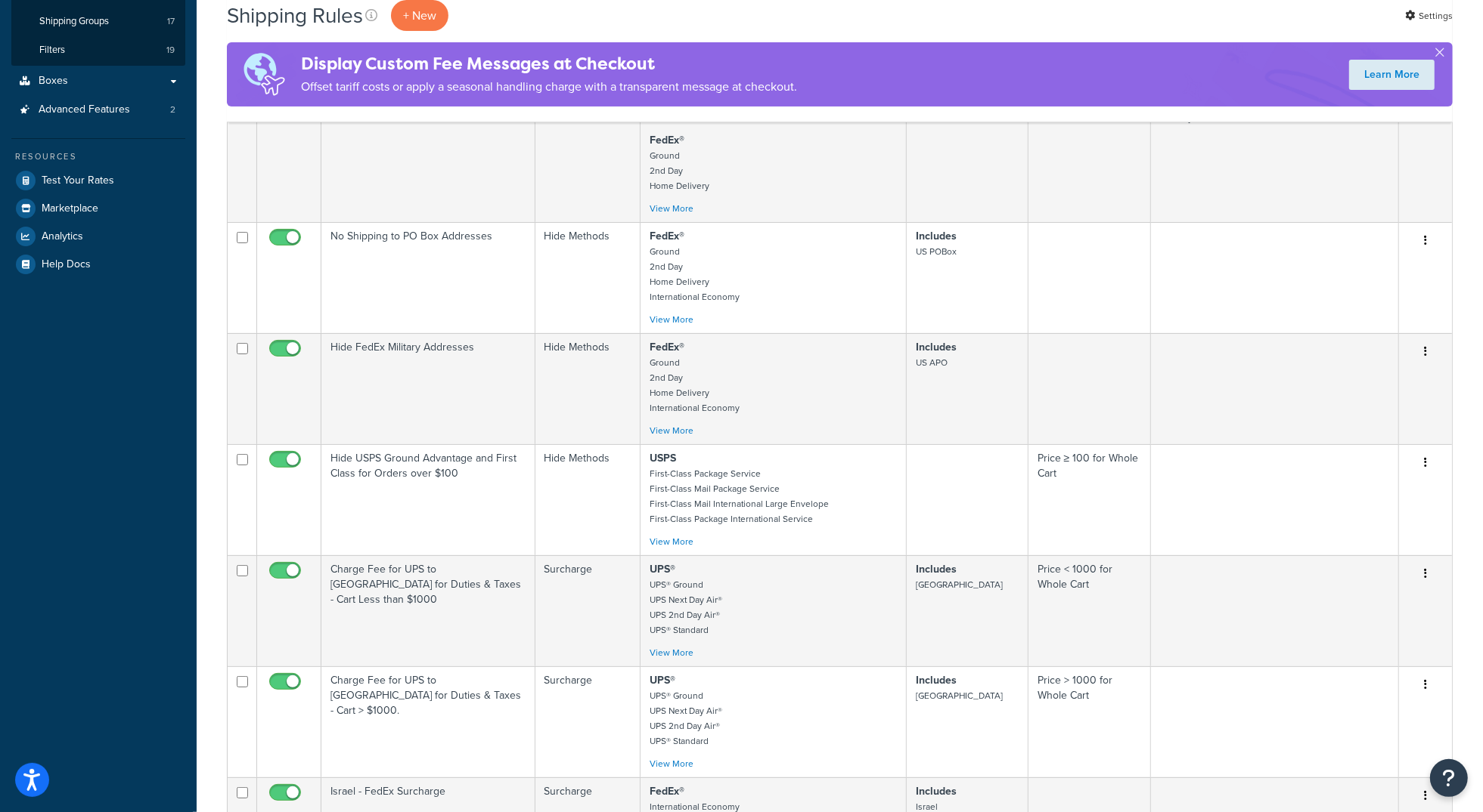
scroll to position [312, 0]
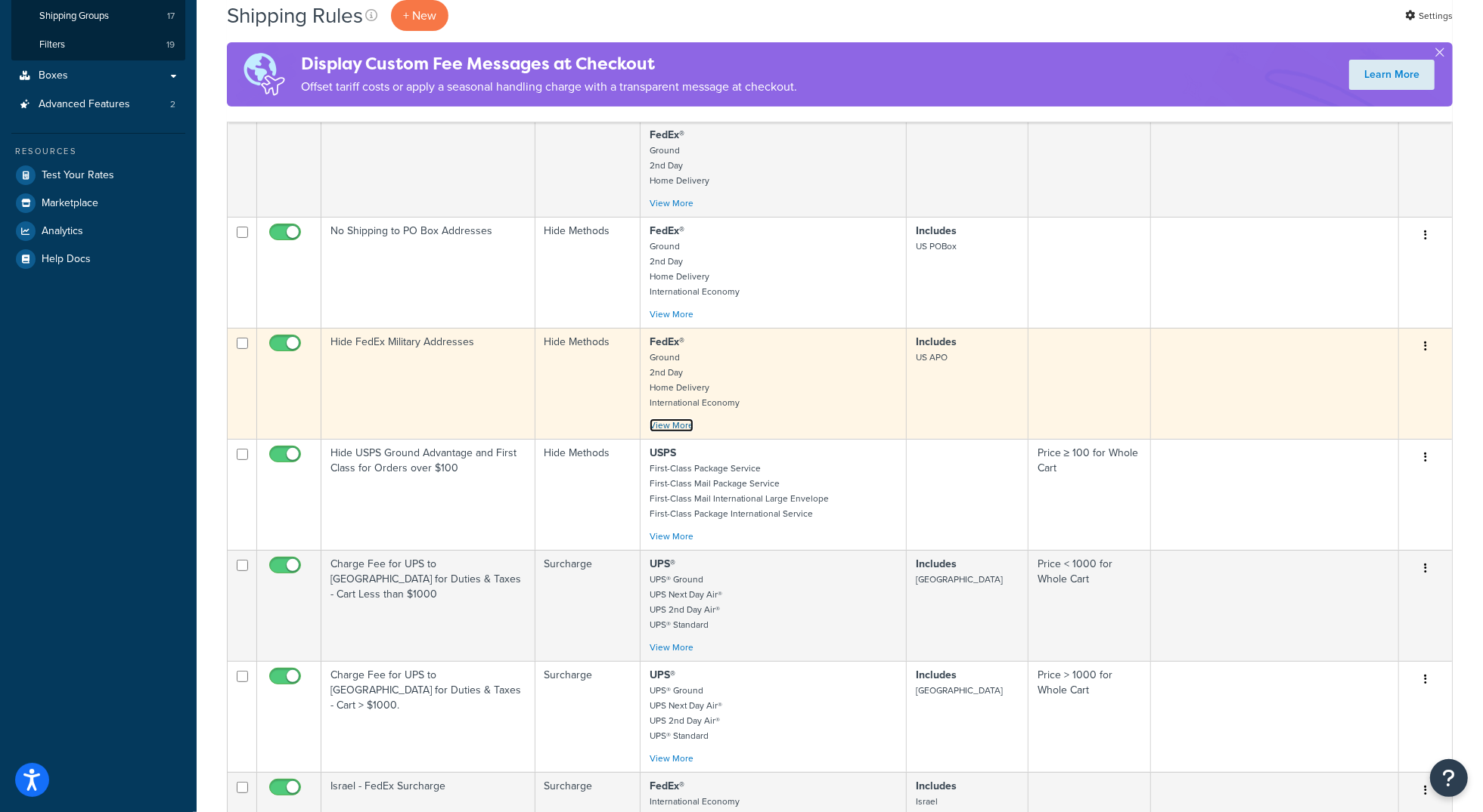
click at [662, 432] on link "View More" at bounding box center [671, 425] width 44 height 13
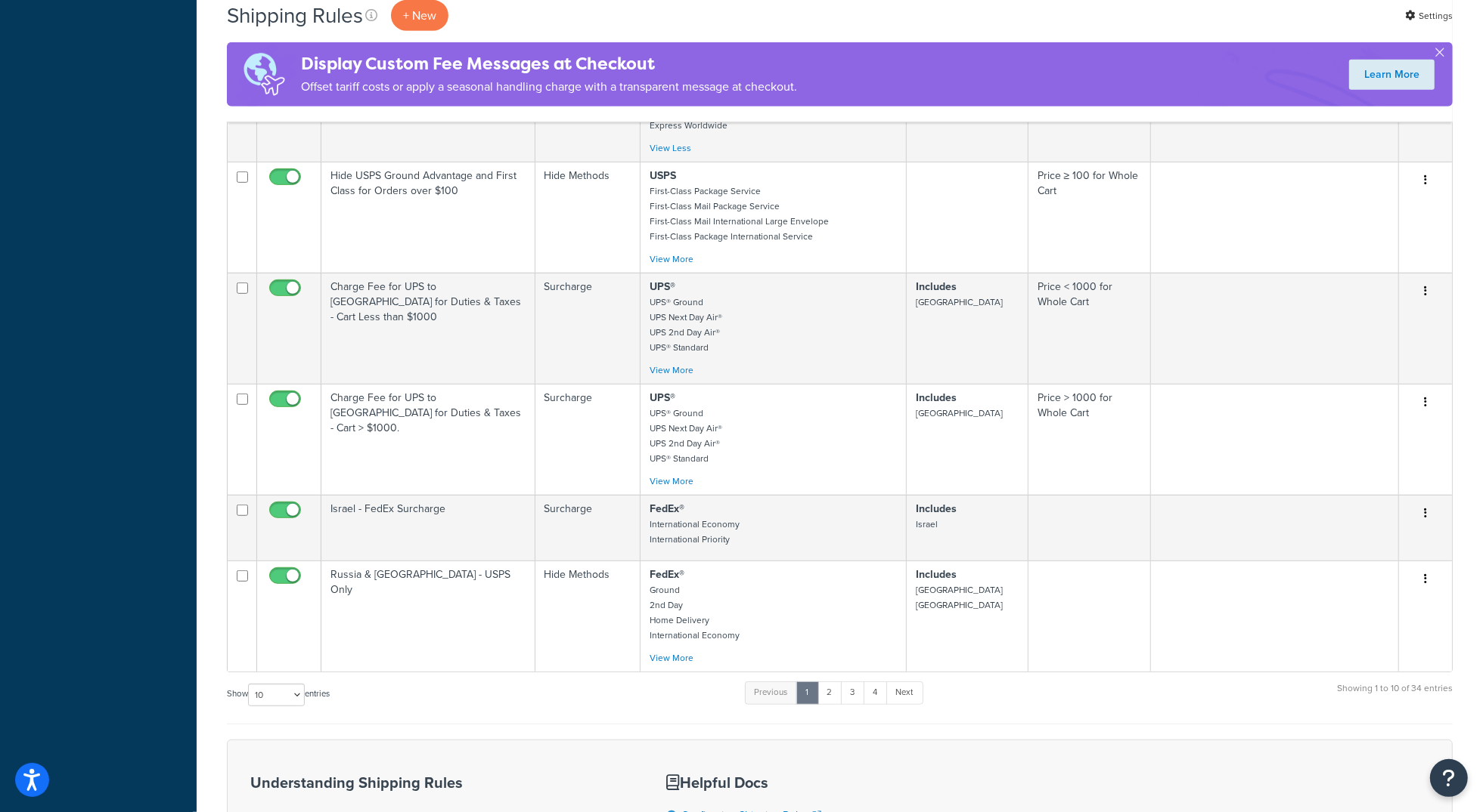
scroll to position [802, 0]
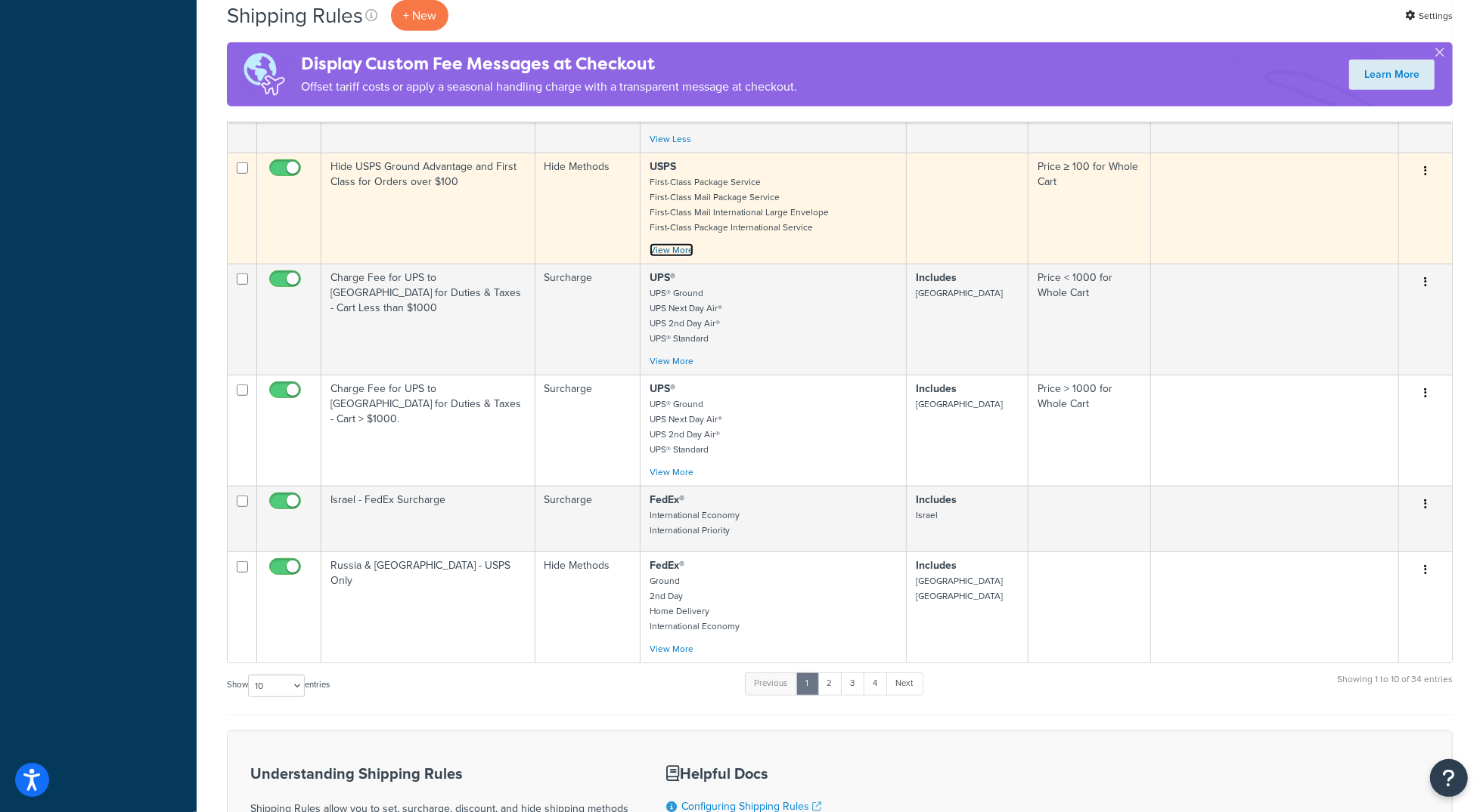
click at [684, 257] on link "View More" at bounding box center [671, 250] width 44 height 13
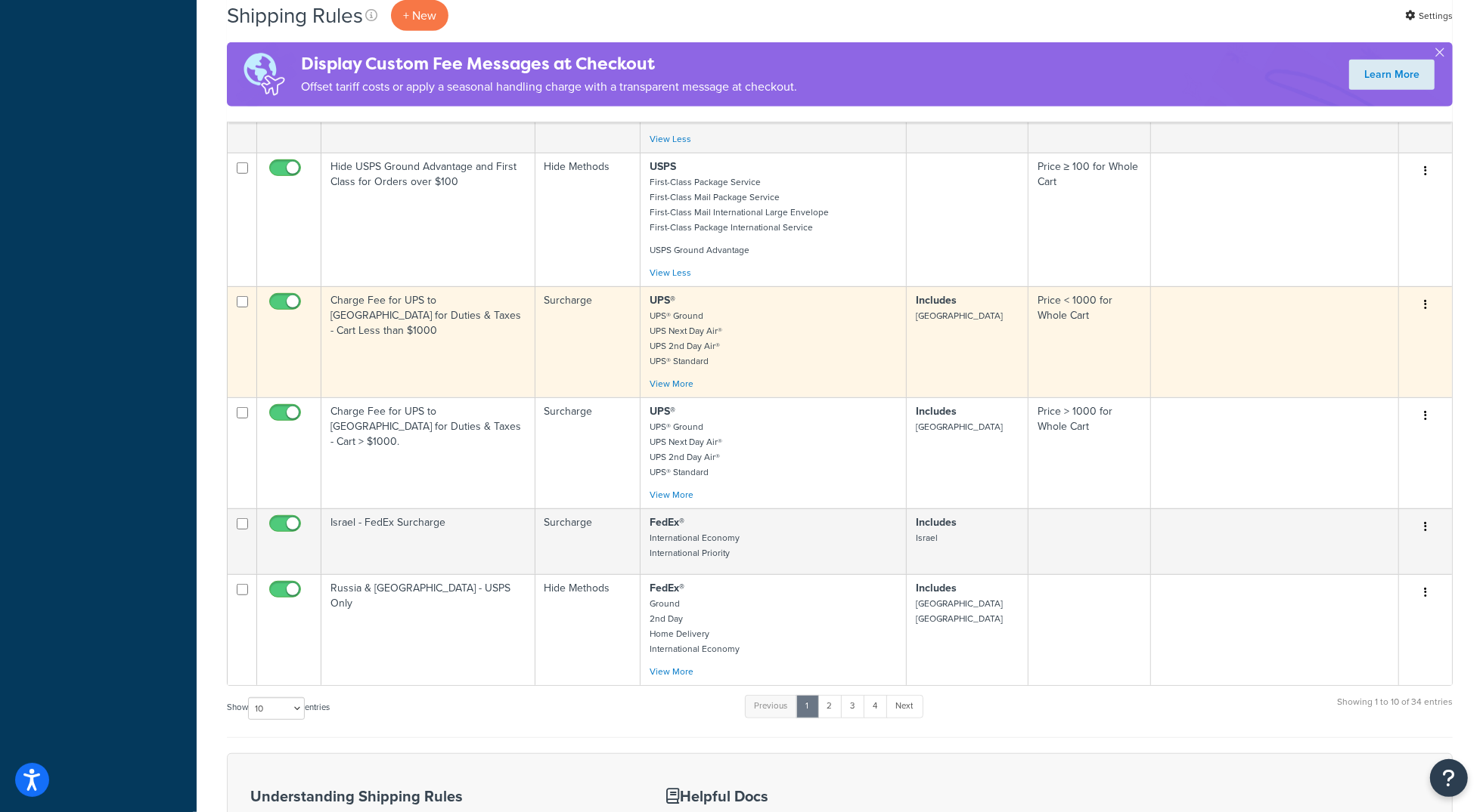
click at [461, 377] on td "Charge Fee for UPS to [GEOGRAPHIC_DATA] for Duties & Taxes - Cart Less than $10…" at bounding box center [429, 342] width 214 height 112
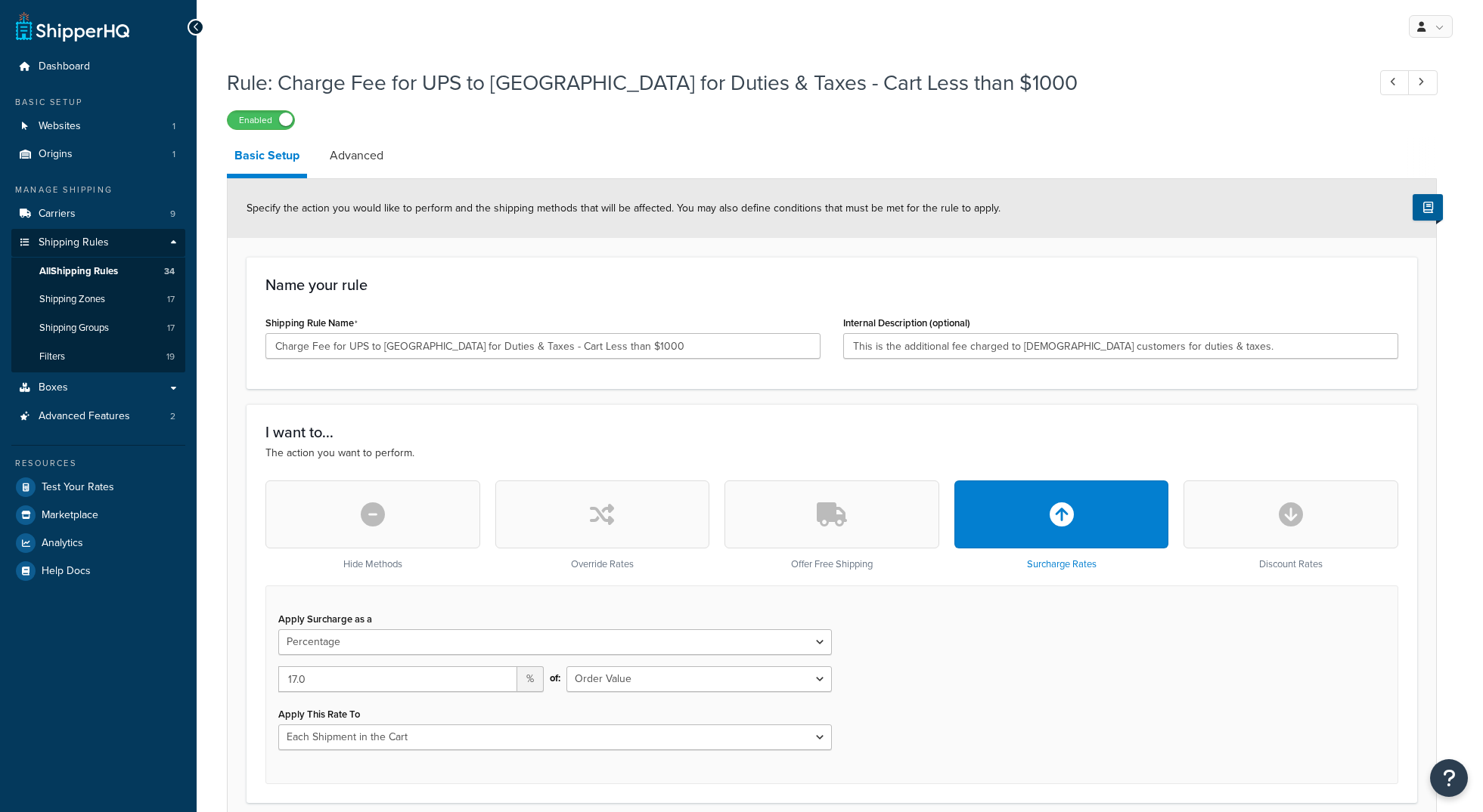
select select "PERCENTAGE"
select select "ORDER"
click at [99, 265] on span "All Shipping Rules" at bounding box center [79, 271] width 79 height 12
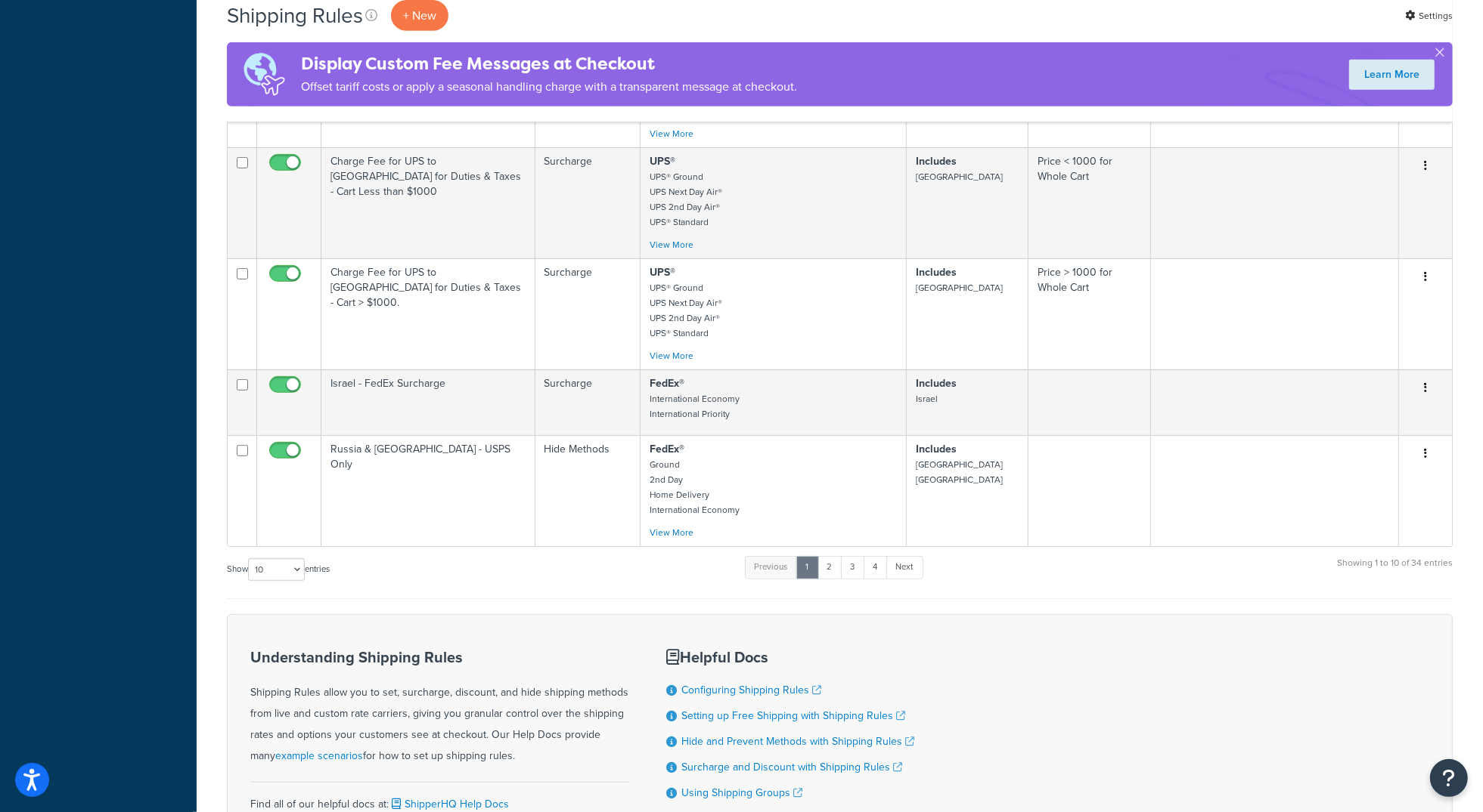
scroll to position [692, 0]
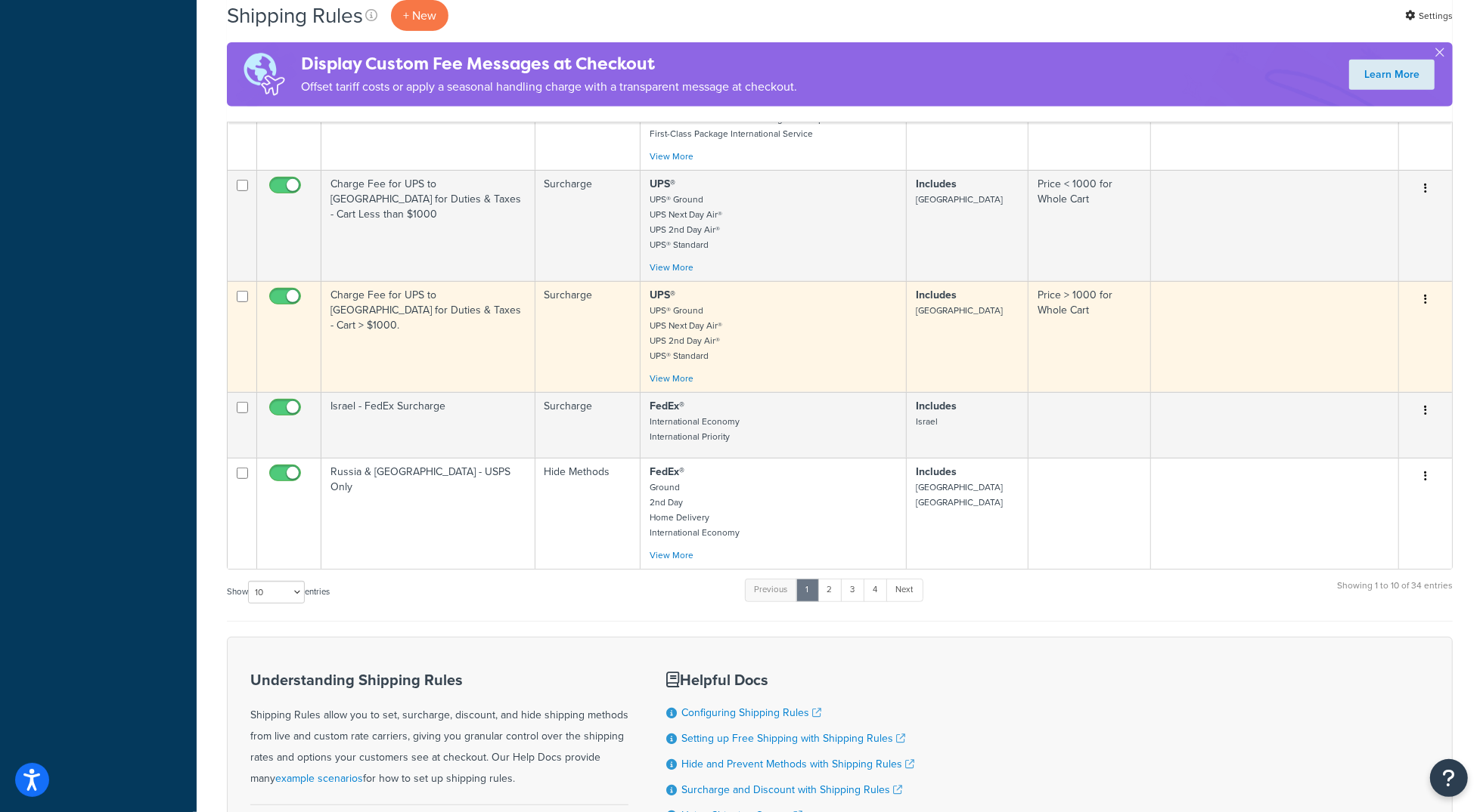
click at [421, 348] on td "Charge Fee for UPS to [GEOGRAPHIC_DATA] for Duties & Taxes - Cart > $1000." at bounding box center [429, 336] width 214 height 112
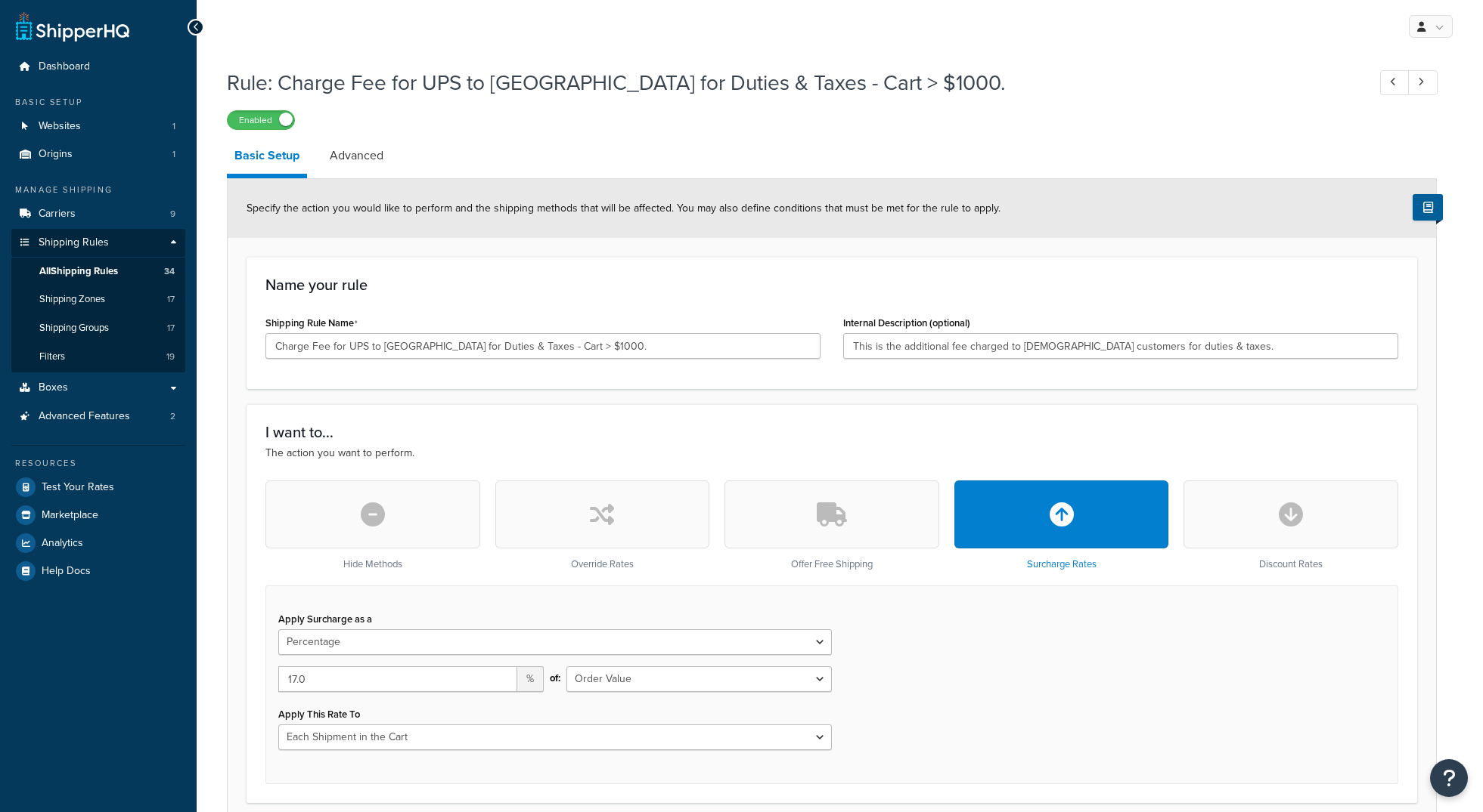
select select "PERCENTAGE"
select select "ORDER"
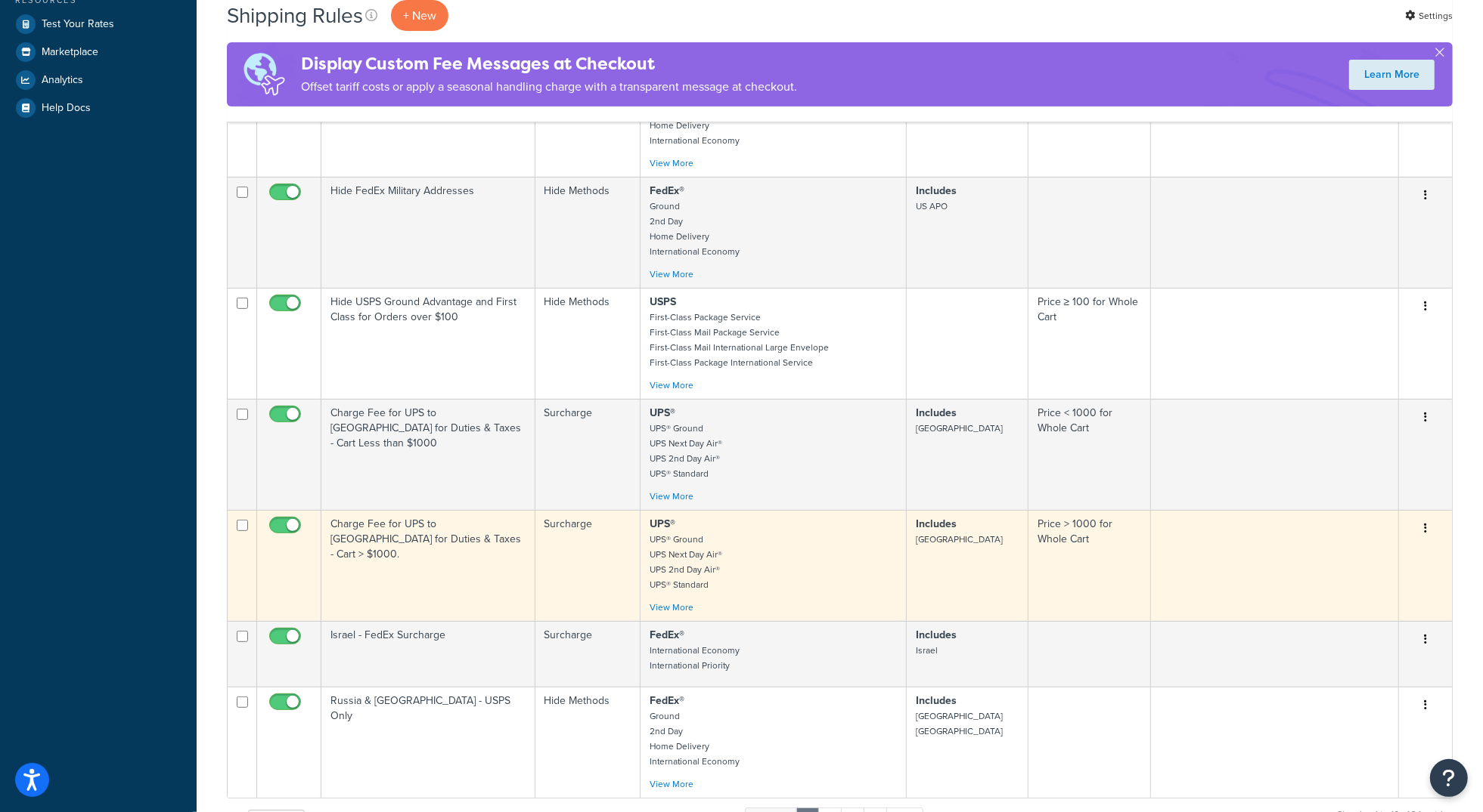
scroll to position [475, 0]
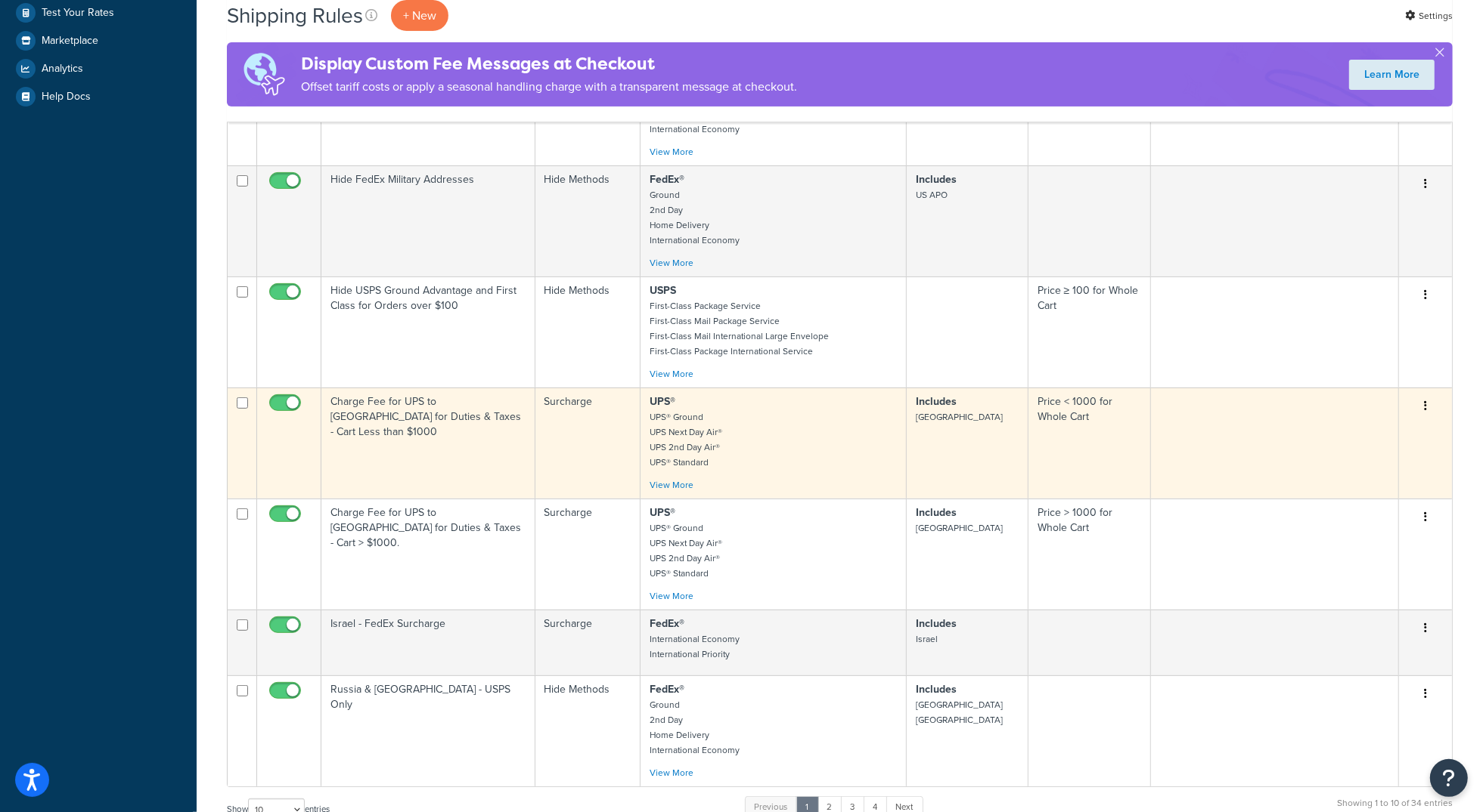
click at [454, 434] on td "Charge Fee for UPS to [GEOGRAPHIC_DATA] for Duties & Taxes - Cart Less than $10…" at bounding box center [429, 443] width 214 height 112
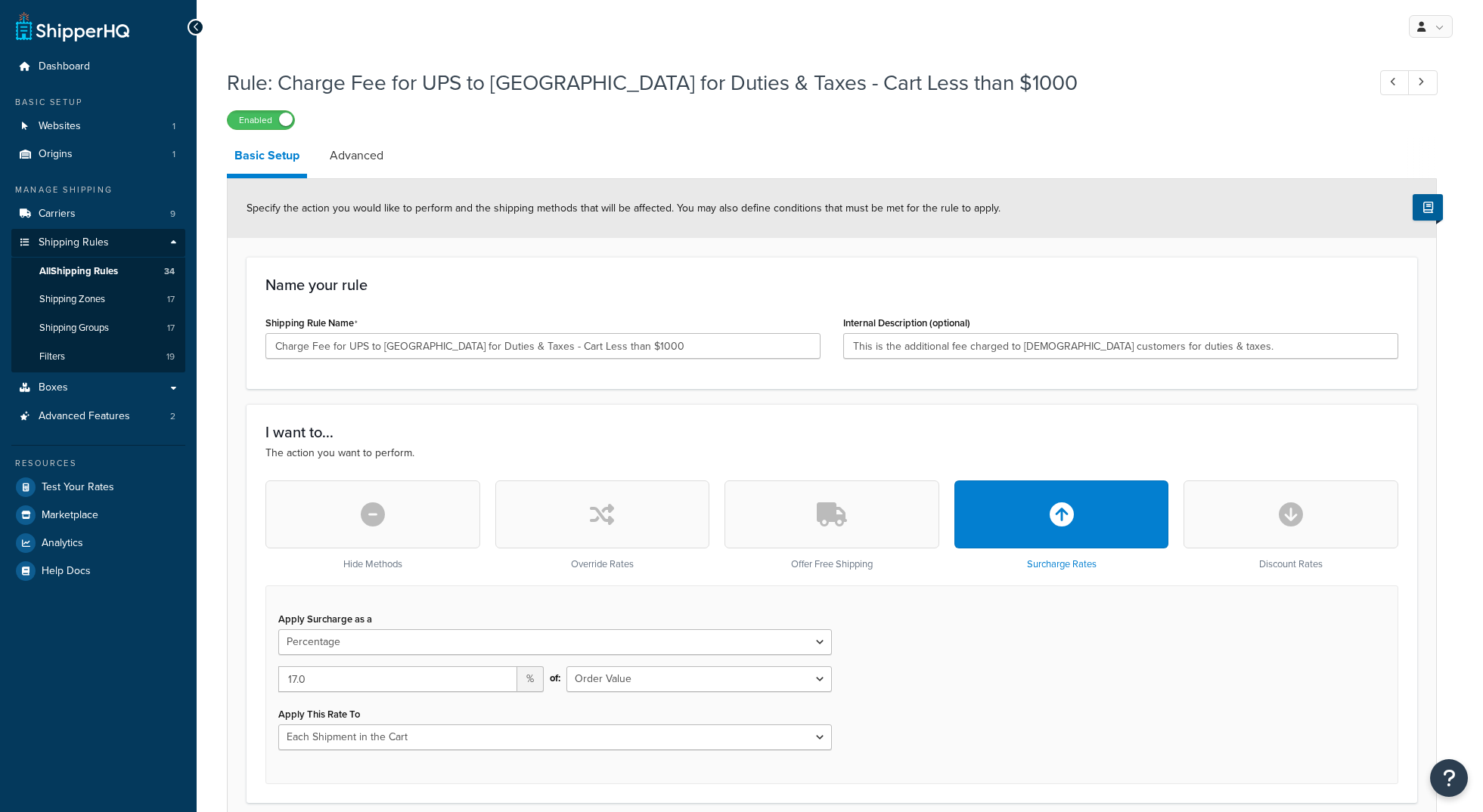
select select "PERCENTAGE"
select select "ORDER"
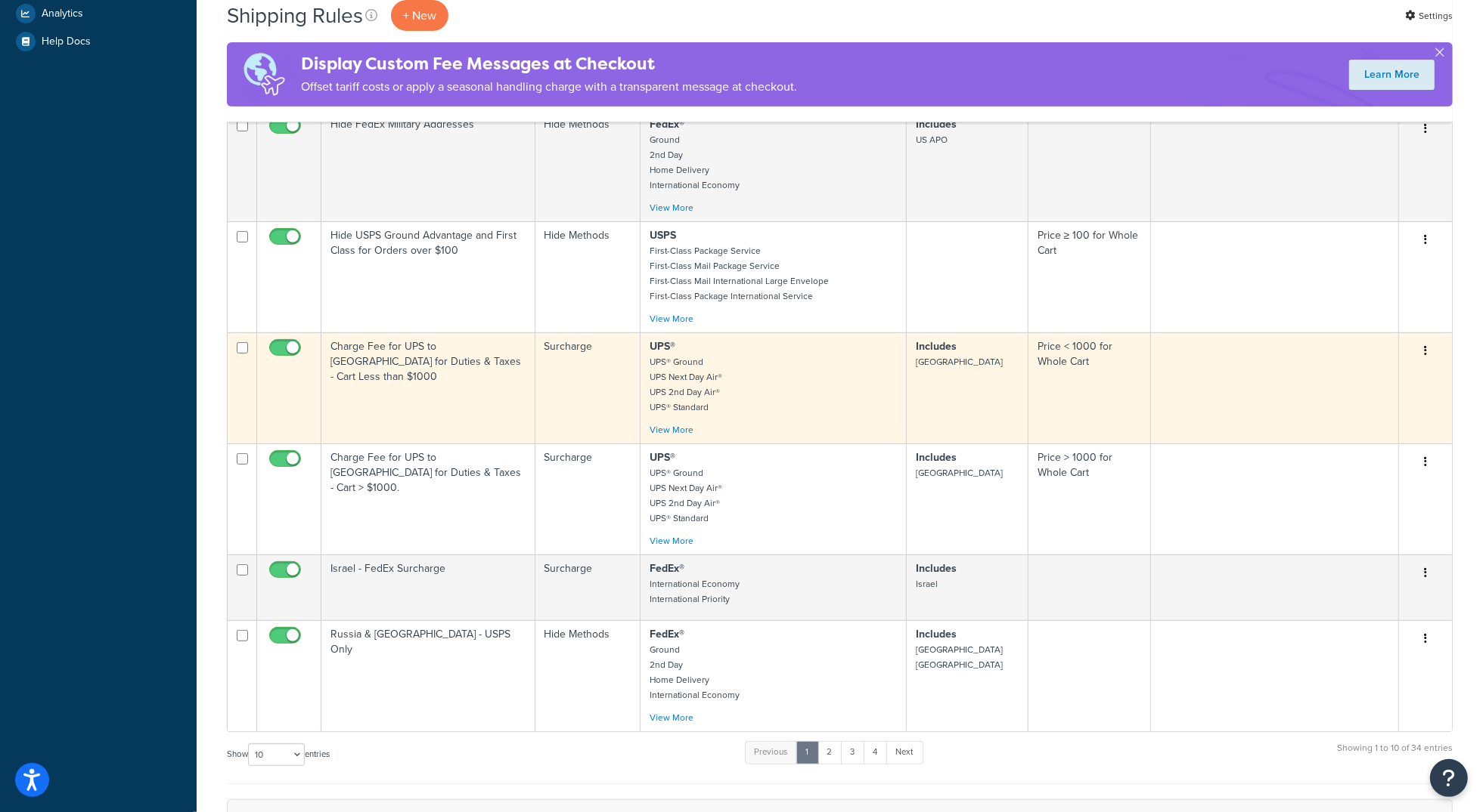
scroll to position [607, 0]
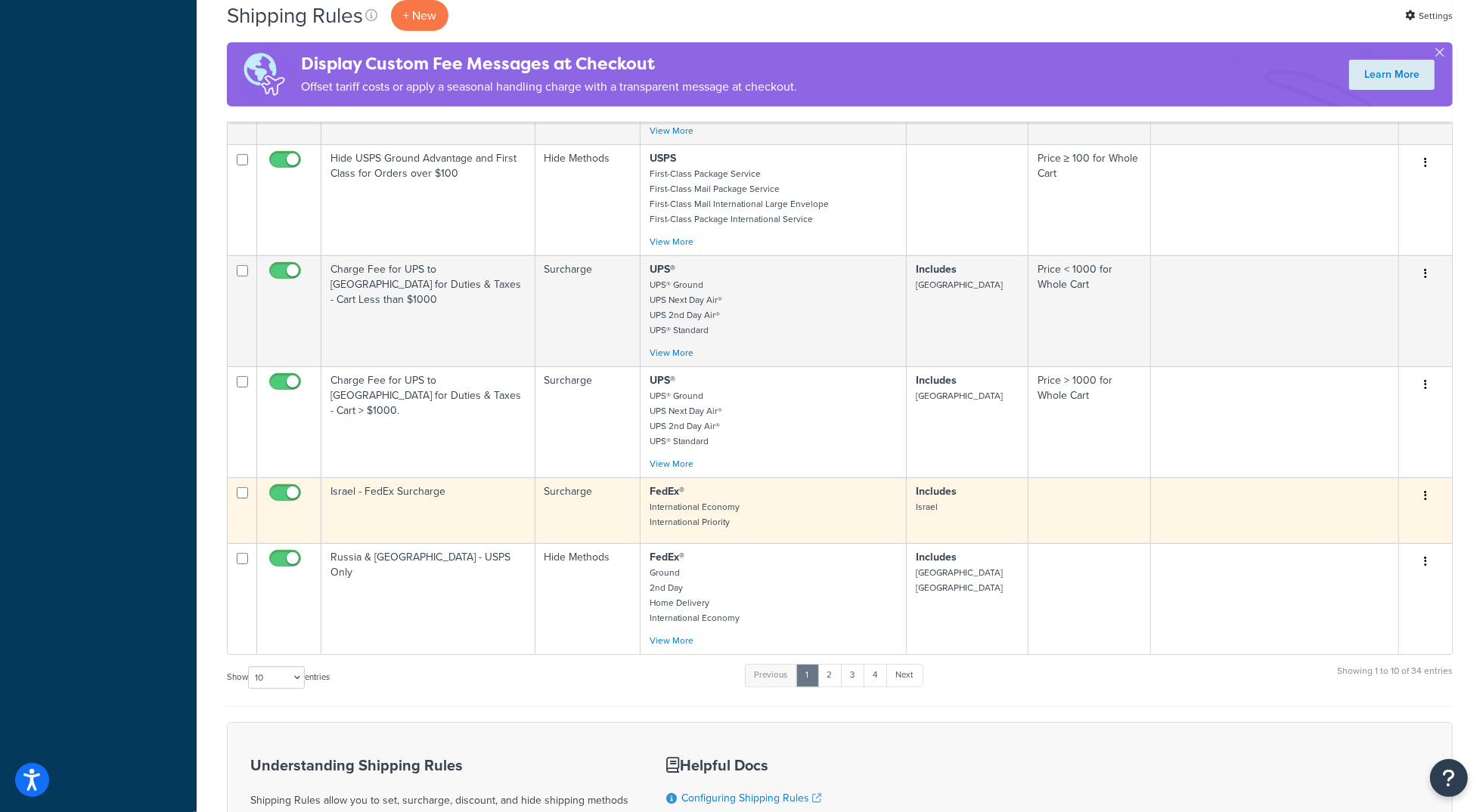
click at [466, 537] on td "Israel - FedEx Surcharge" at bounding box center [429, 510] width 214 height 66
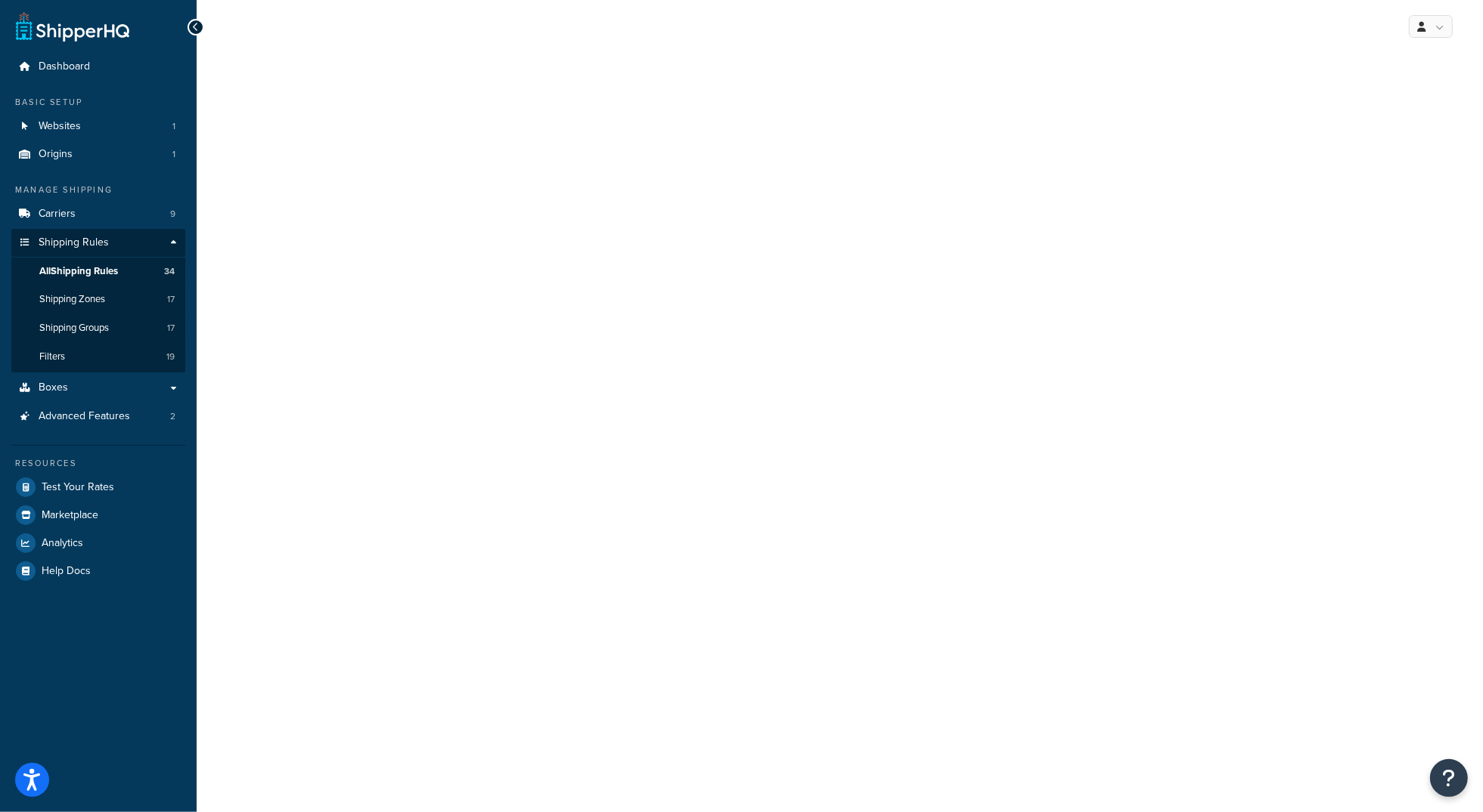
select select "PERCENTAGE"
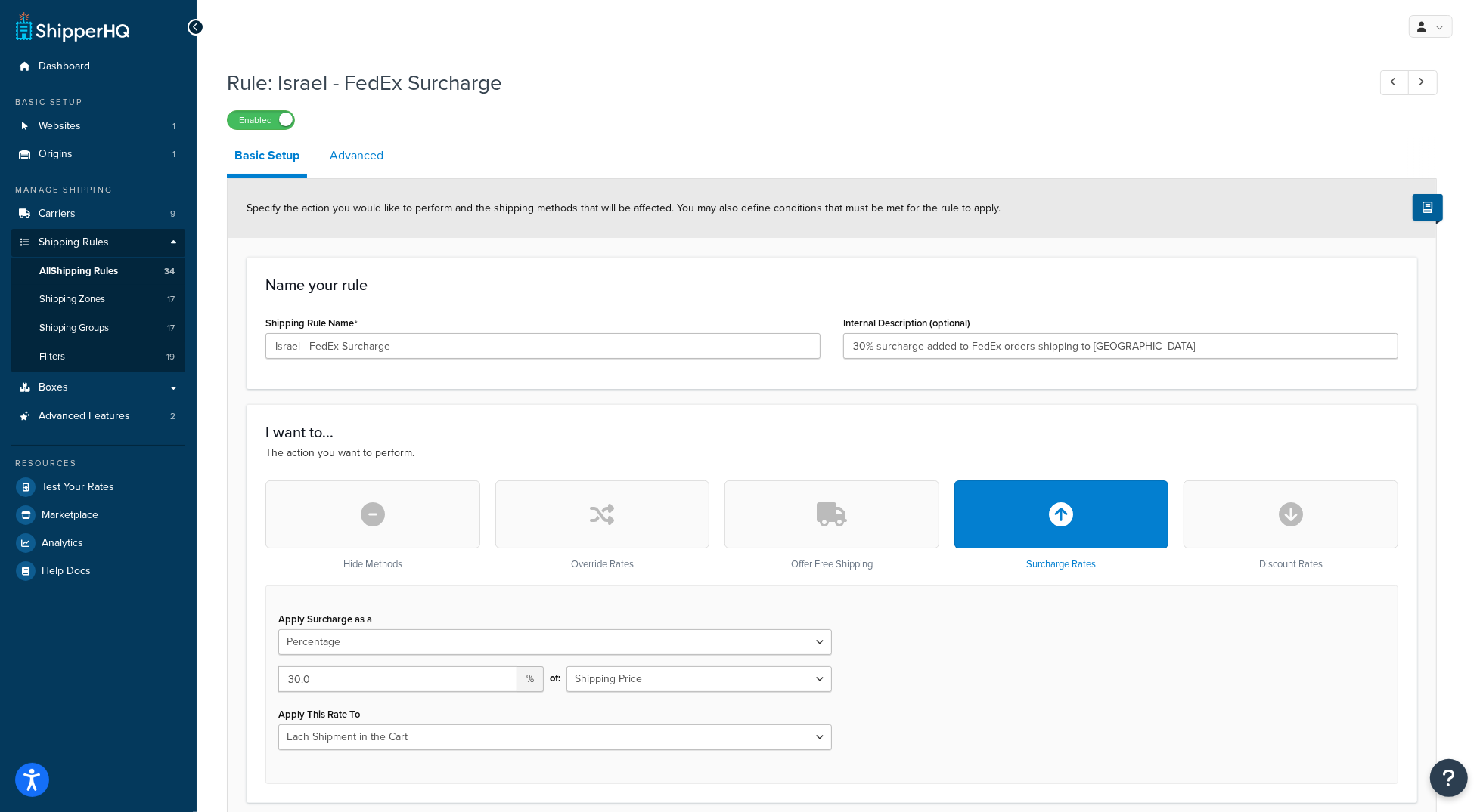
click at [366, 159] on link "Advanced" at bounding box center [356, 155] width 69 height 37
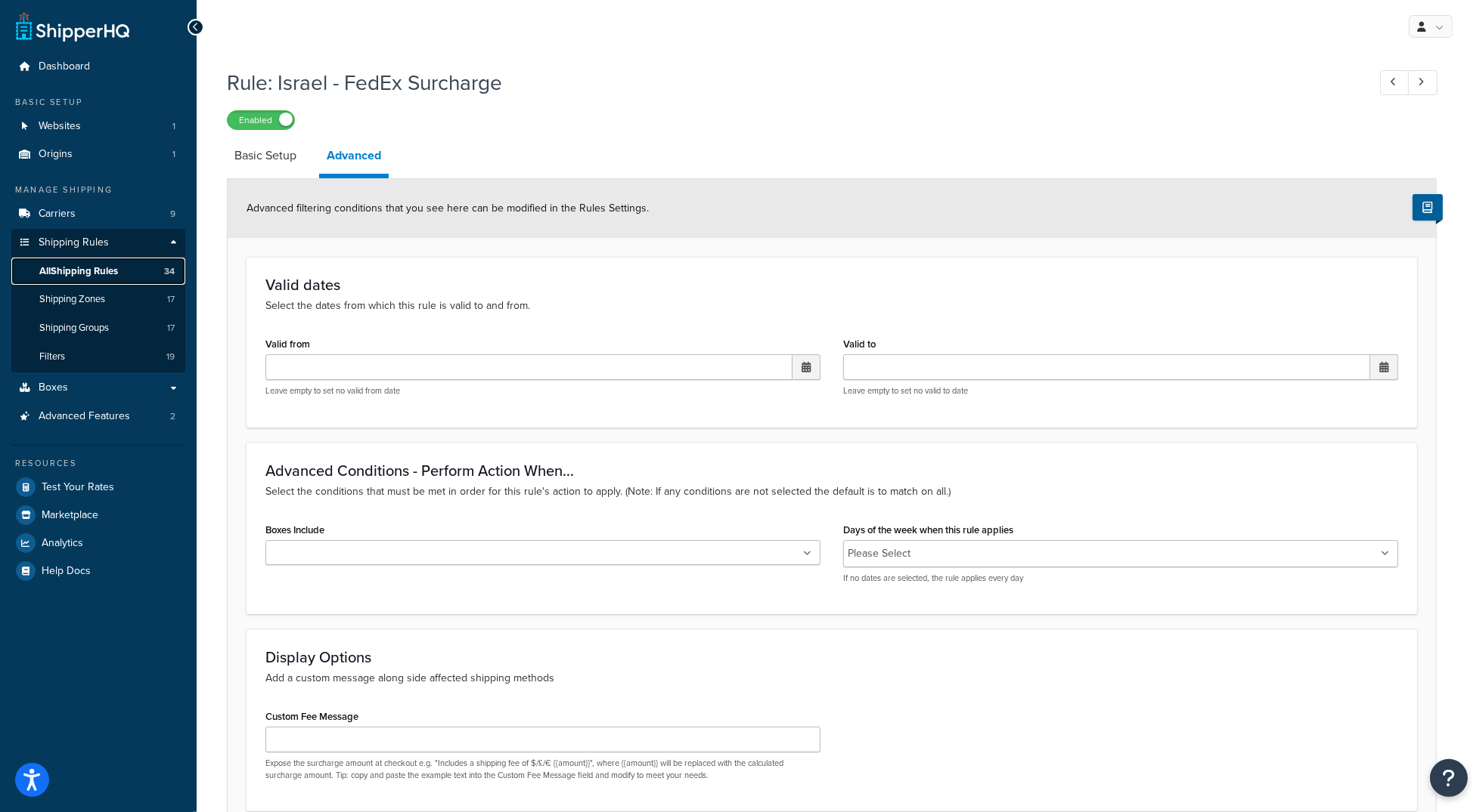
click at [91, 270] on span "All Shipping Rules" at bounding box center [79, 271] width 79 height 12
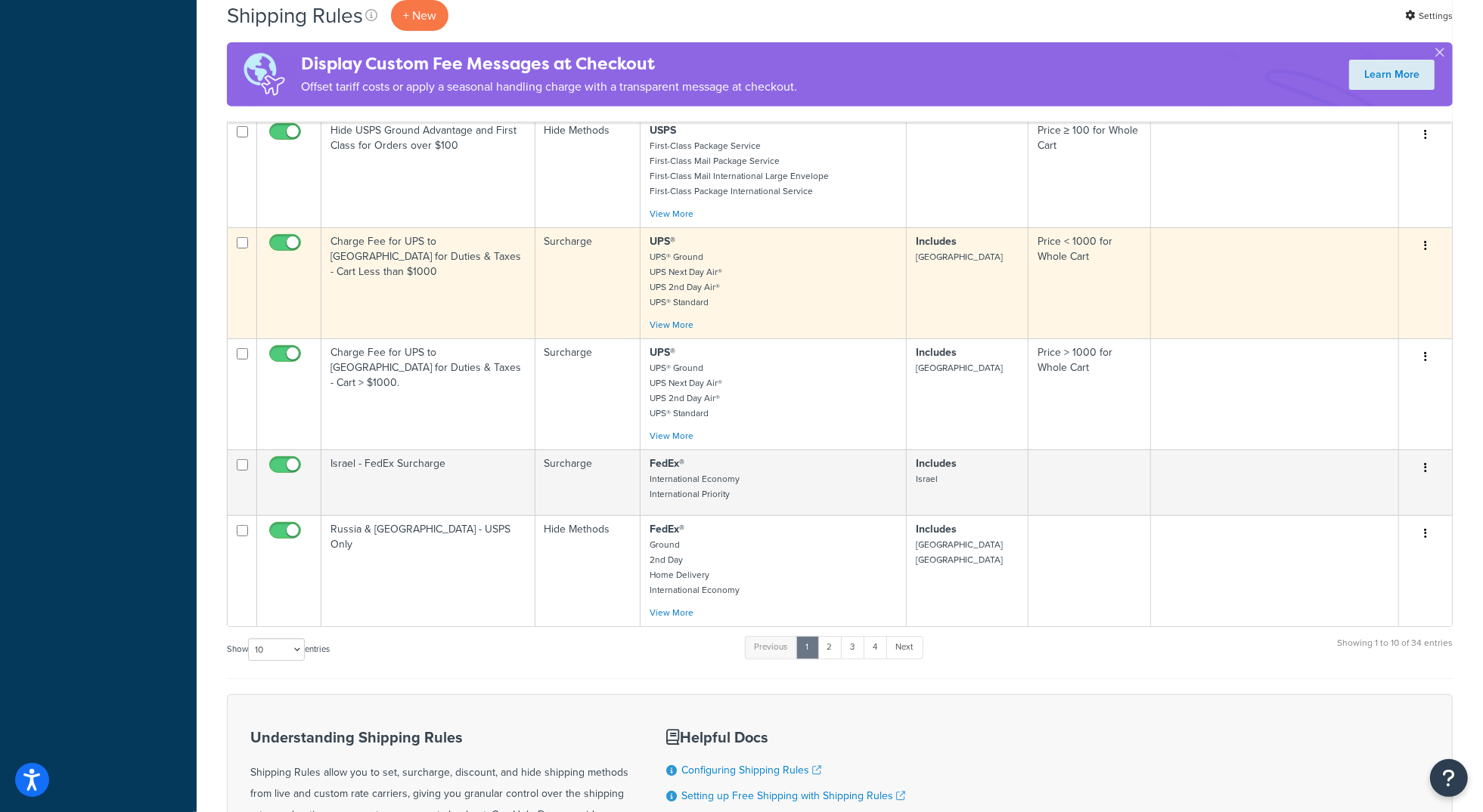
scroll to position [635, 0]
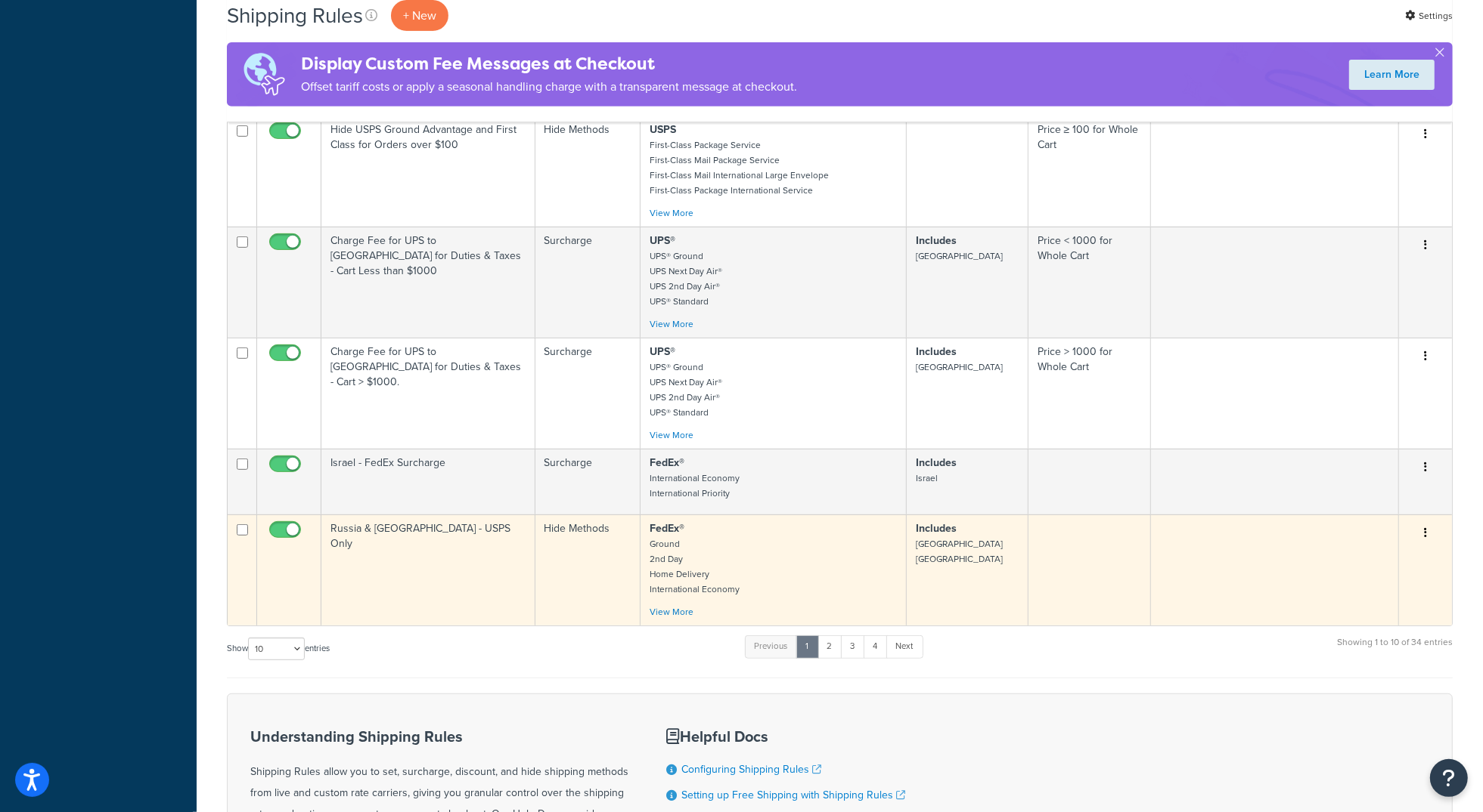
click at [394, 585] on td "Russia & Brazil - USPS Only" at bounding box center [429, 570] width 214 height 112
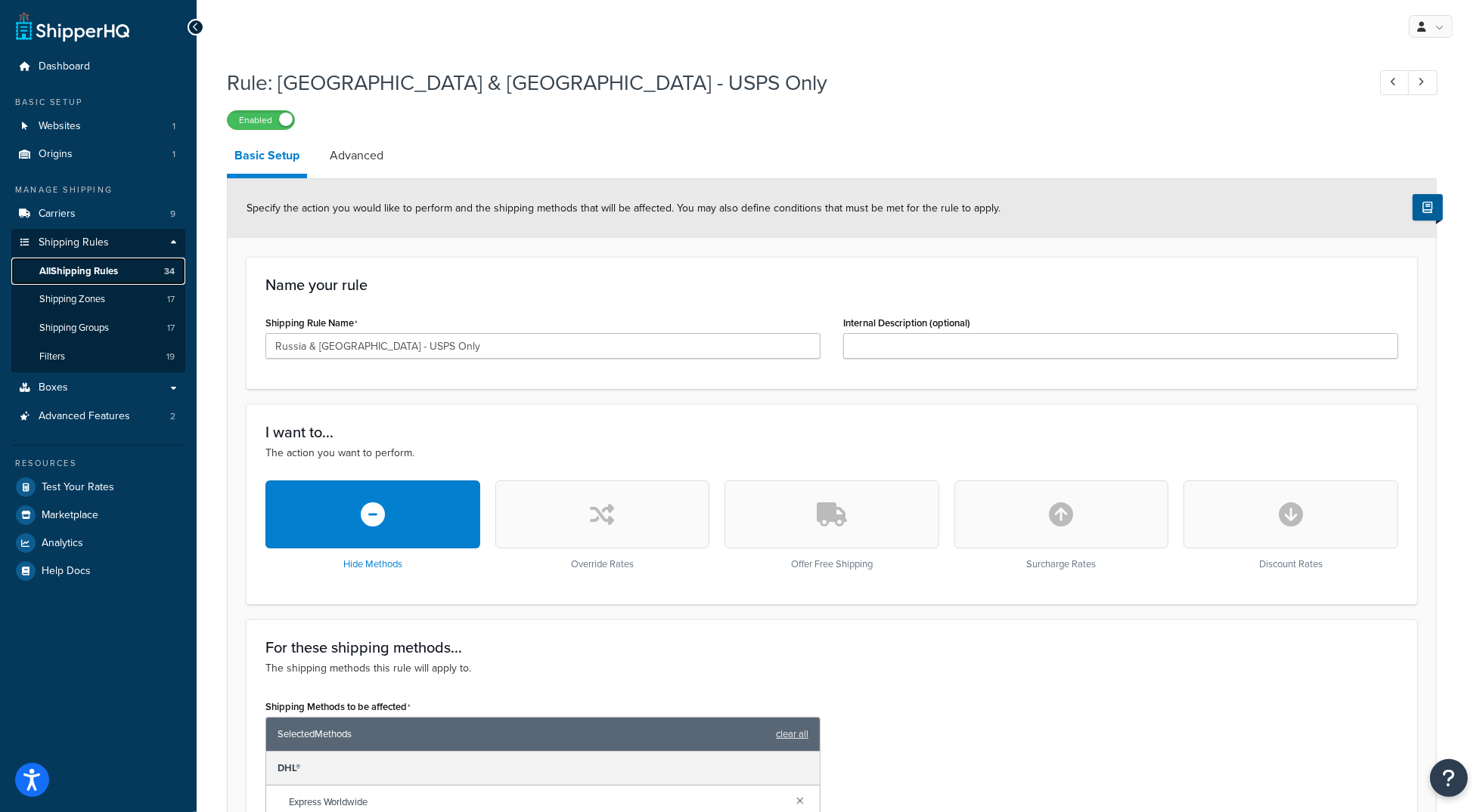
click at [91, 269] on span "All Shipping Rules" at bounding box center [79, 271] width 79 height 12
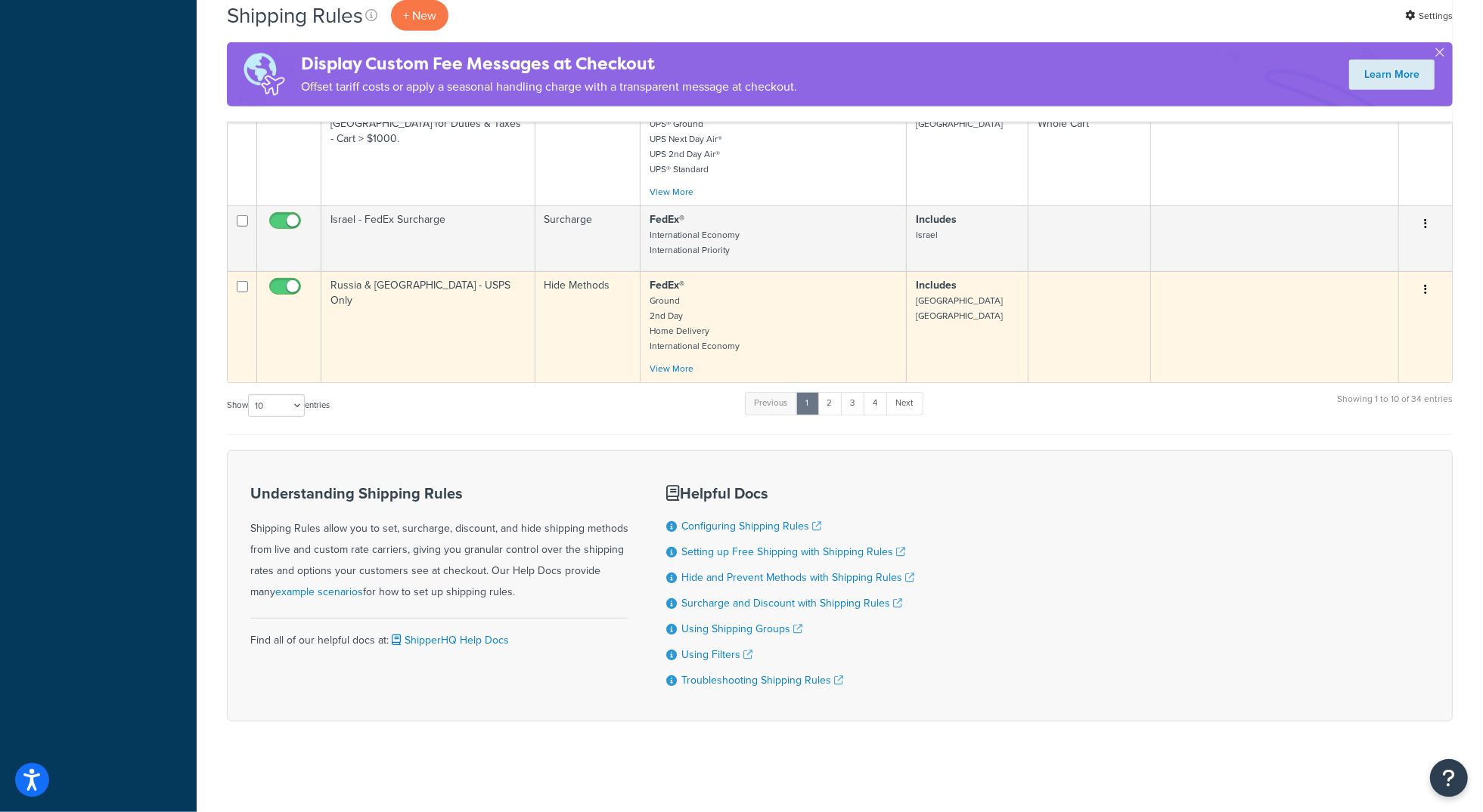
scroll to position [901, 0]
click at [456, 337] on td "Russia & [GEOGRAPHIC_DATA] - USPS Only" at bounding box center [429, 327] width 214 height 112
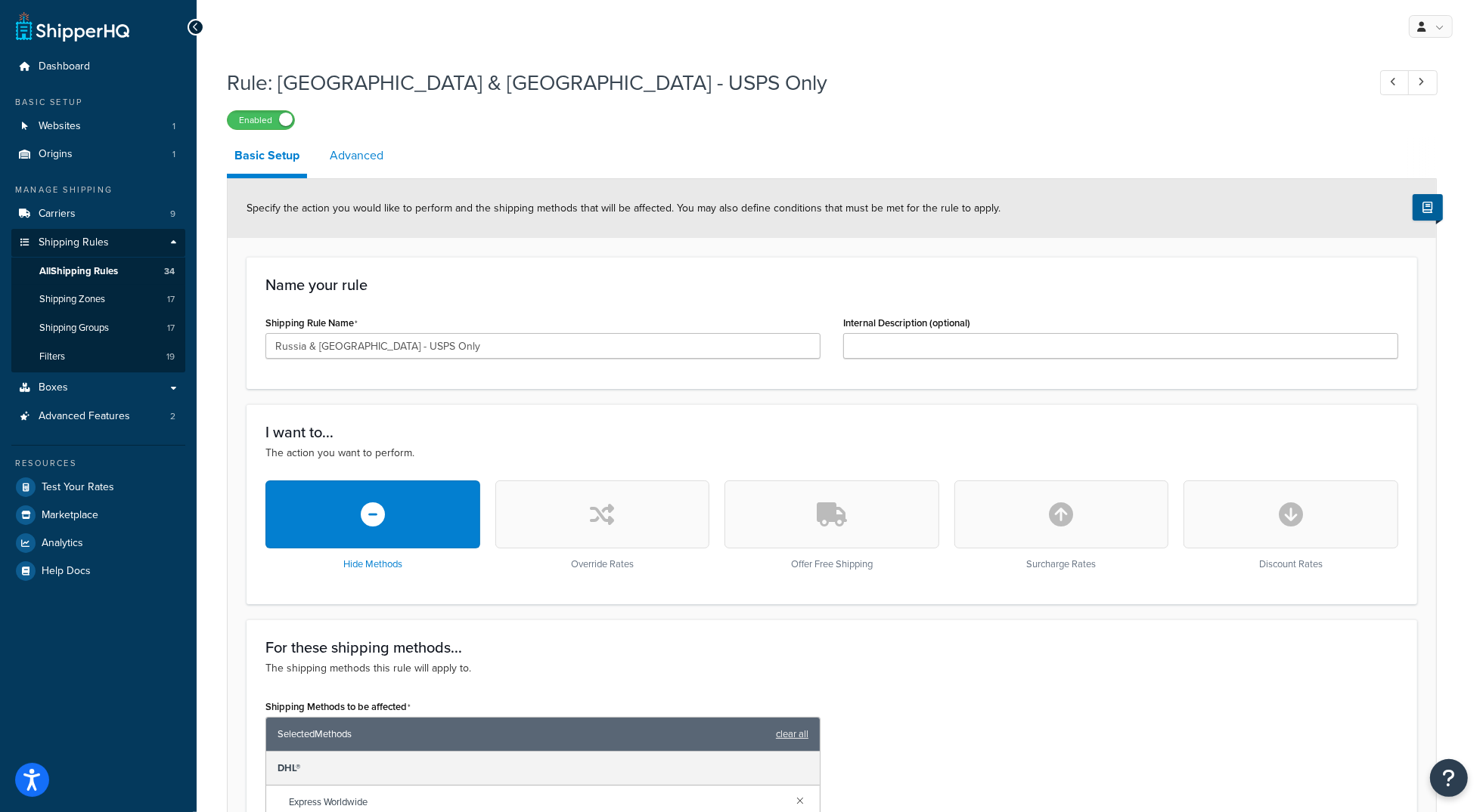
click at [368, 160] on link "Advanced" at bounding box center [356, 155] width 69 height 37
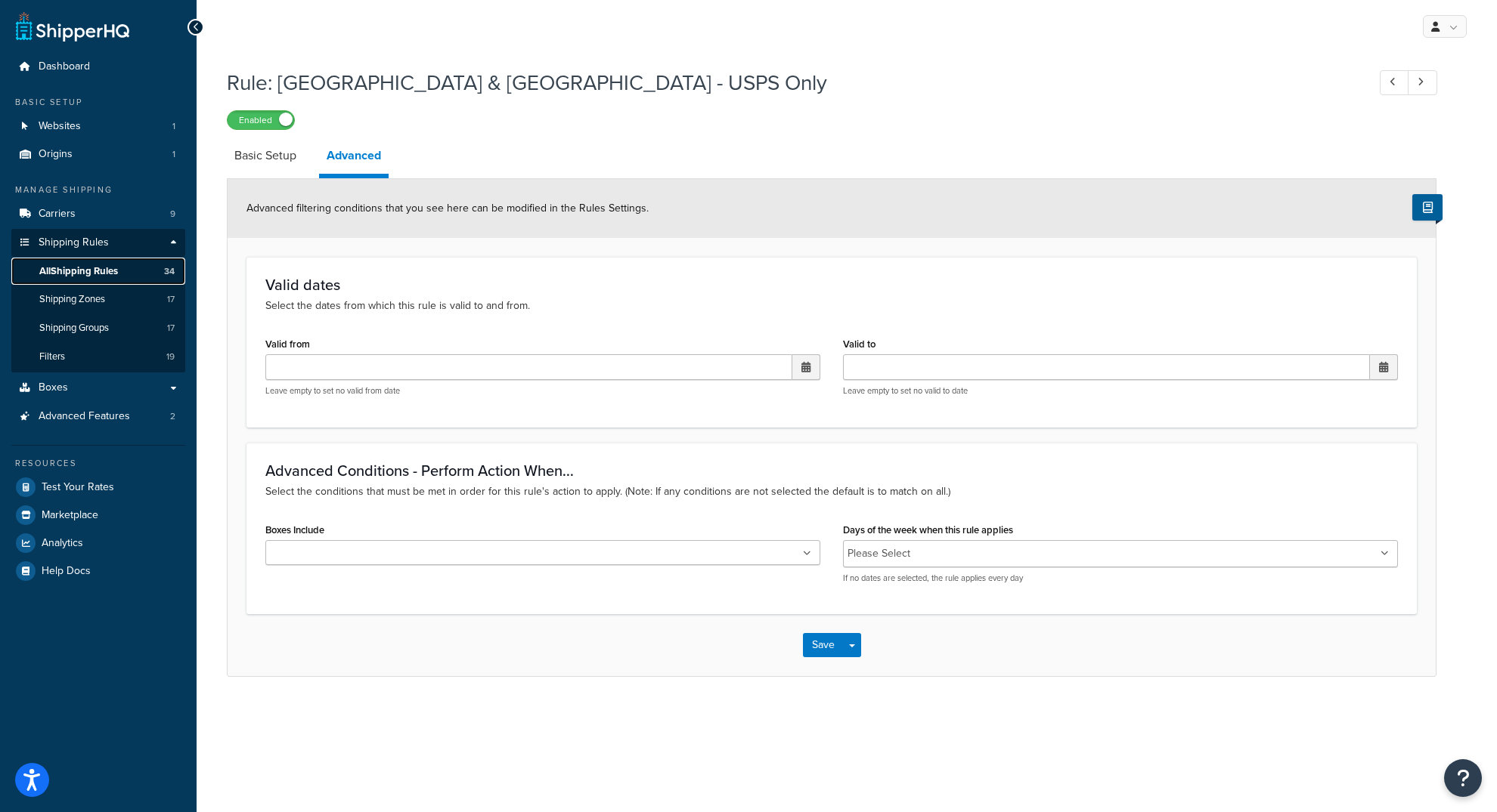
click at [81, 260] on link "All Shipping Rules 34" at bounding box center [98, 271] width 174 height 28
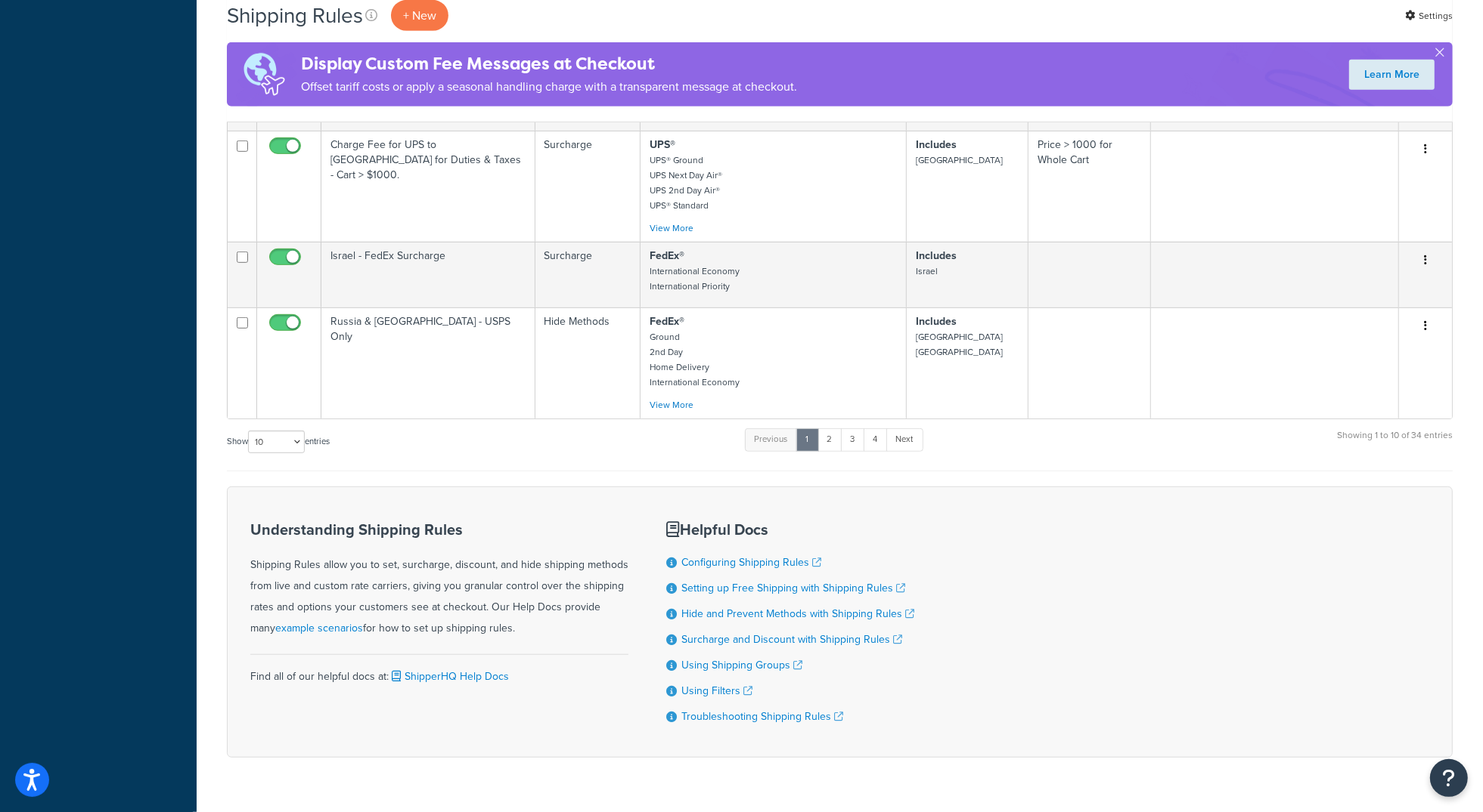
scroll to position [905, 0]
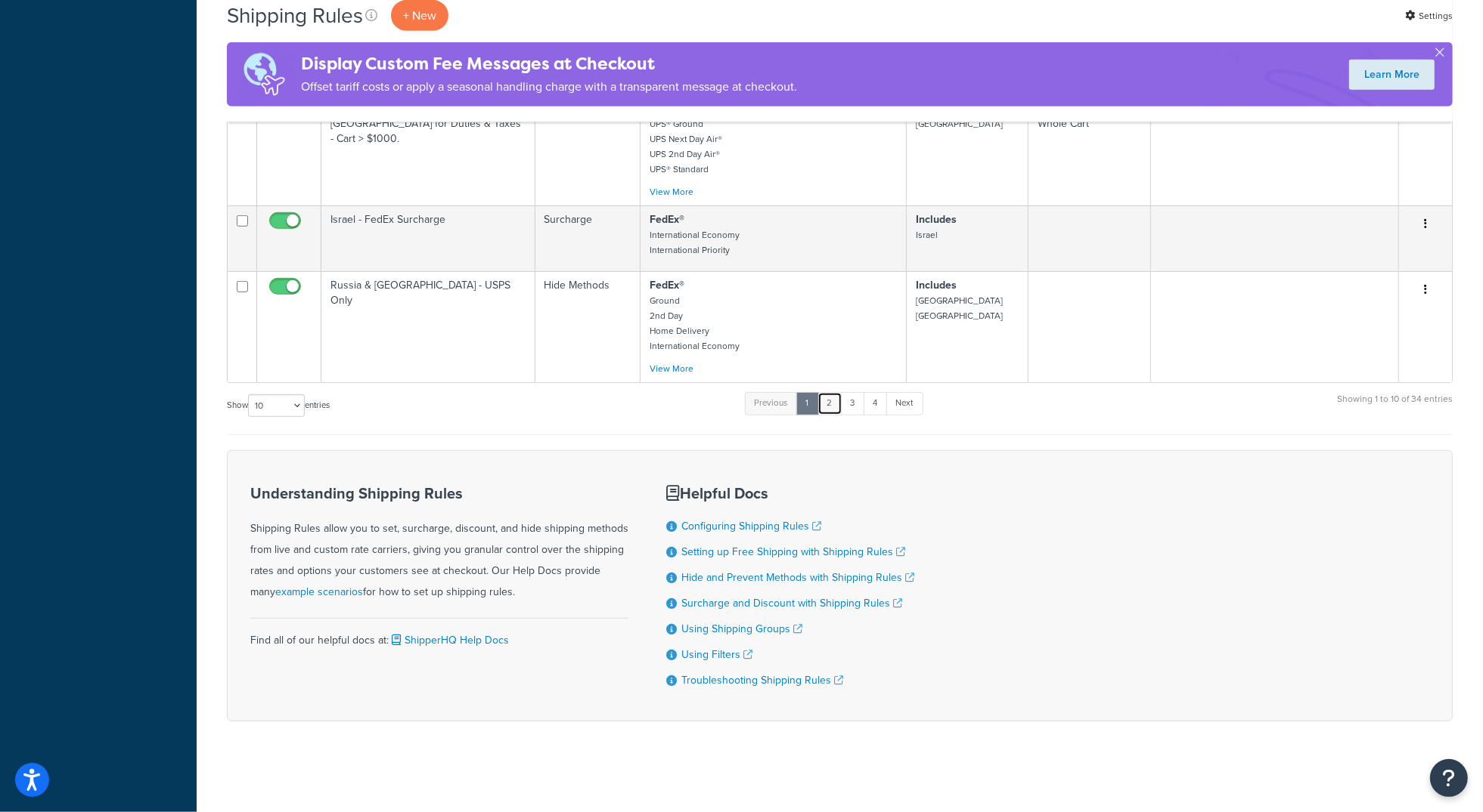
click at [828, 400] on link "2" at bounding box center [830, 403] width 25 height 22
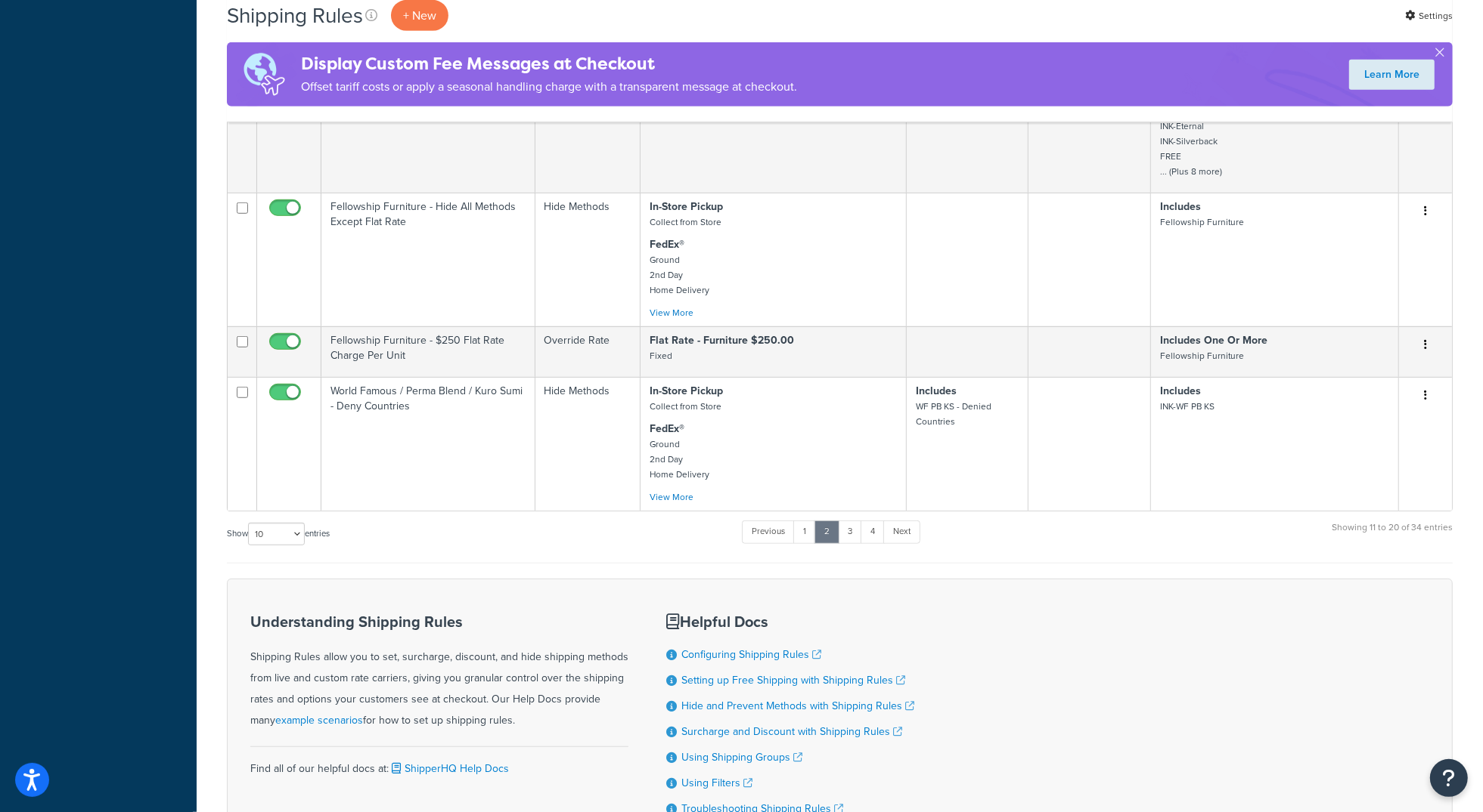
scroll to position [970, 0]
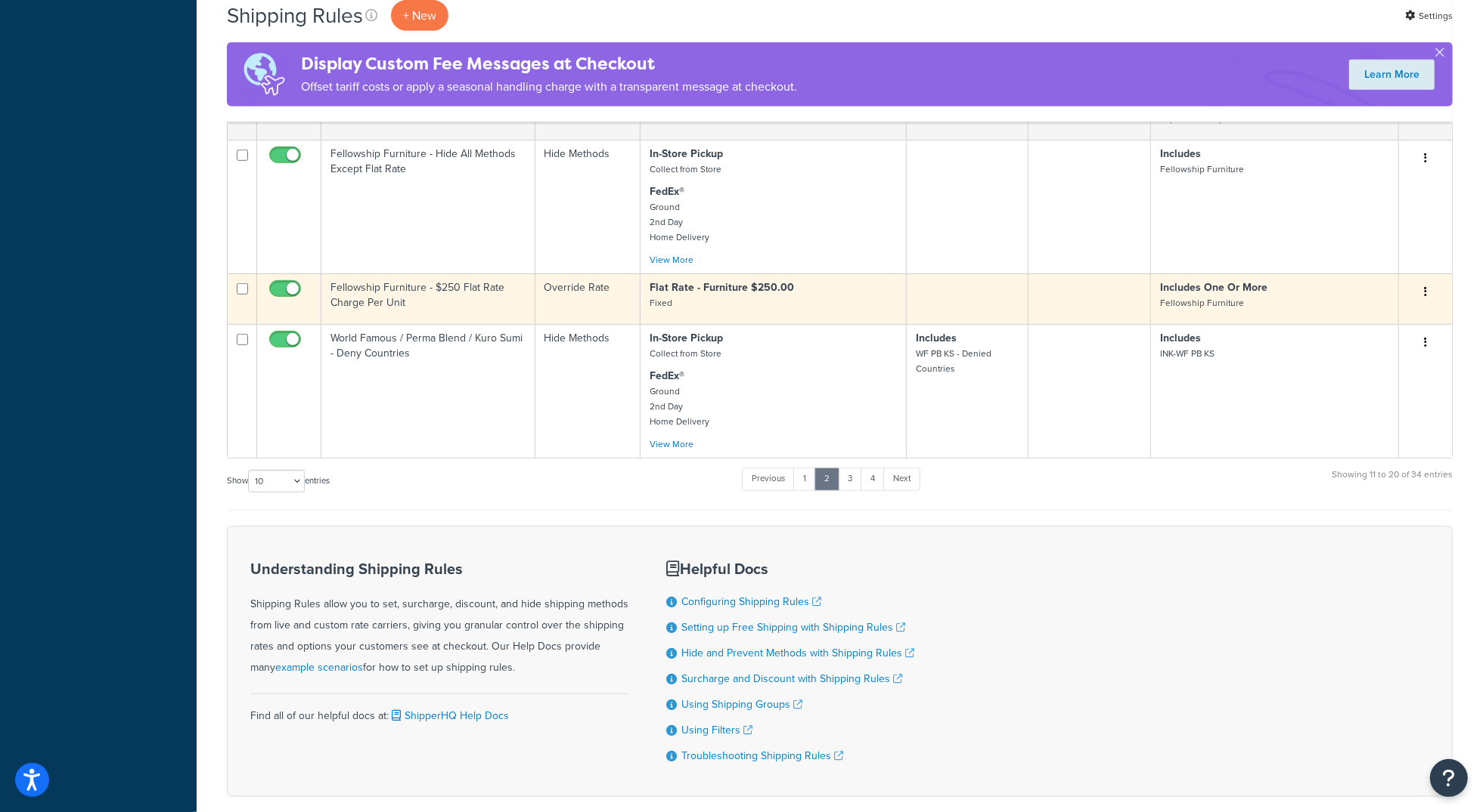
click at [396, 317] on td "Fellowship Furniture - $250 Flat Rate Charge Per Unit" at bounding box center [429, 299] width 214 height 51
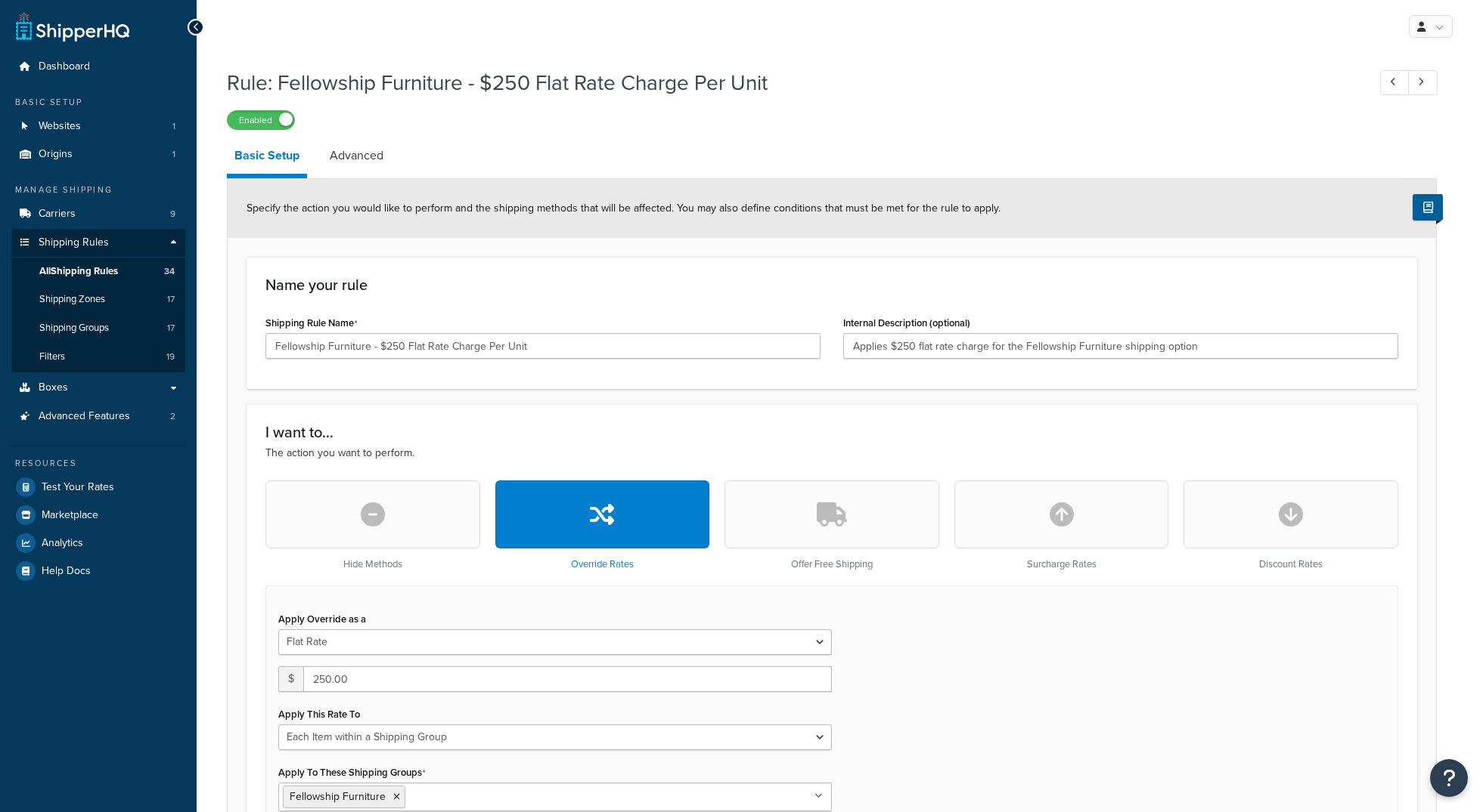
select select "ITEM"
click at [87, 326] on span "Shipping Groups" at bounding box center [74, 328] width 70 height 12
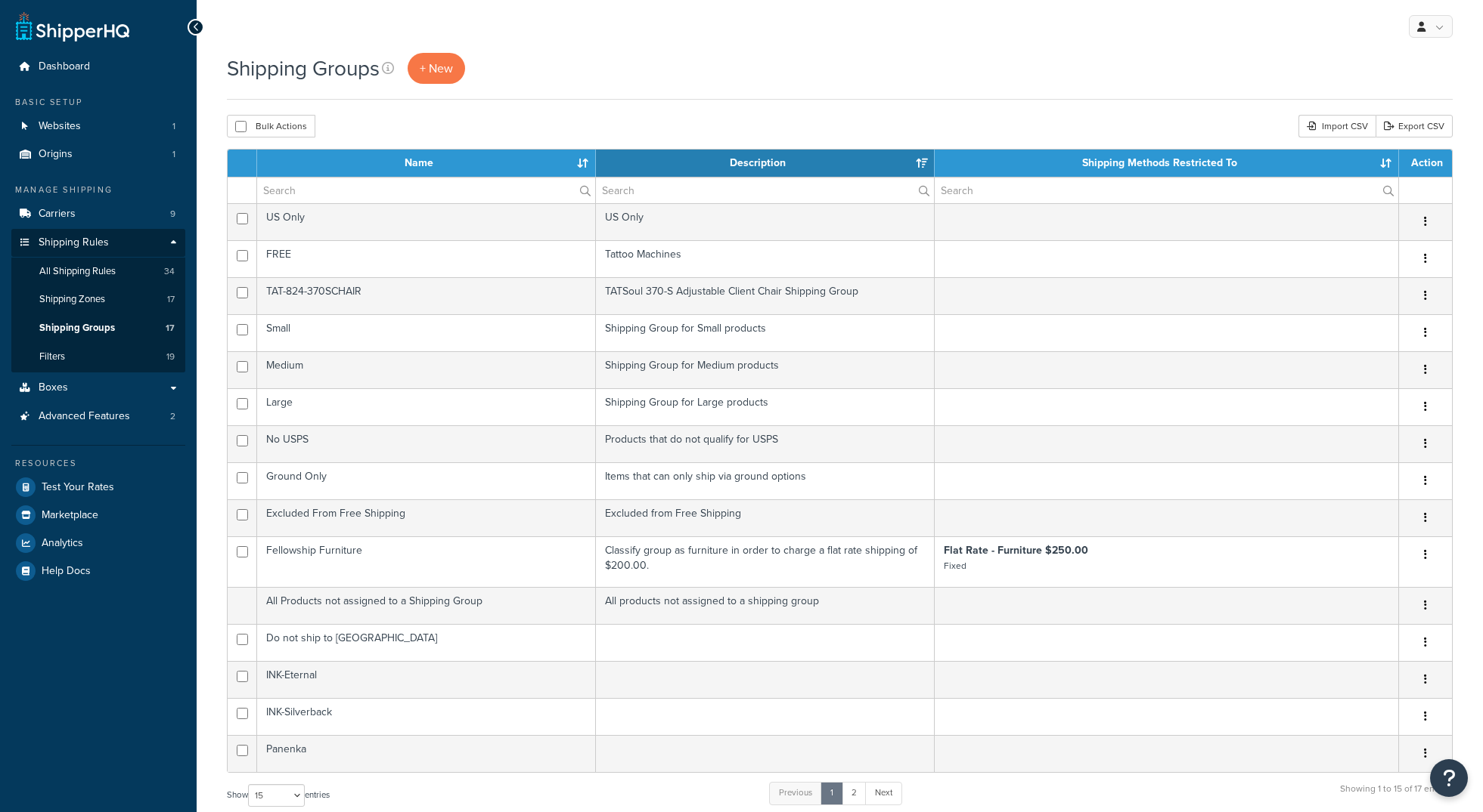
select select "15"
click at [79, 272] on span "All Shipping Rules" at bounding box center [78, 271] width 77 height 12
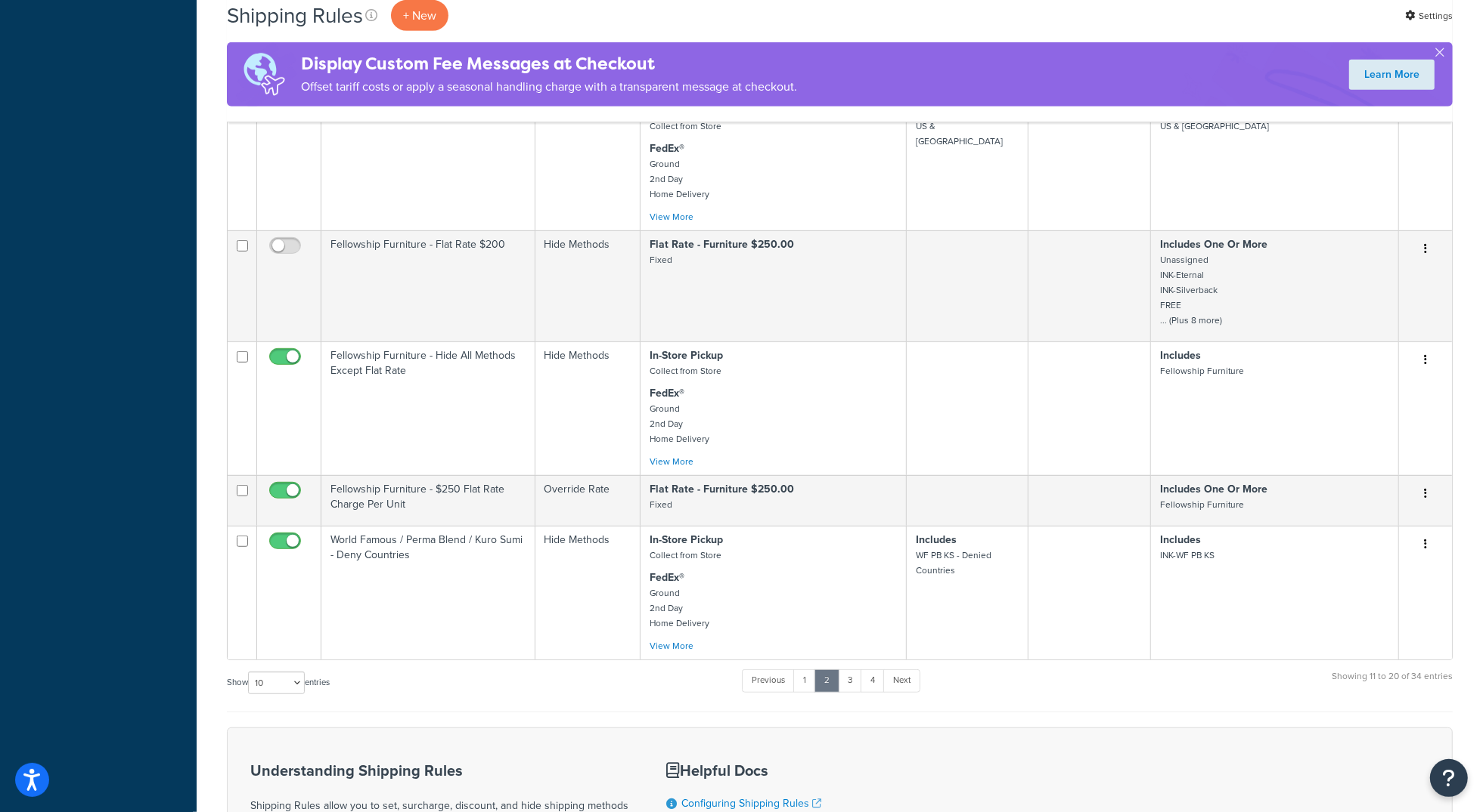
scroll to position [1072, 0]
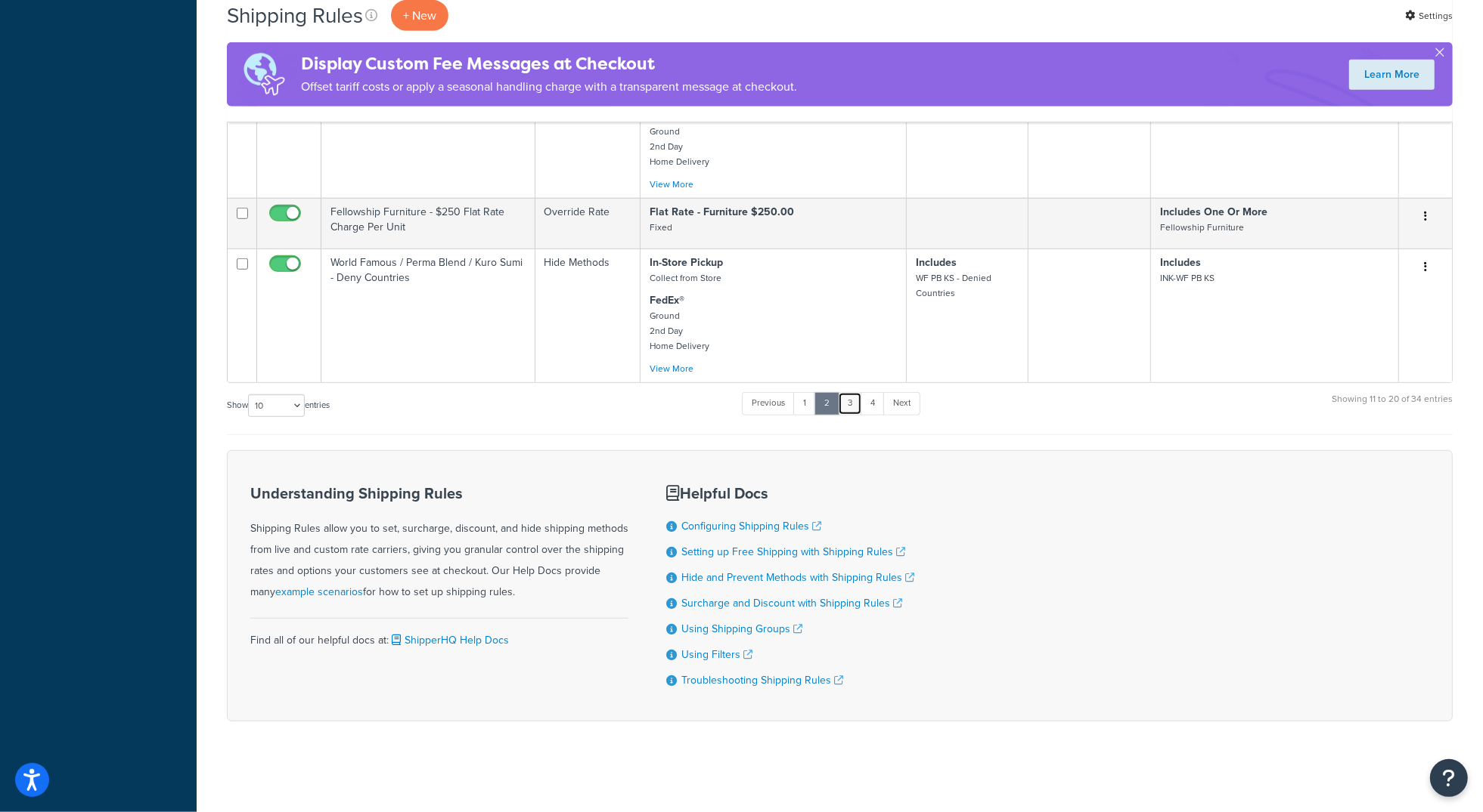
click at [848, 401] on link "3" at bounding box center [849, 403] width 24 height 22
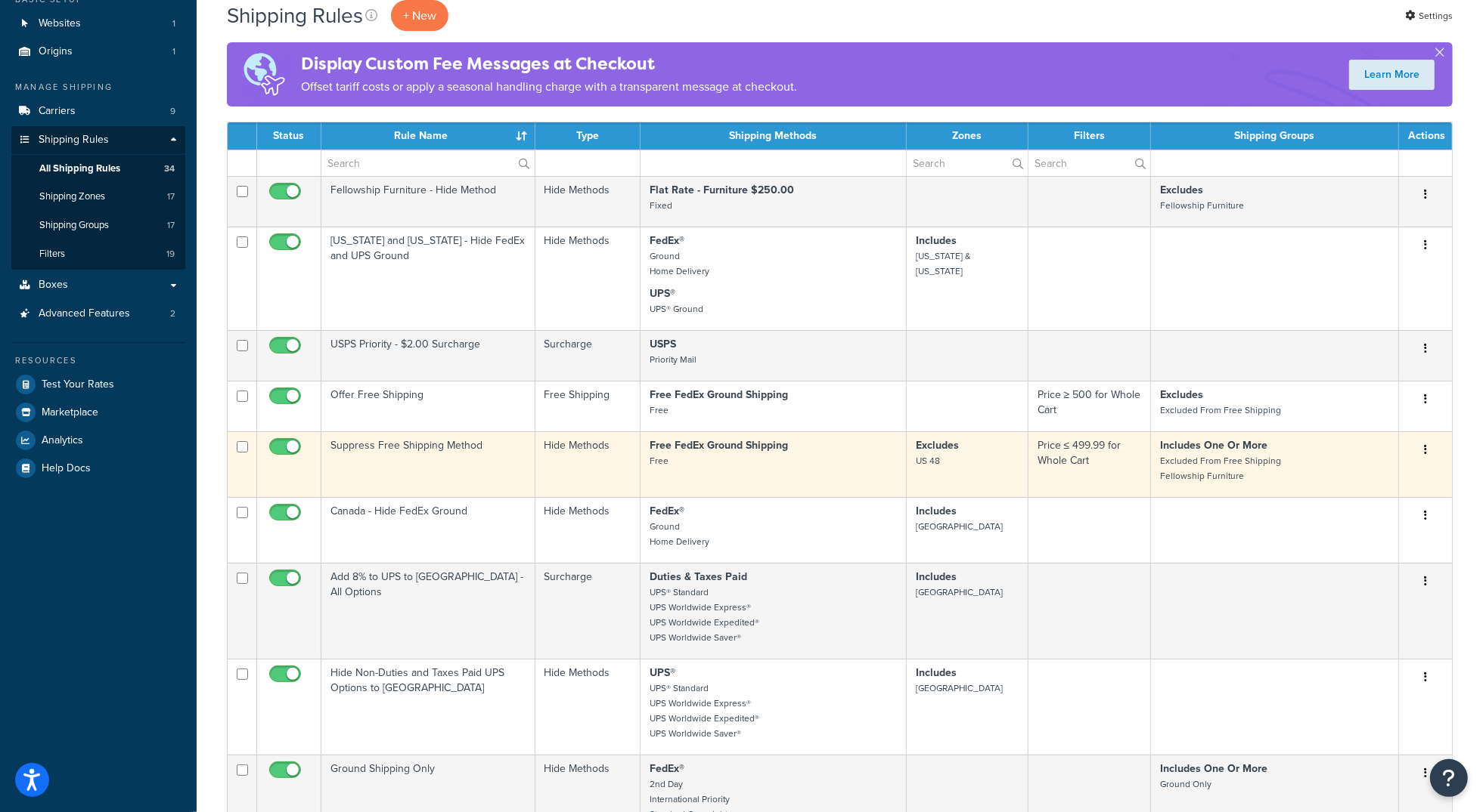
scroll to position [131, 0]
